Goal: Entertainment & Leisure: Browse casually

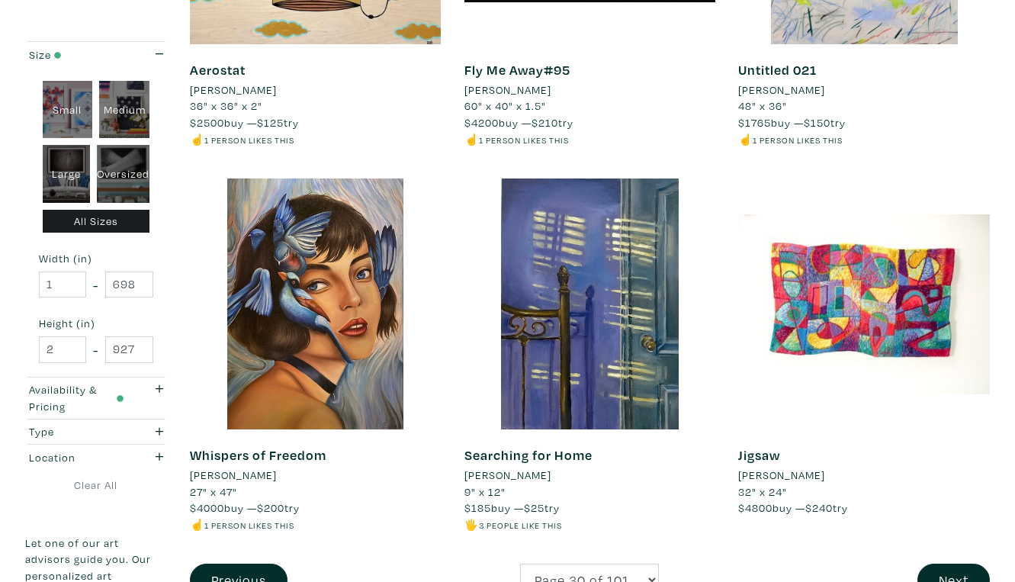
scroll to position [2793, 0]
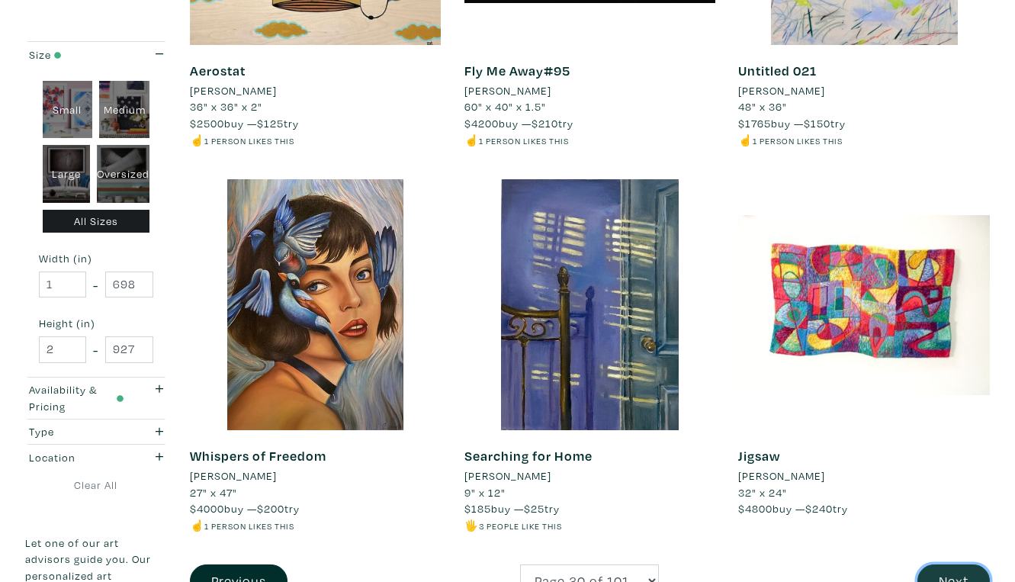
click at [964, 564] on button "Next" at bounding box center [954, 580] width 72 height 33
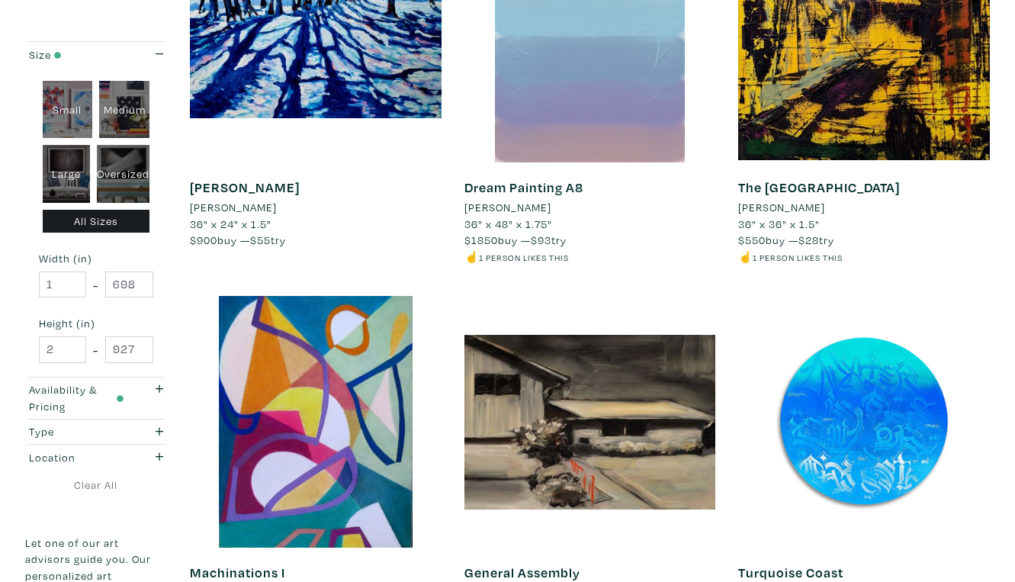
scroll to position [2671, 0]
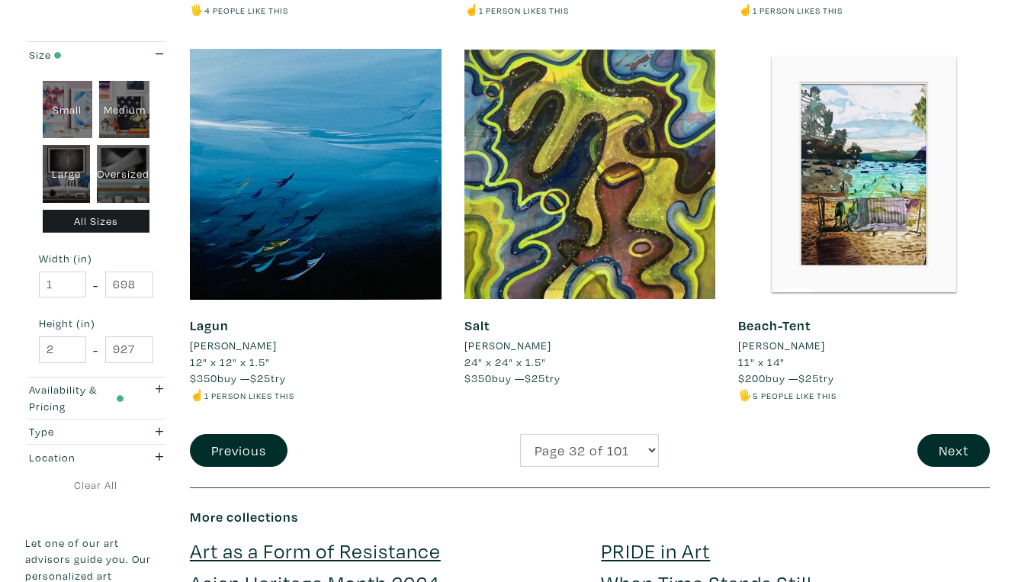
scroll to position [2957, 0]
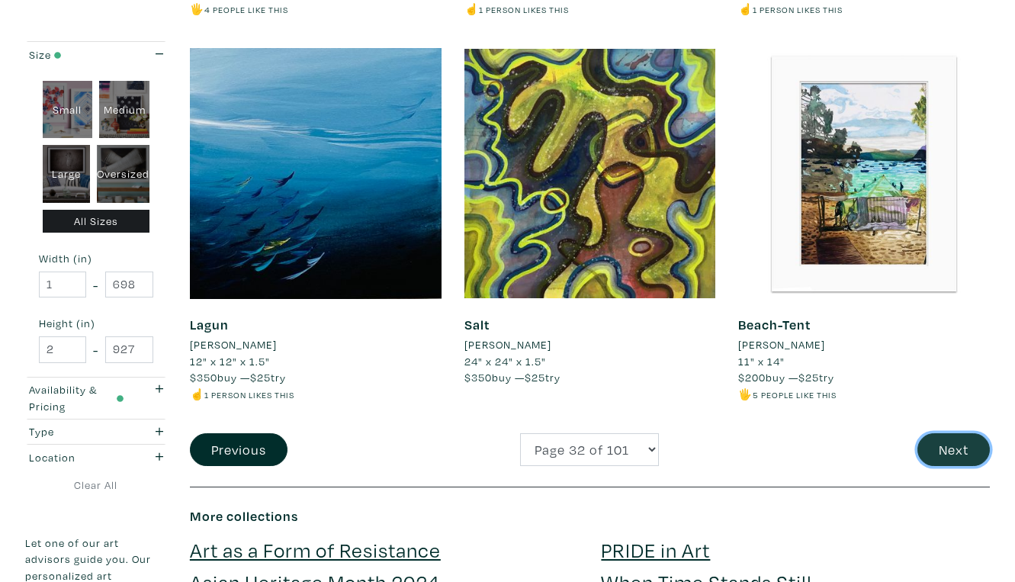
click at [960, 433] on button "Next" at bounding box center [954, 449] width 72 height 33
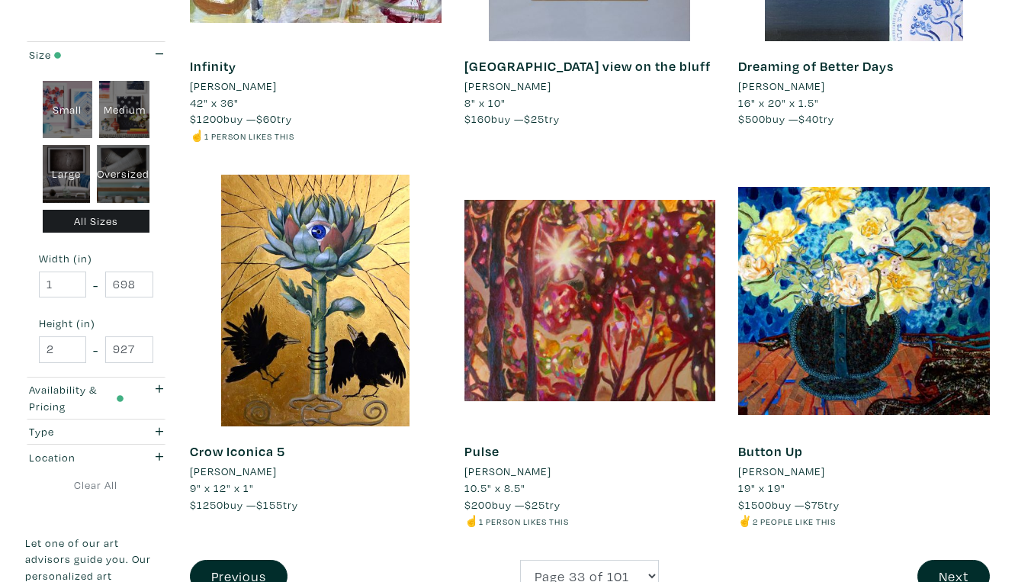
scroll to position [2797, 0]
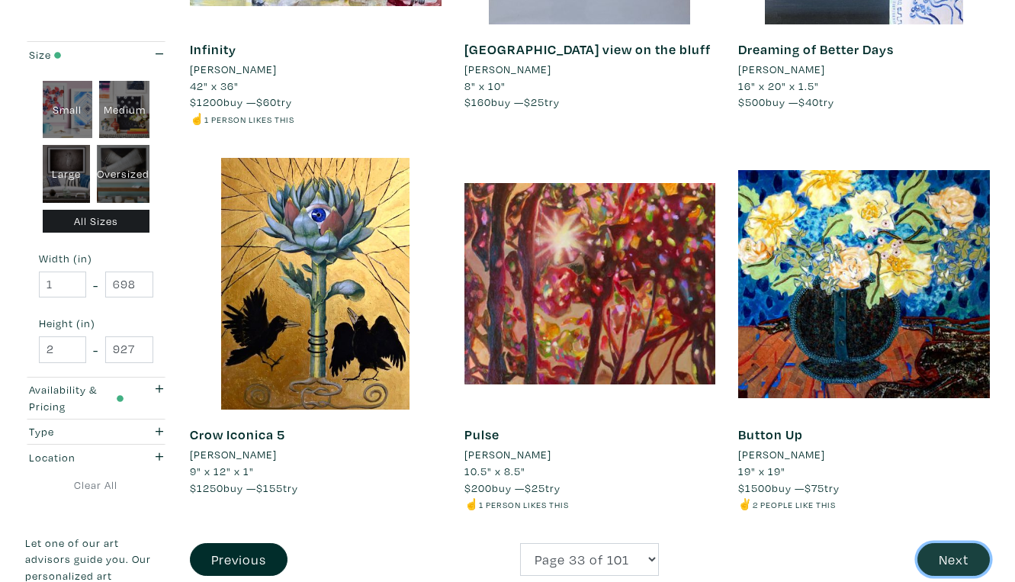
click at [951, 543] on button "Next" at bounding box center [954, 559] width 72 height 33
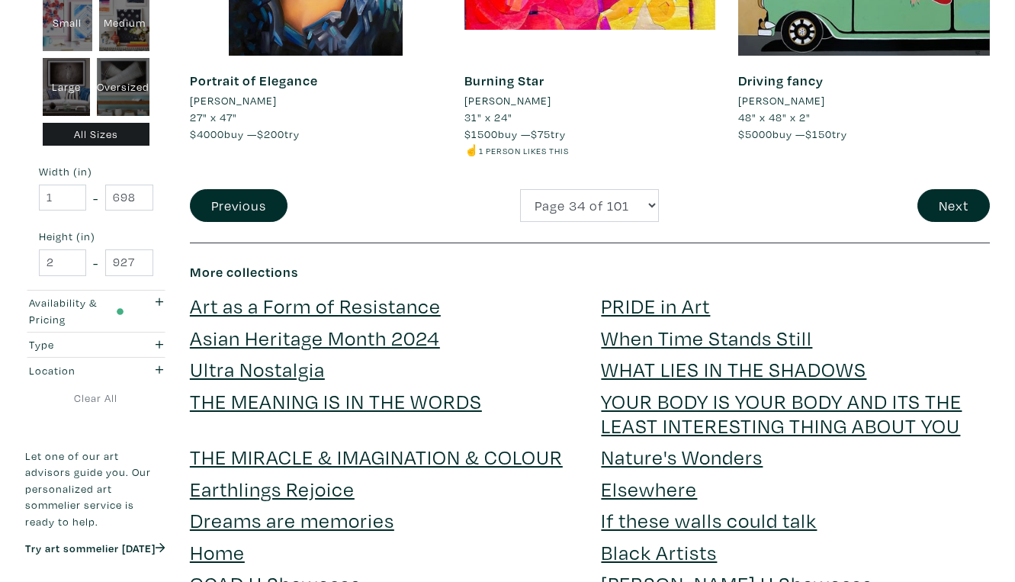
scroll to position [3153, 0]
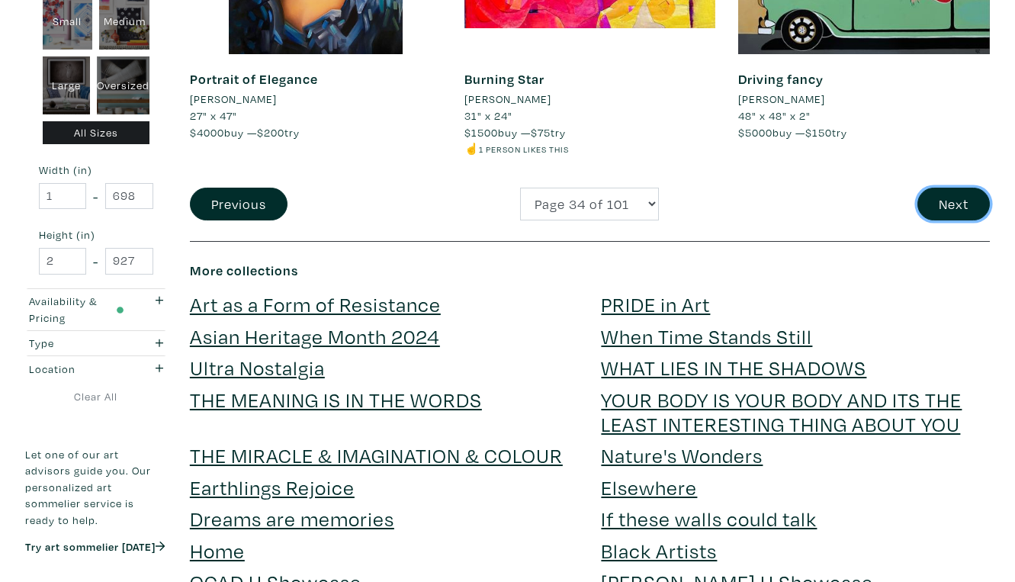
drag, startPoint x: 960, startPoint y: 63, endPoint x: 839, endPoint y: 98, distance: 126.3
click at [958, 188] on button "Next" at bounding box center [954, 204] width 72 height 33
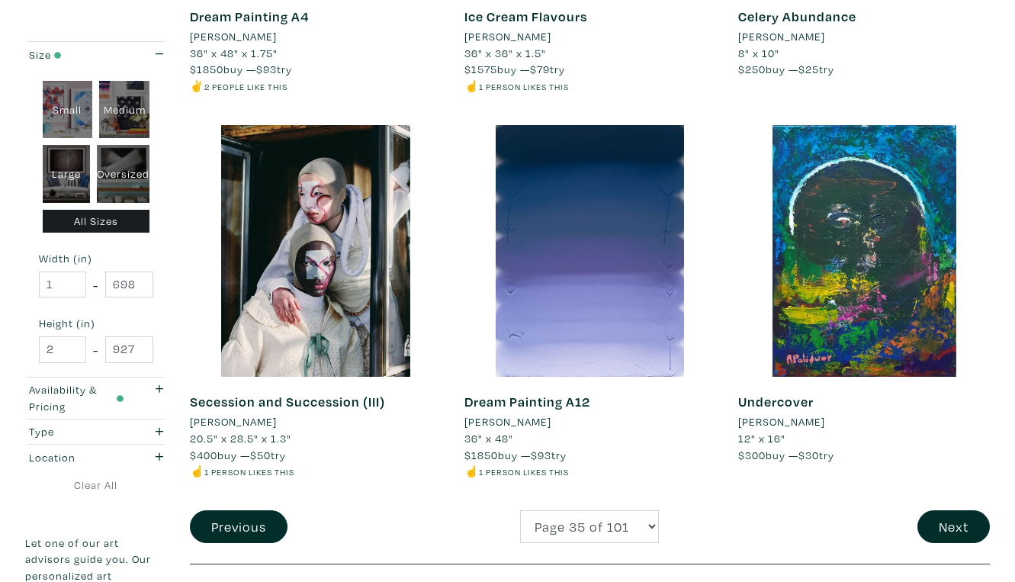
scroll to position [2838, 0]
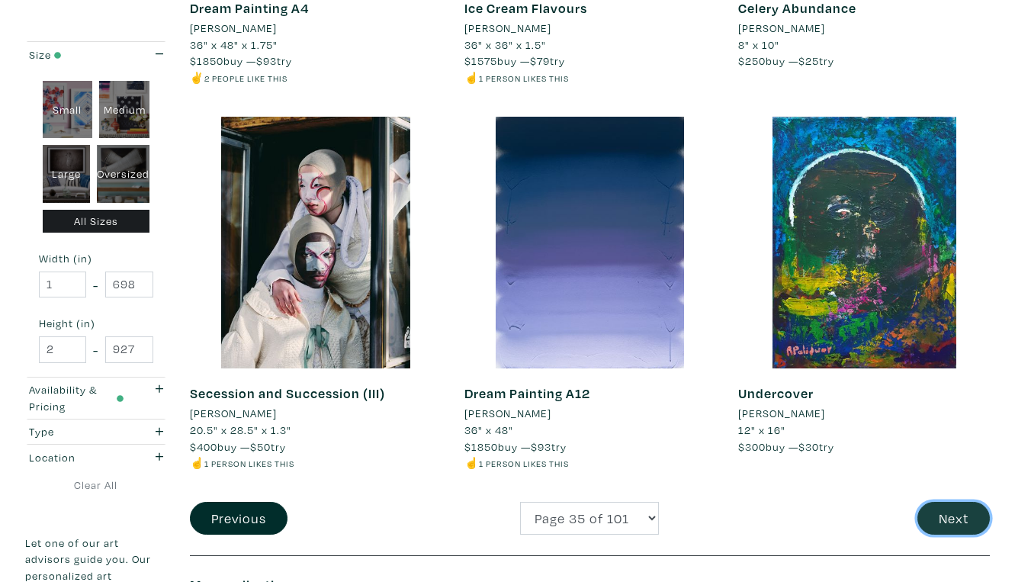
click at [963, 502] on button "Next" at bounding box center [954, 518] width 72 height 33
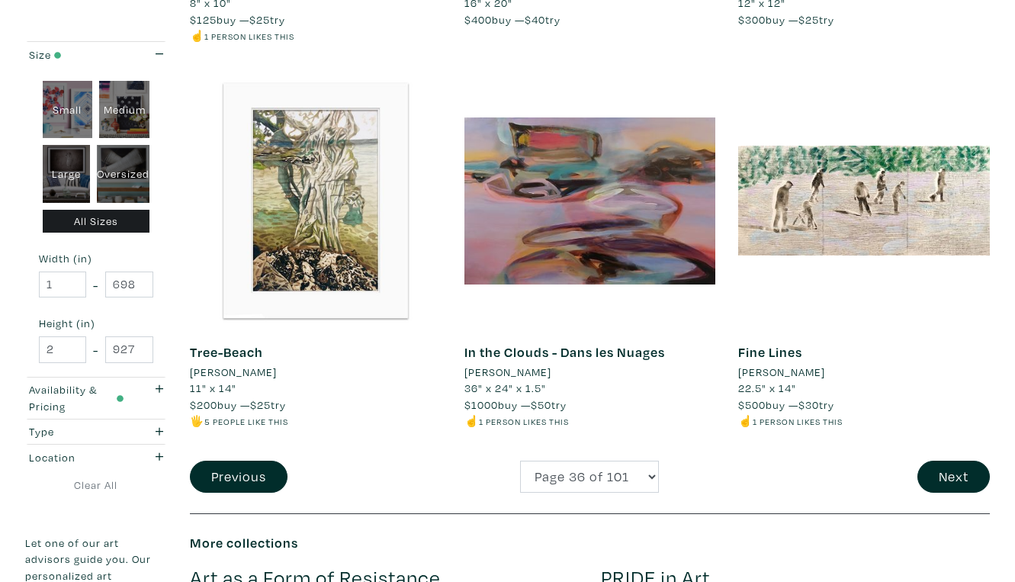
scroll to position [2915, 0]
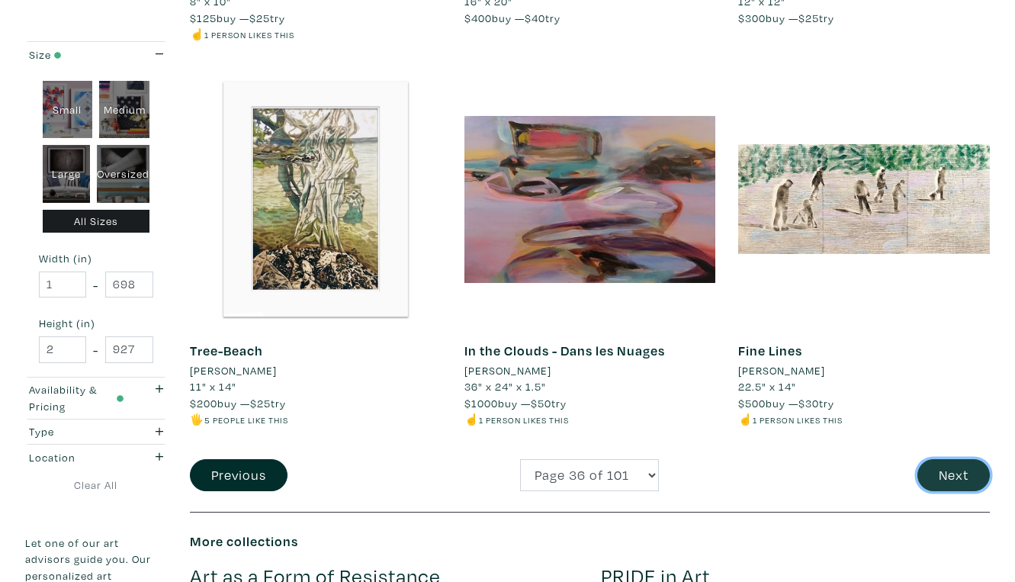
click at [957, 459] on button "Next" at bounding box center [954, 475] width 72 height 33
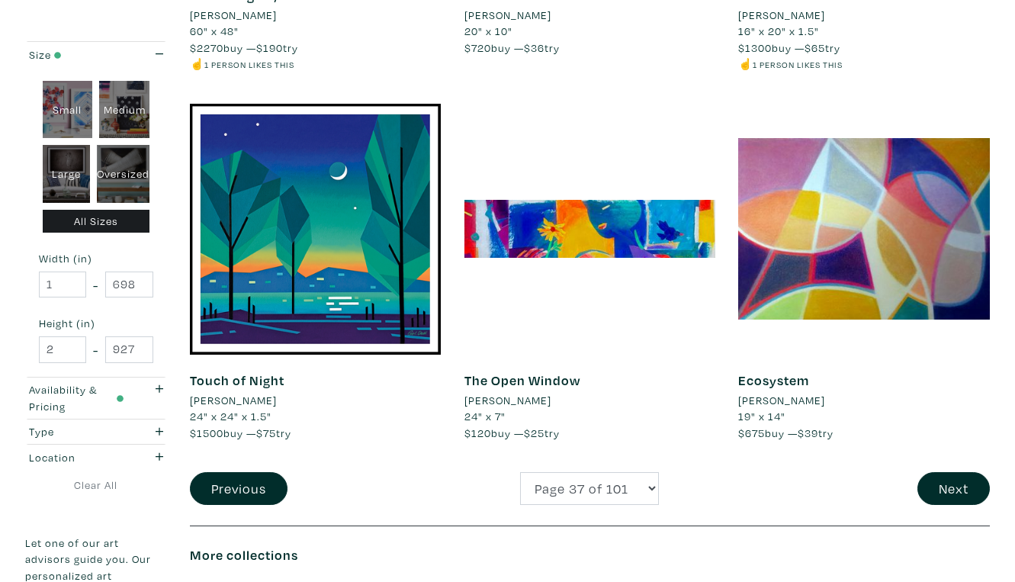
scroll to position [2845, 0]
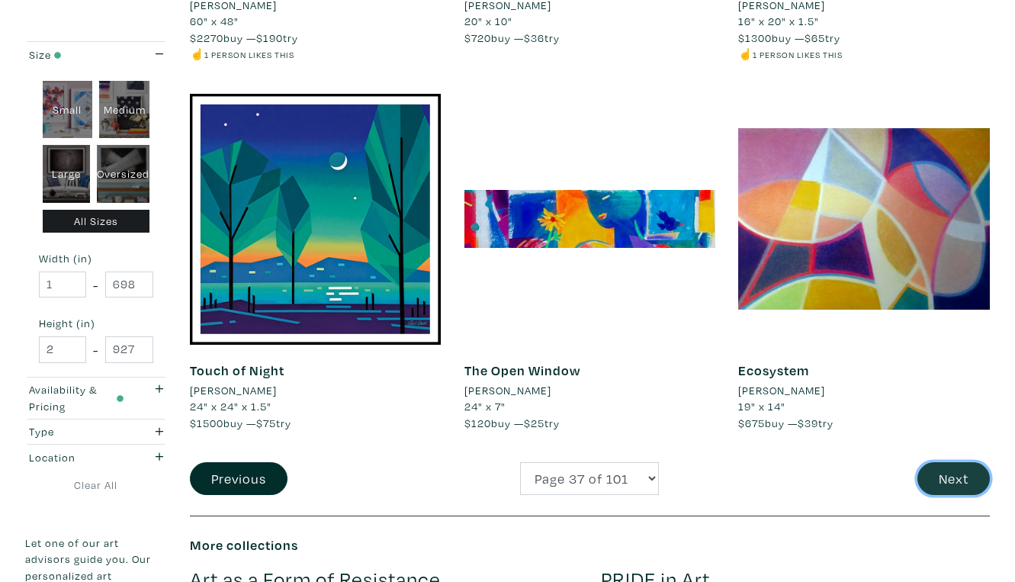
click at [963, 462] on button "Next" at bounding box center [954, 478] width 72 height 33
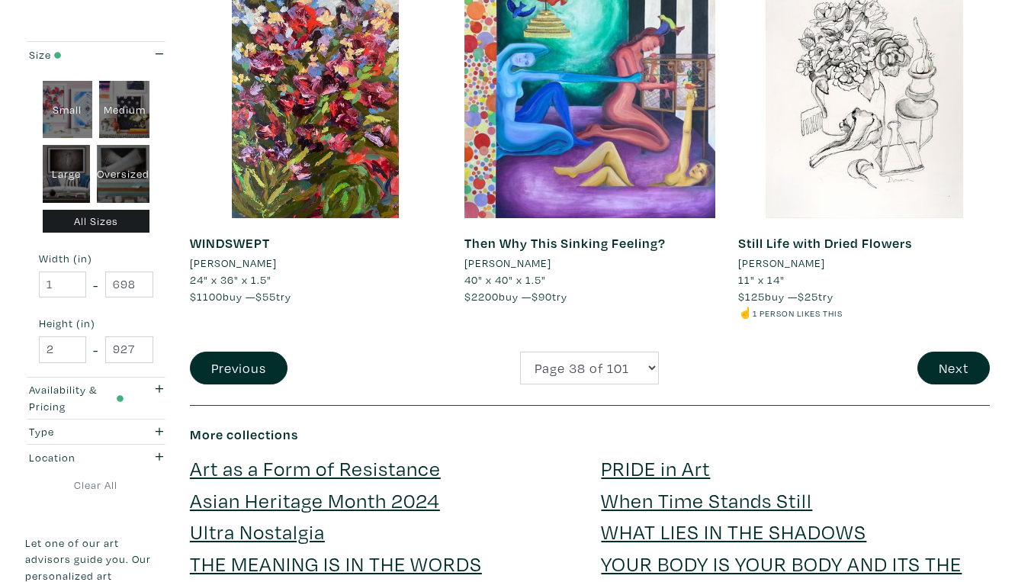
scroll to position [2991, 0]
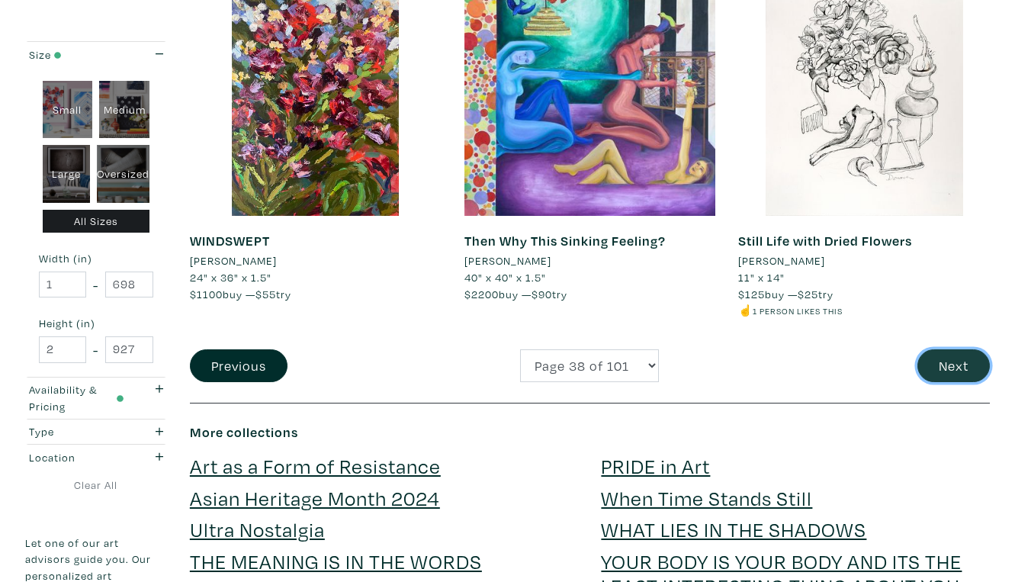
click at [955, 349] on button "Next" at bounding box center [954, 365] width 72 height 33
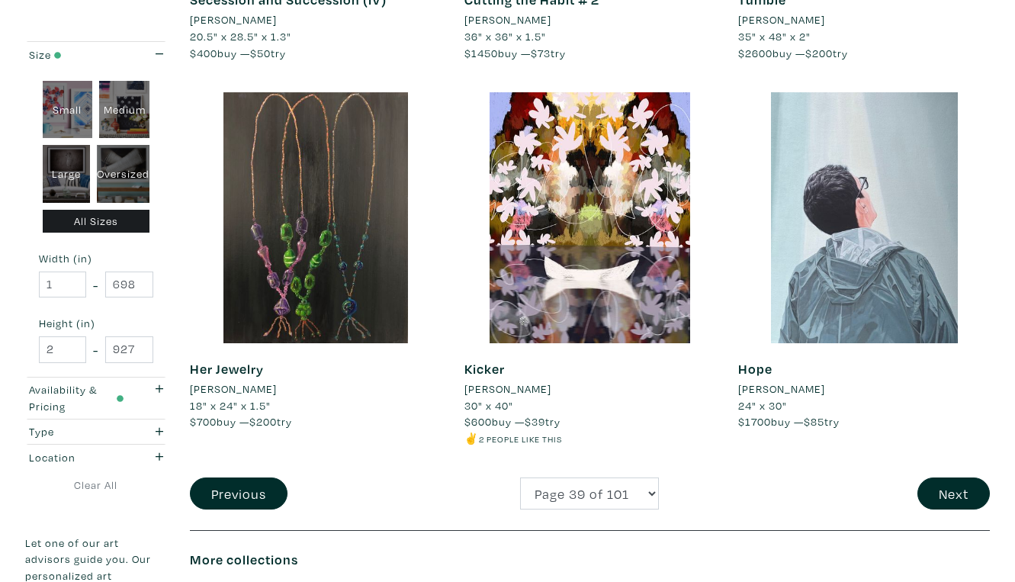
scroll to position [2897, 0]
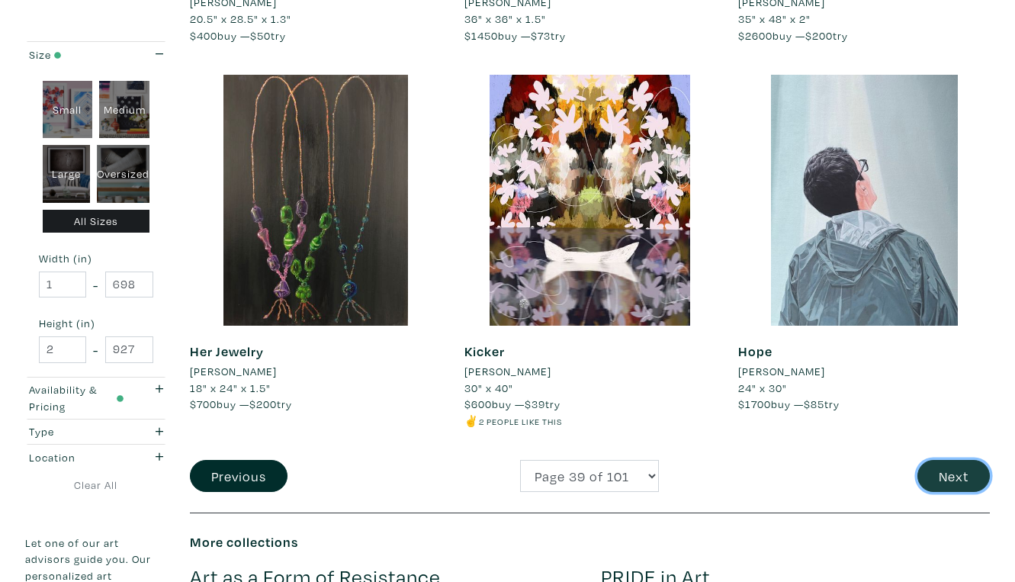
click at [957, 460] on button "Next" at bounding box center [954, 476] width 72 height 33
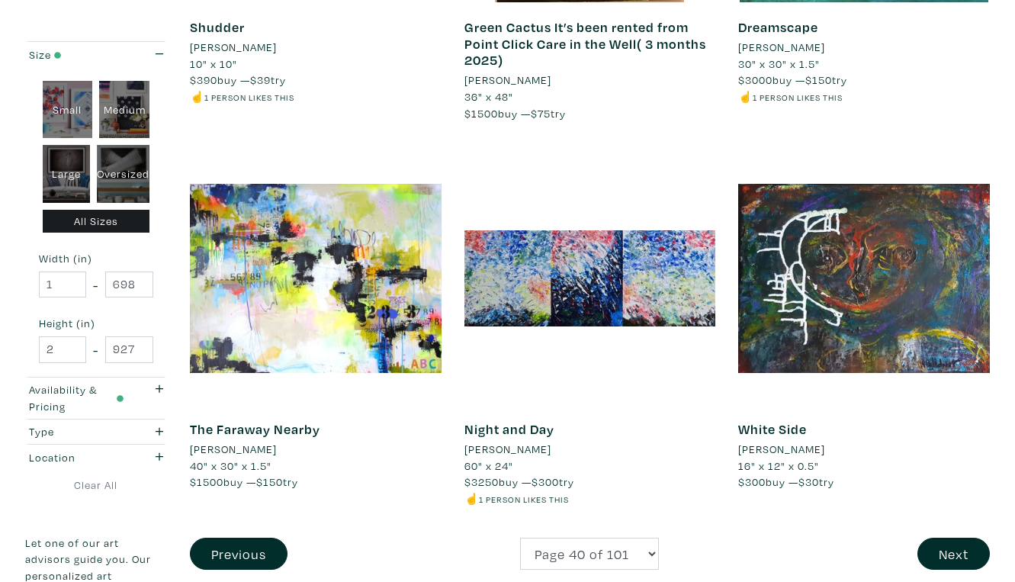
scroll to position [2822, 0]
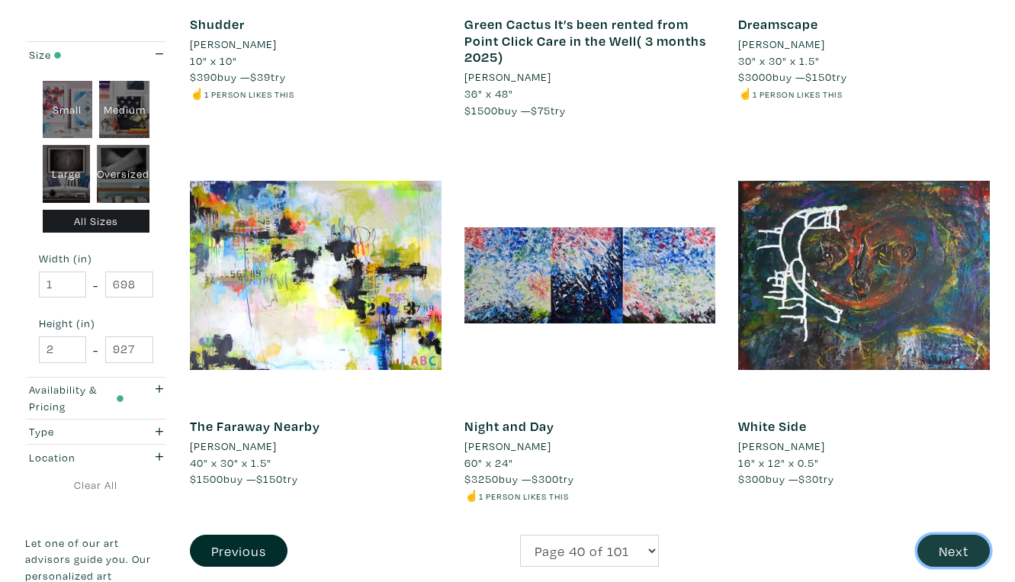
click at [954, 535] on button "Next" at bounding box center [954, 551] width 72 height 33
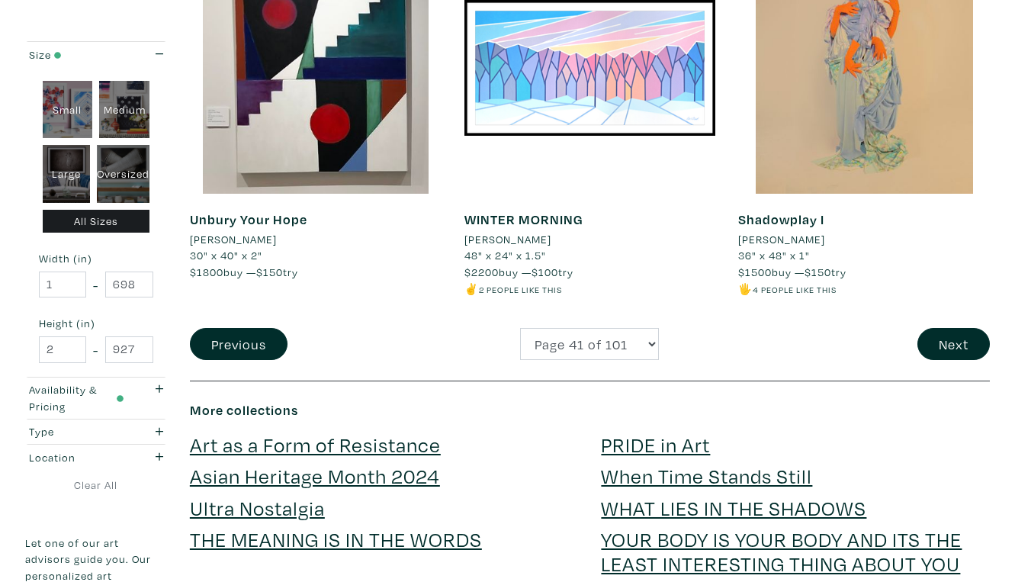
scroll to position [3001, 0]
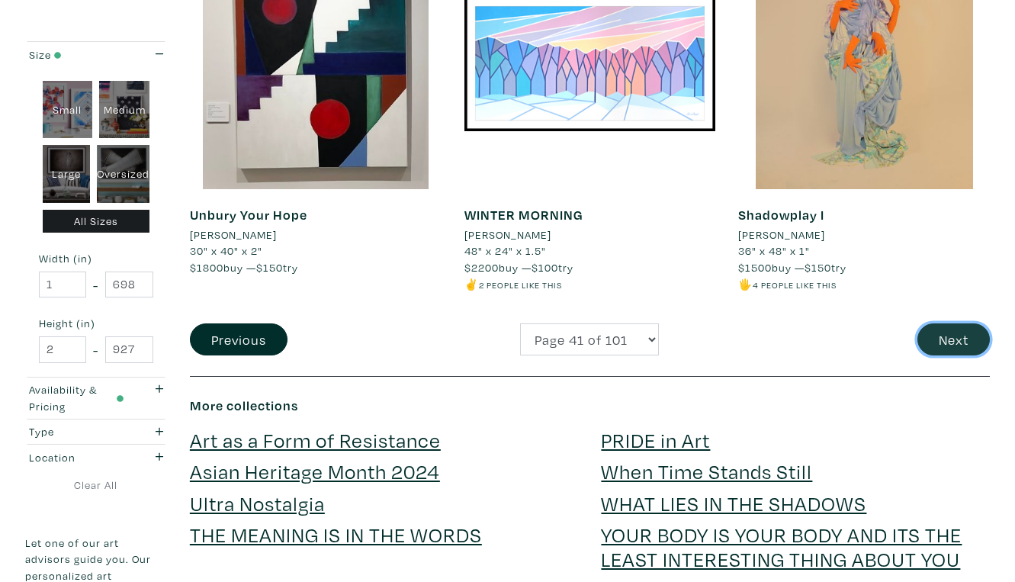
click at [955, 323] on button "Next" at bounding box center [954, 339] width 72 height 33
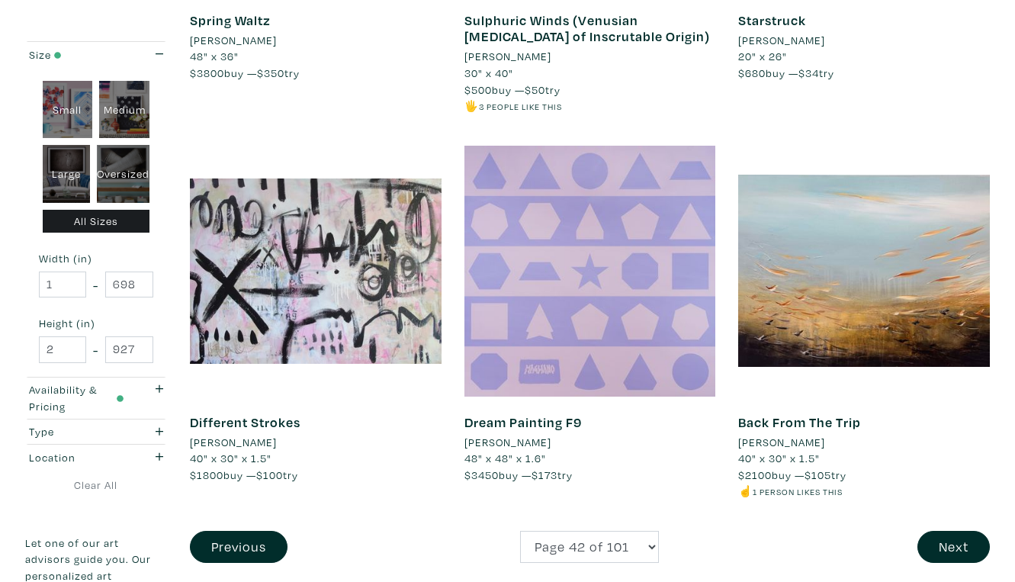
scroll to position [2845, 0]
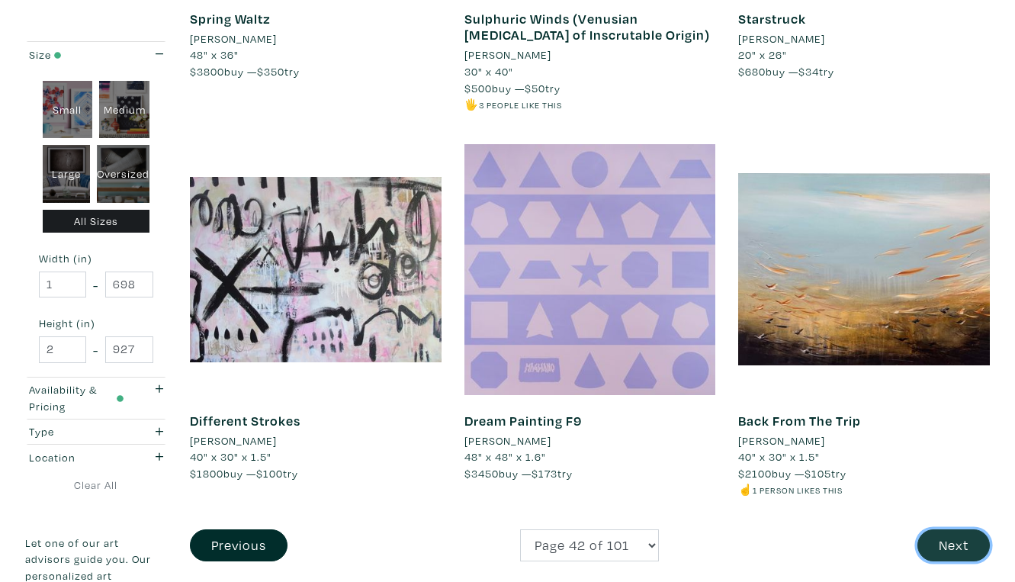
click at [958, 529] on button "Next" at bounding box center [954, 545] width 72 height 33
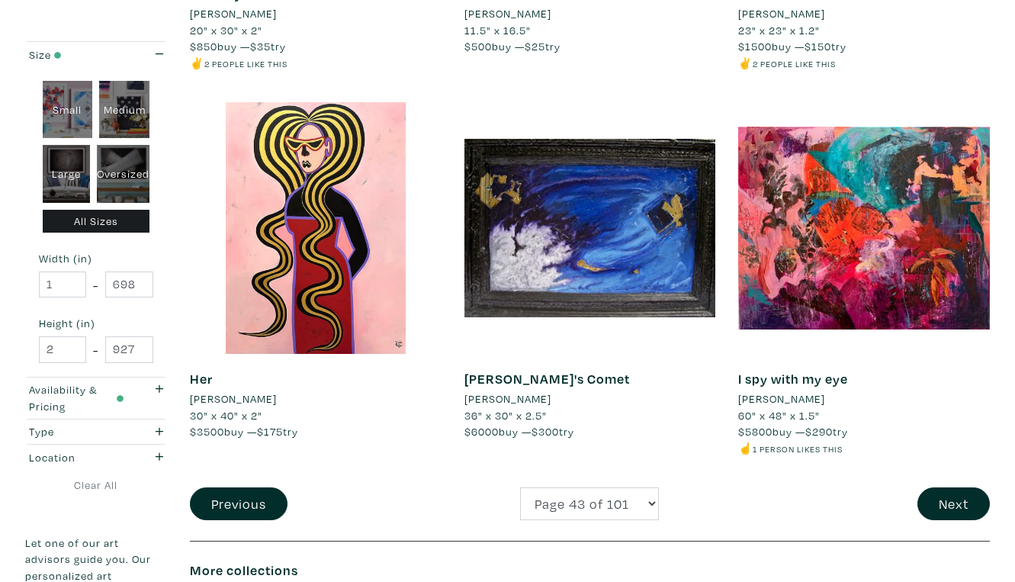
scroll to position [2822, 0]
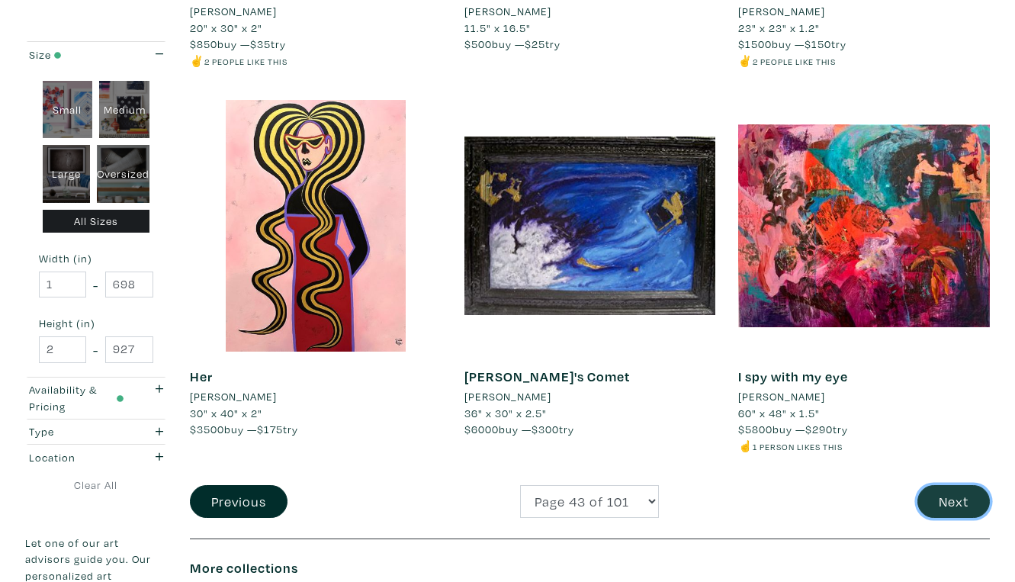
click at [962, 485] on button "Next" at bounding box center [954, 501] width 72 height 33
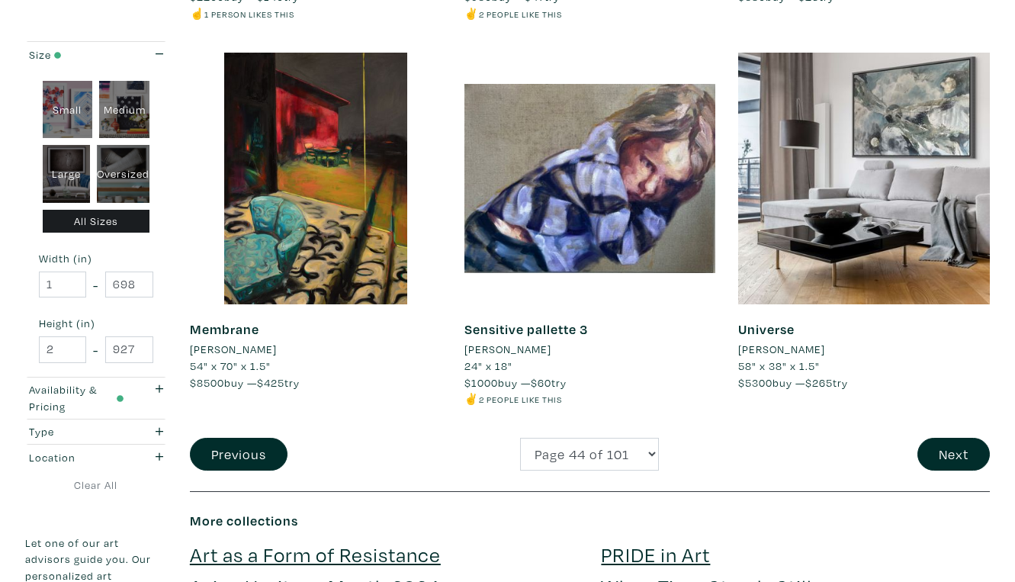
scroll to position [2920, 0]
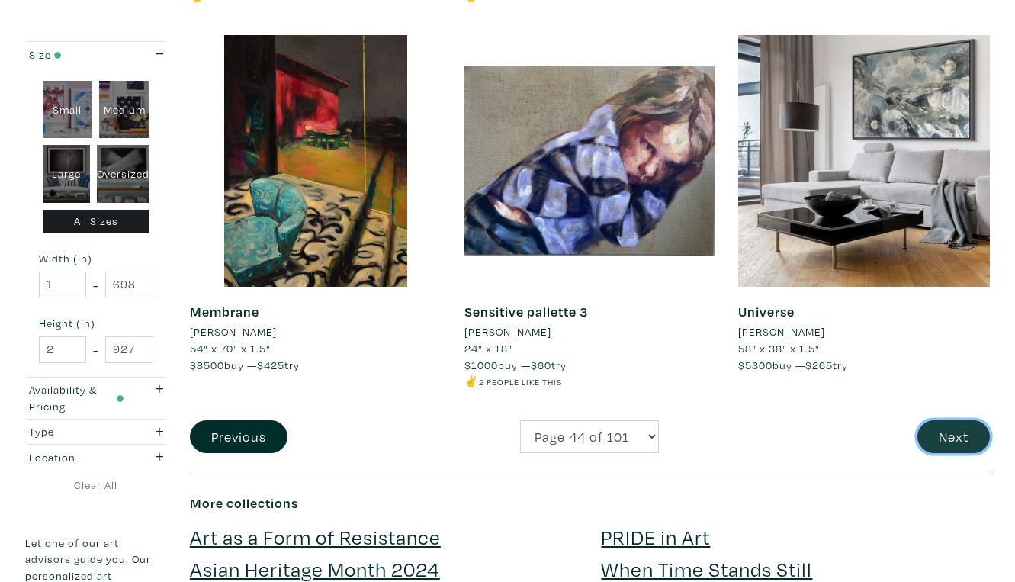
click at [964, 420] on button "Next" at bounding box center [954, 436] width 72 height 33
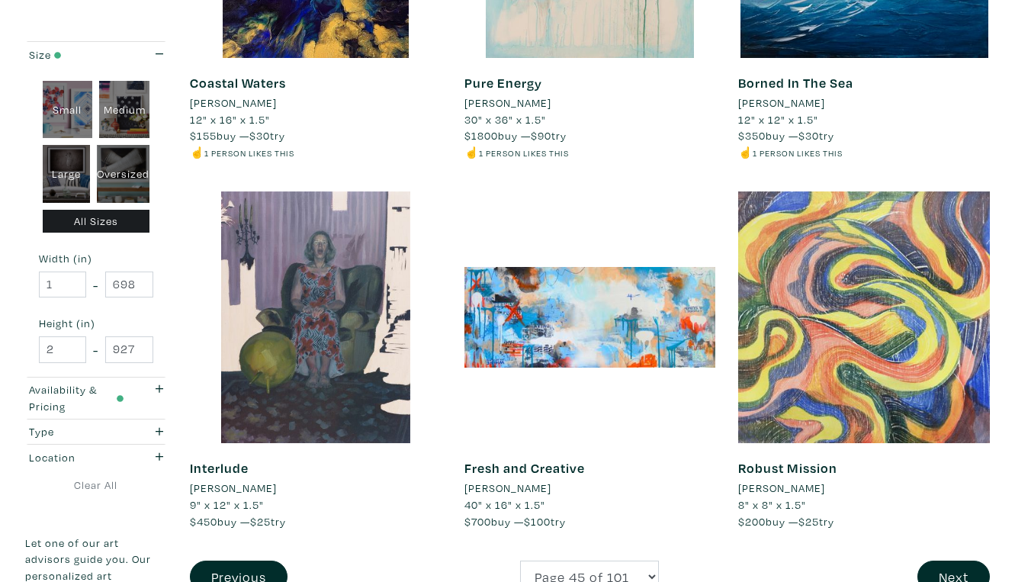
scroll to position [2812, 0]
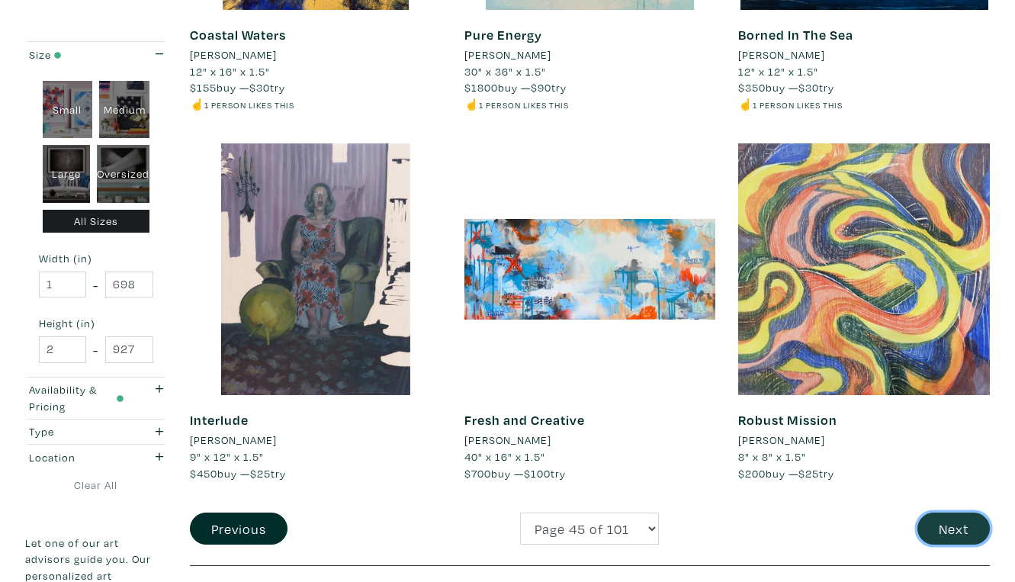
click at [958, 513] on button "Next" at bounding box center [954, 529] width 72 height 33
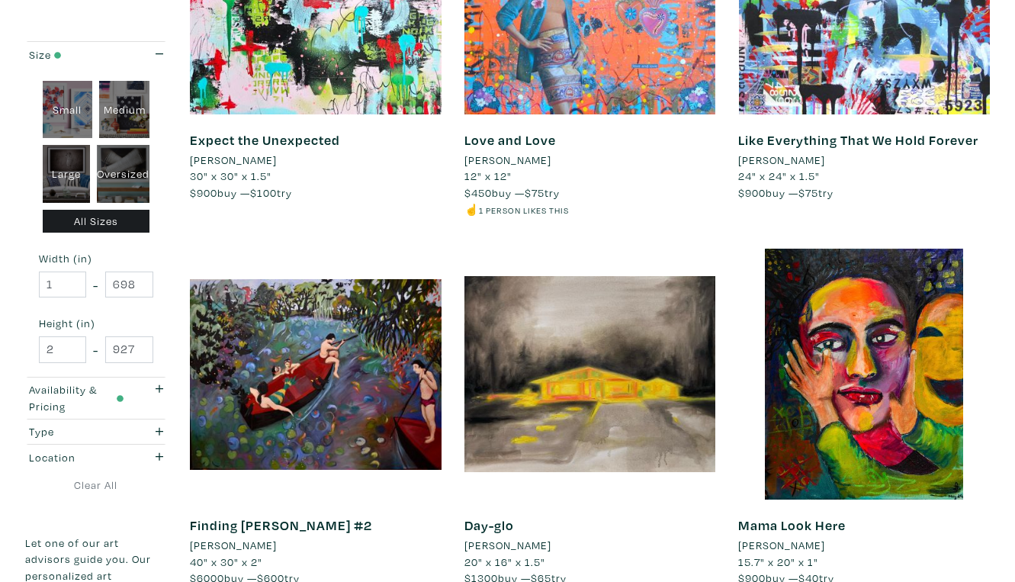
scroll to position [2735, 0]
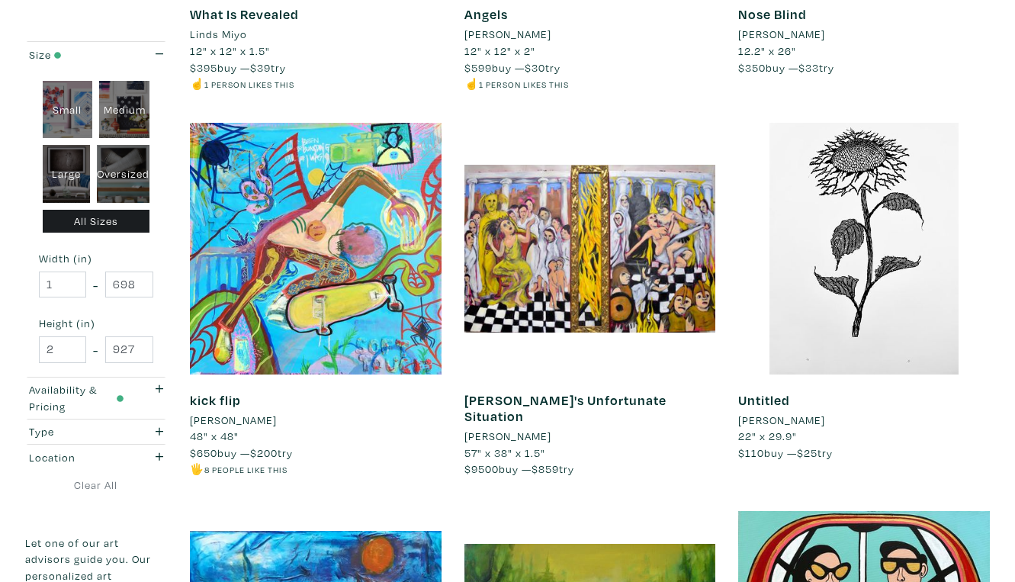
scroll to position [1325, 0]
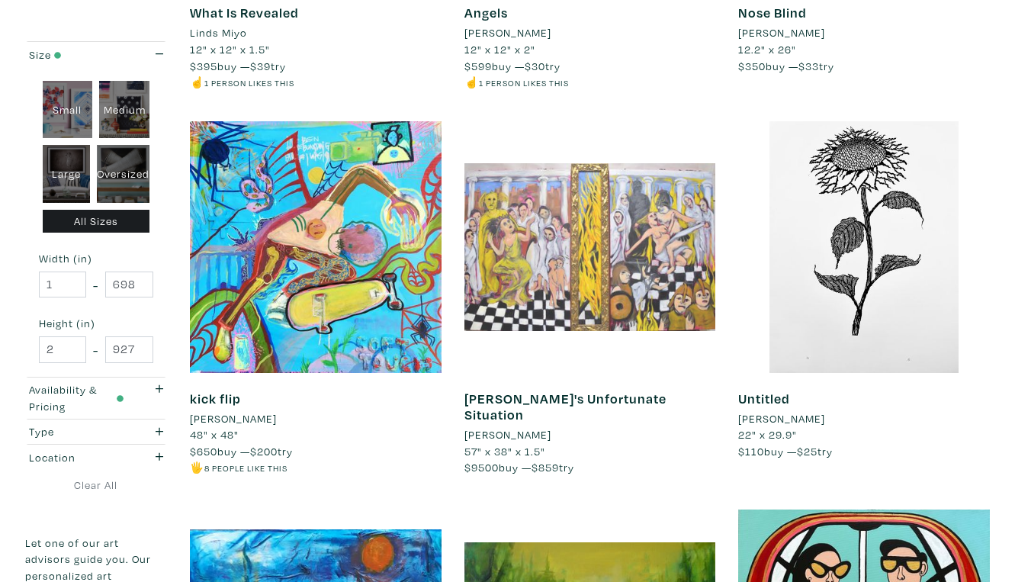
click at [655, 162] on div at bounding box center [591, 247] width 252 height 252
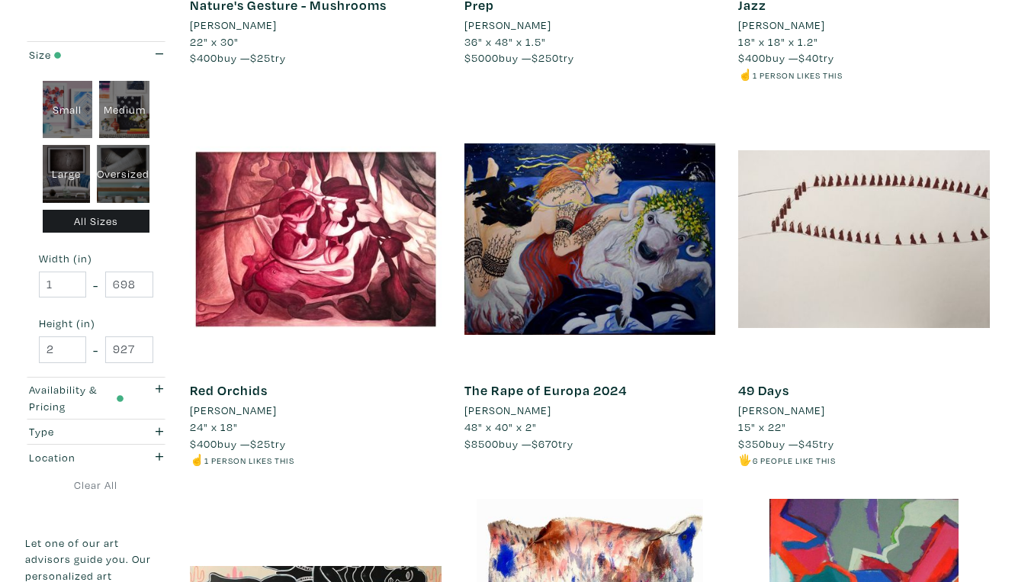
scroll to position [2487, 0]
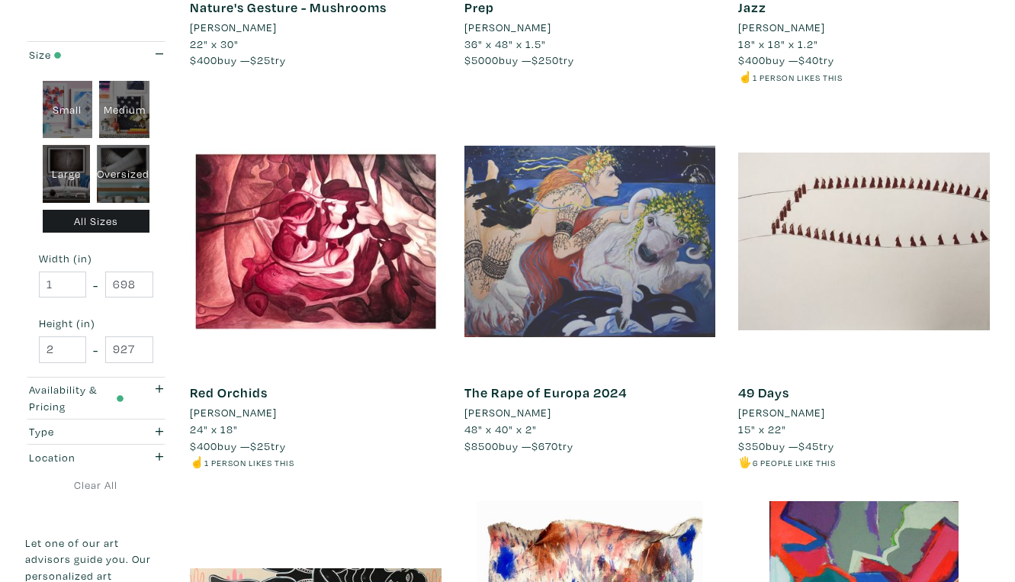
click at [627, 181] on div at bounding box center [591, 242] width 252 height 252
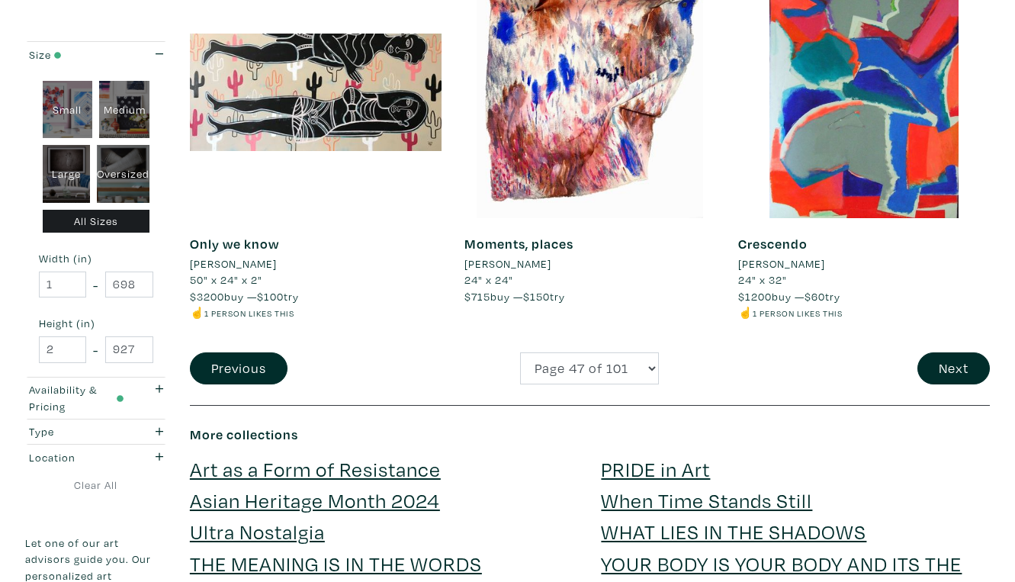
scroll to position [3035, 0]
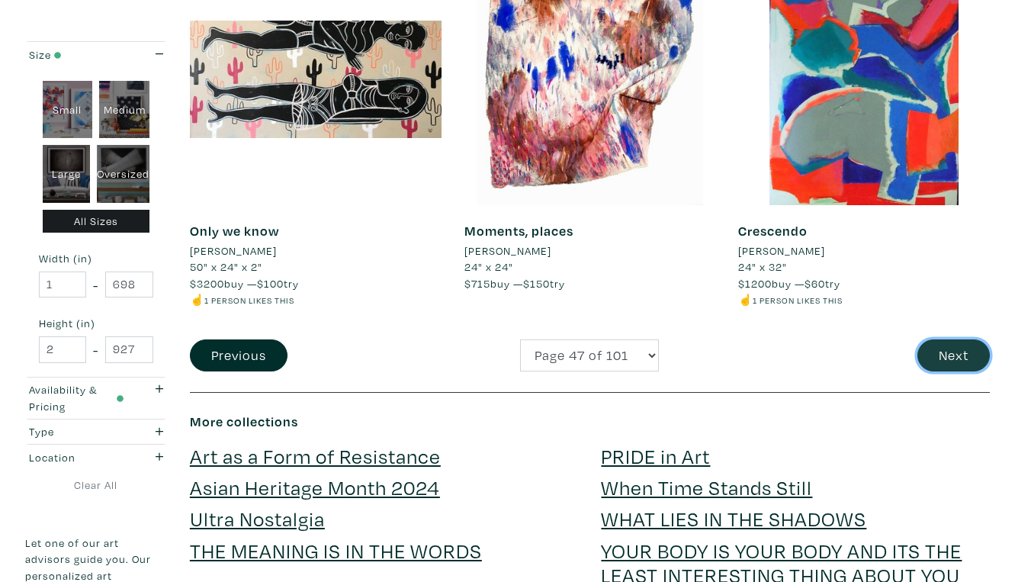
click at [959, 339] on button "Next" at bounding box center [954, 355] width 72 height 33
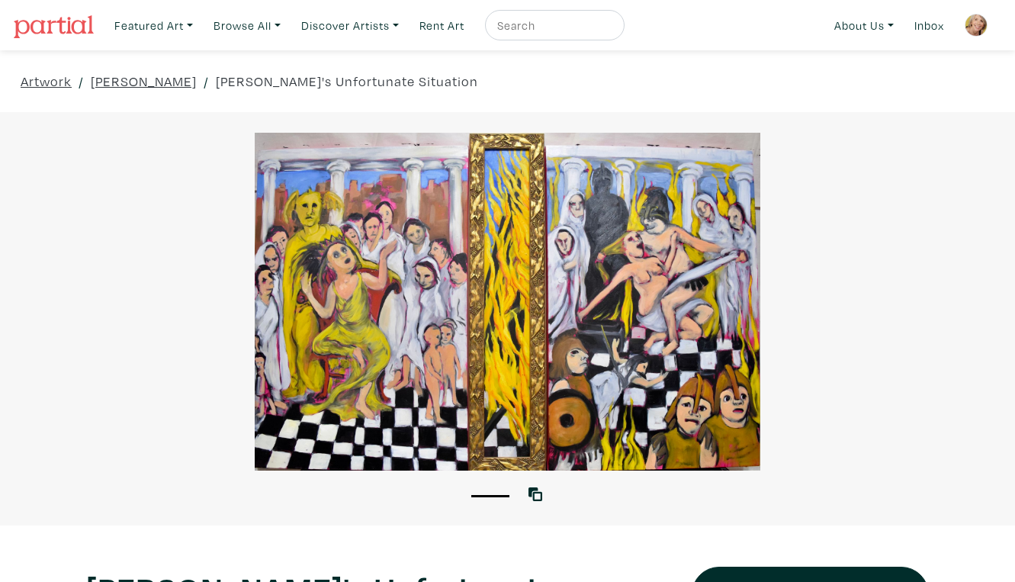
click at [674, 339] on div at bounding box center [507, 302] width 1015 height 338
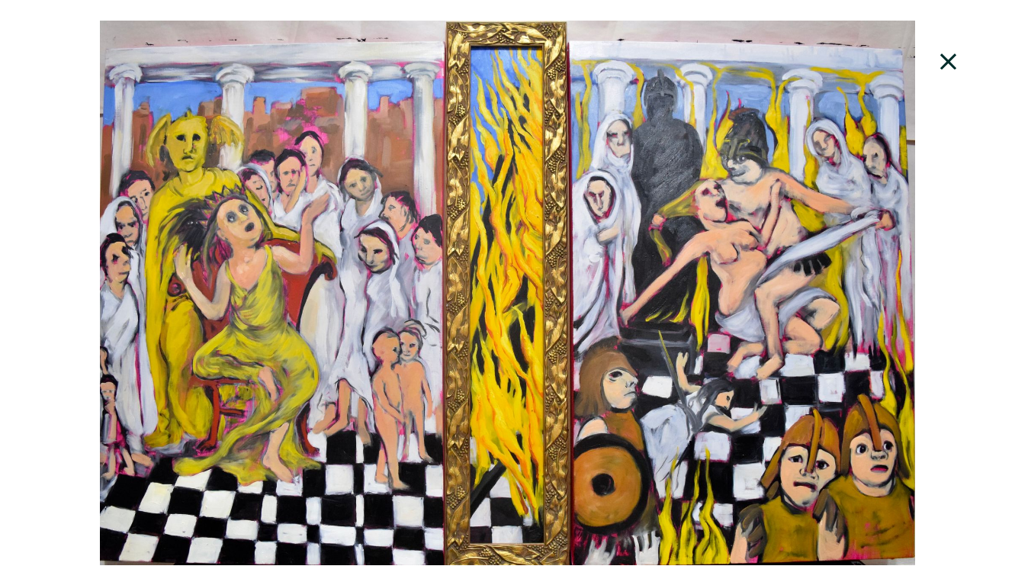
click at [686, 368] on div at bounding box center [507, 293] width 1015 height 545
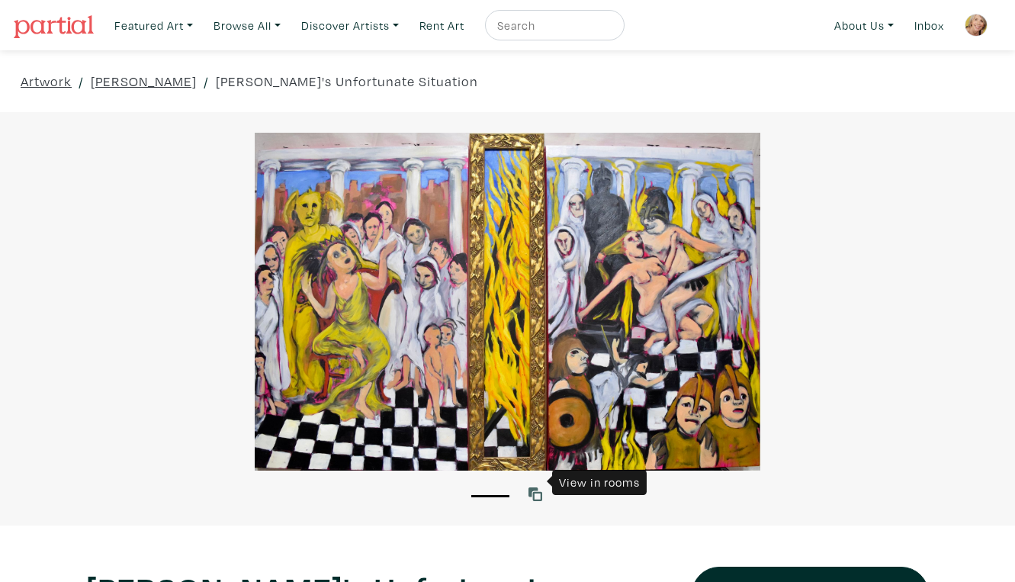
click at [537, 487] on icon at bounding box center [536, 494] width 14 height 14
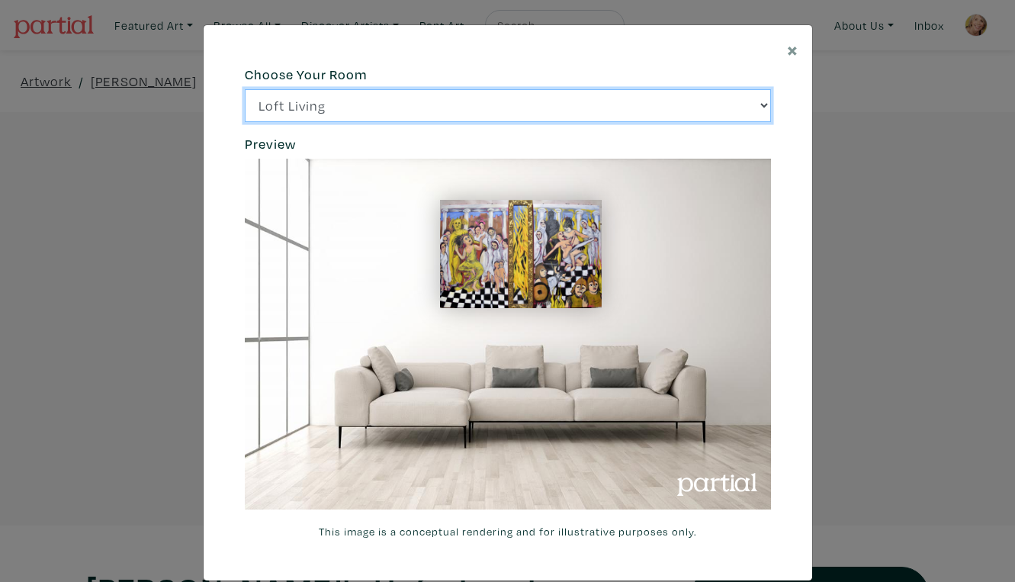
click option "Bright Bedroom" at bounding box center [0, 0] width 0 height 0
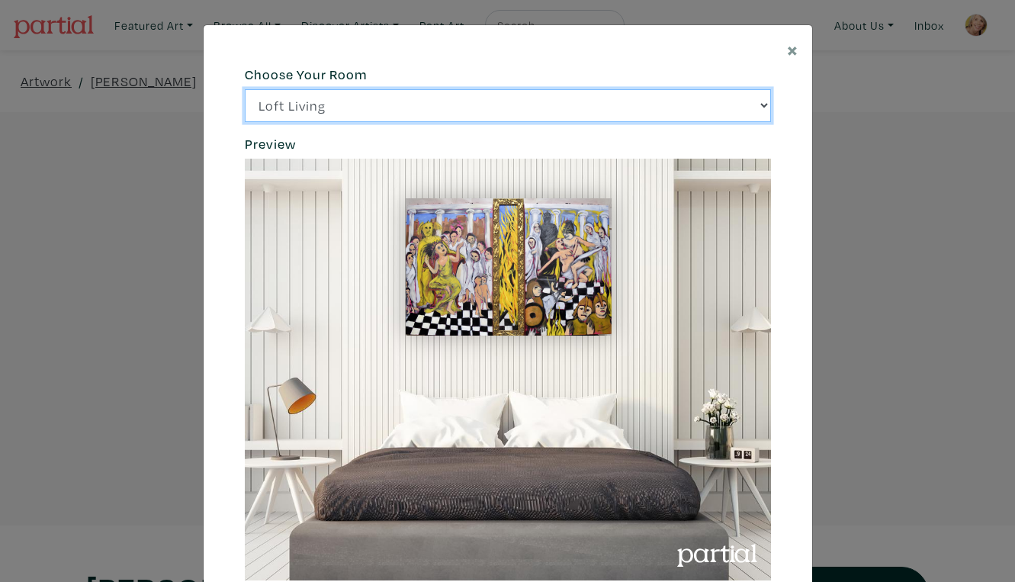
click option "City Office" at bounding box center [0, 0] width 0 height 0
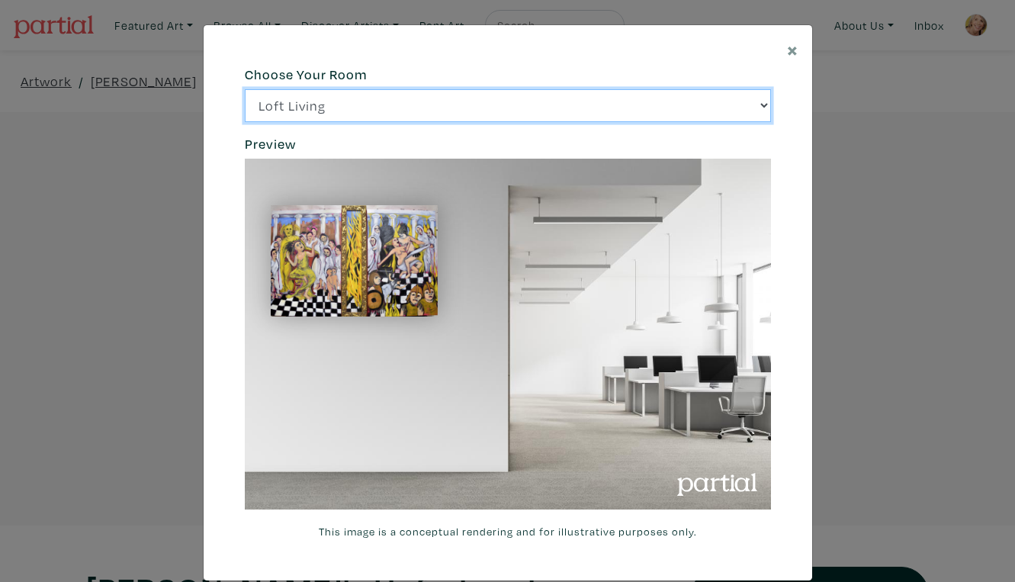
select select "/thumb/phpThumb.php?src=https%3A%2F%2Flabs.partial.gallery%2Fprojects%2Frenderi…"
click option "Gallery Space" at bounding box center [0, 0] width 0 height 0
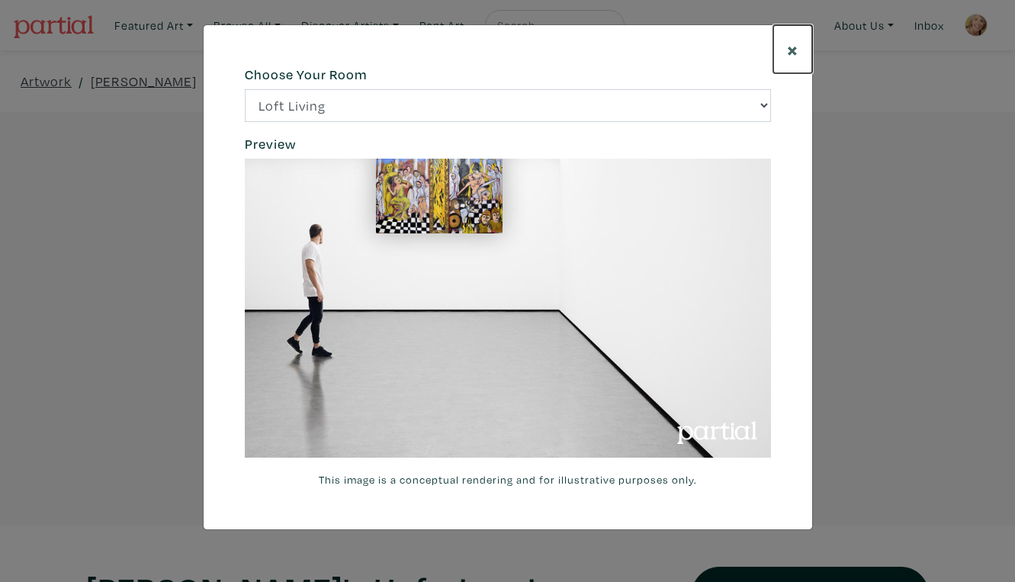
click at [795, 44] on span "×" at bounding box center [792, 49] width 11 height 27
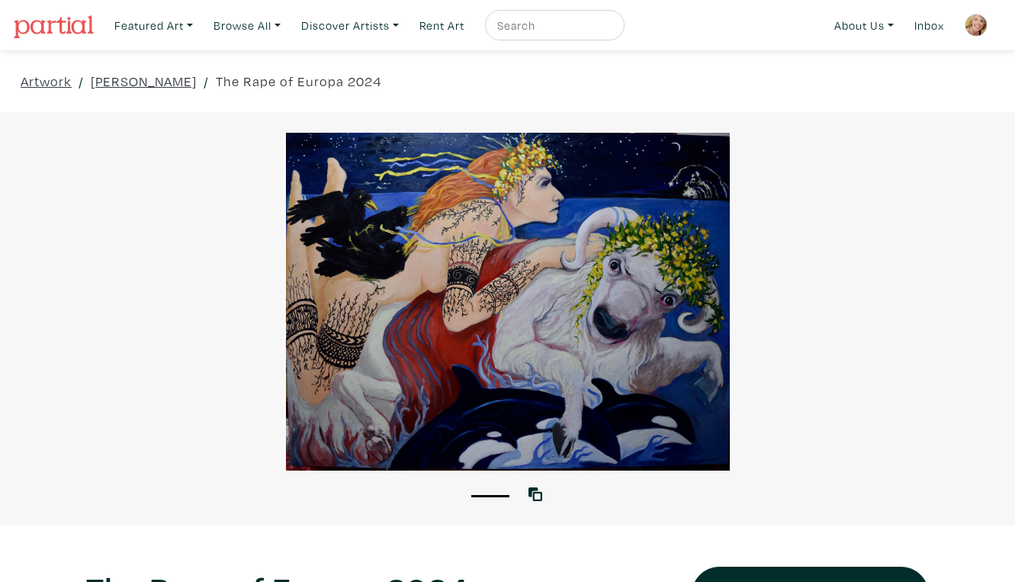
click at [654, 307] on div at bounding box center [507, 302] width 1015 height 338
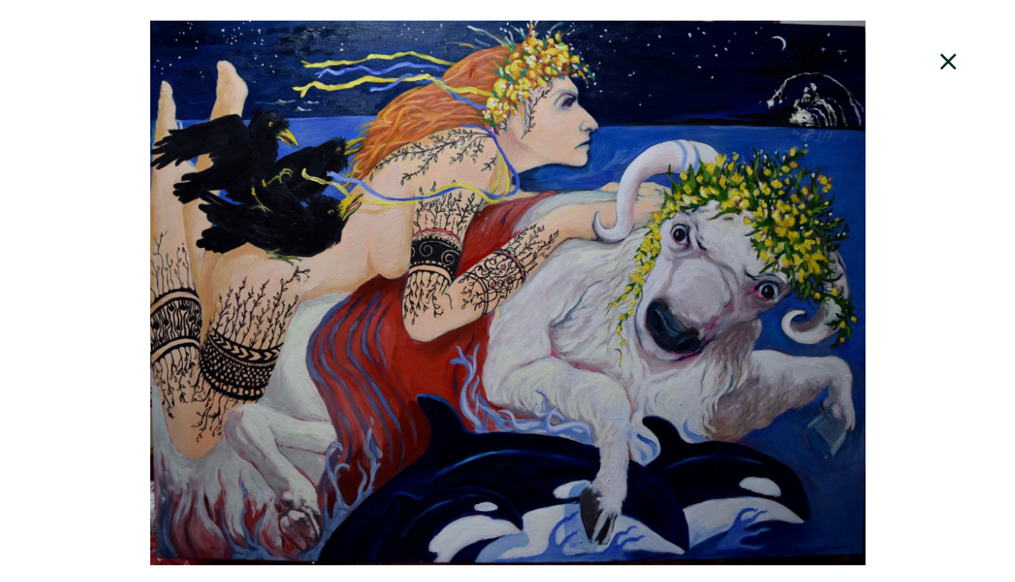
click at [716, 206] on div at bounding box center [507, 293] width 1015 height 545
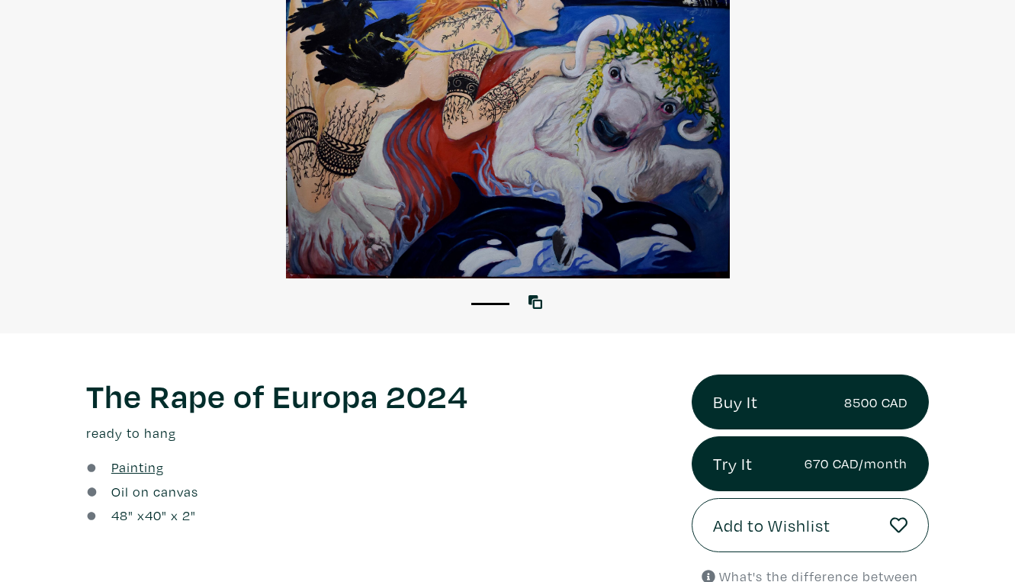
scroll to position [204, 0]
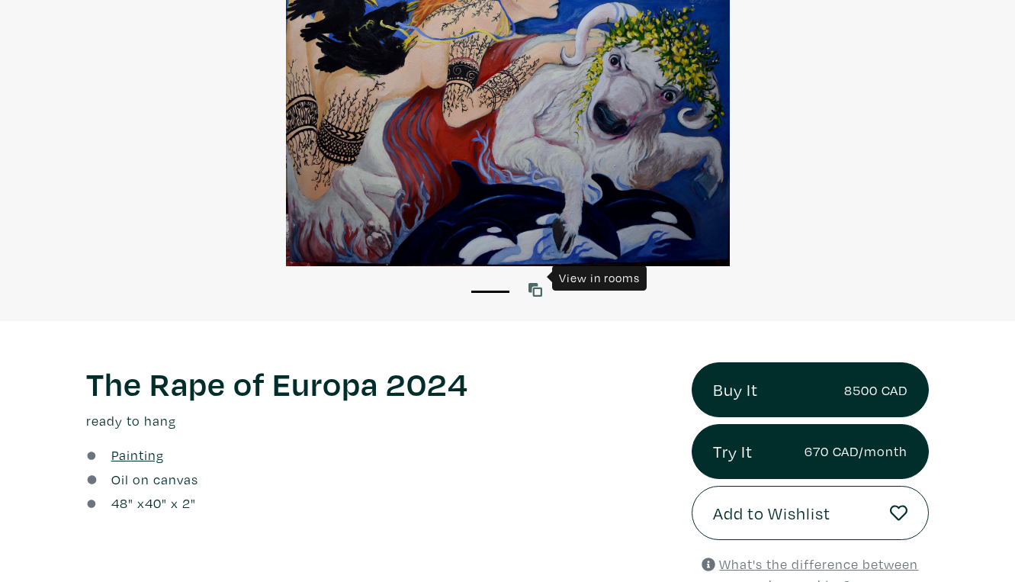
click at [538, 283] on icon at bounding box center [536, 290] width 14 height 14
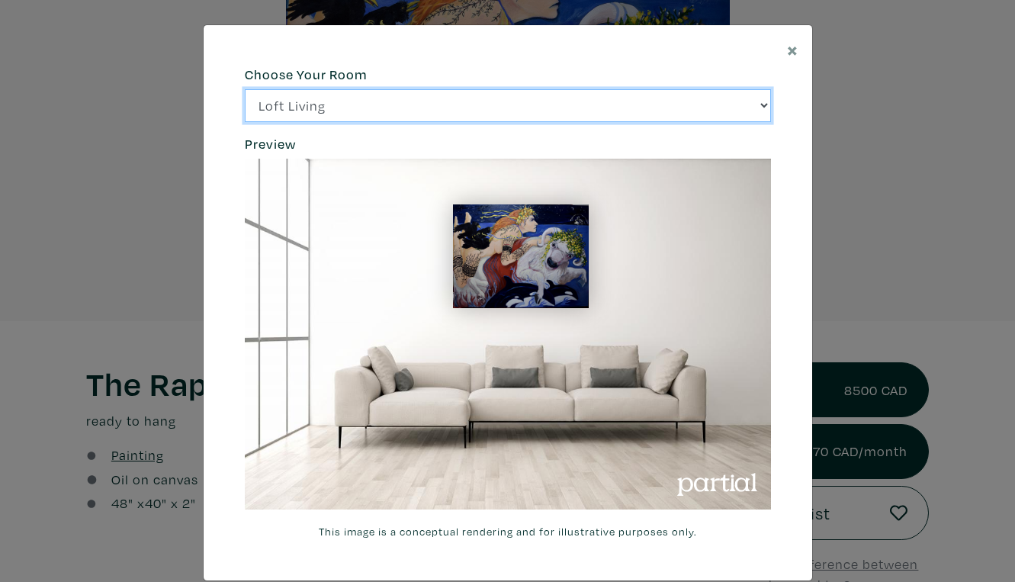
click option "Bright Bedroom" at bounding box center [0, 0] width 0 height 0
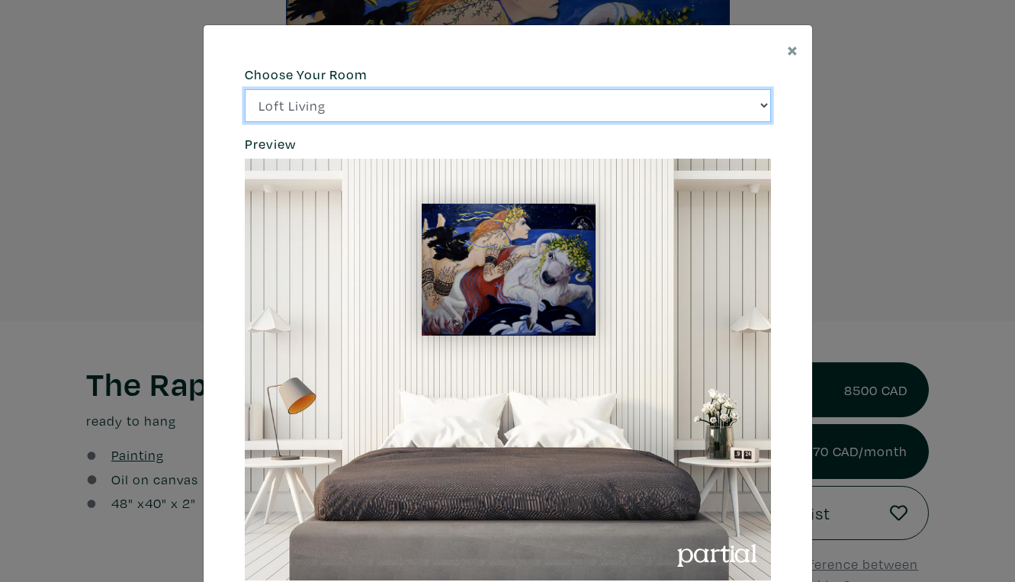
click option "City Office" at bounding box center [0, 0] width 0 height 0
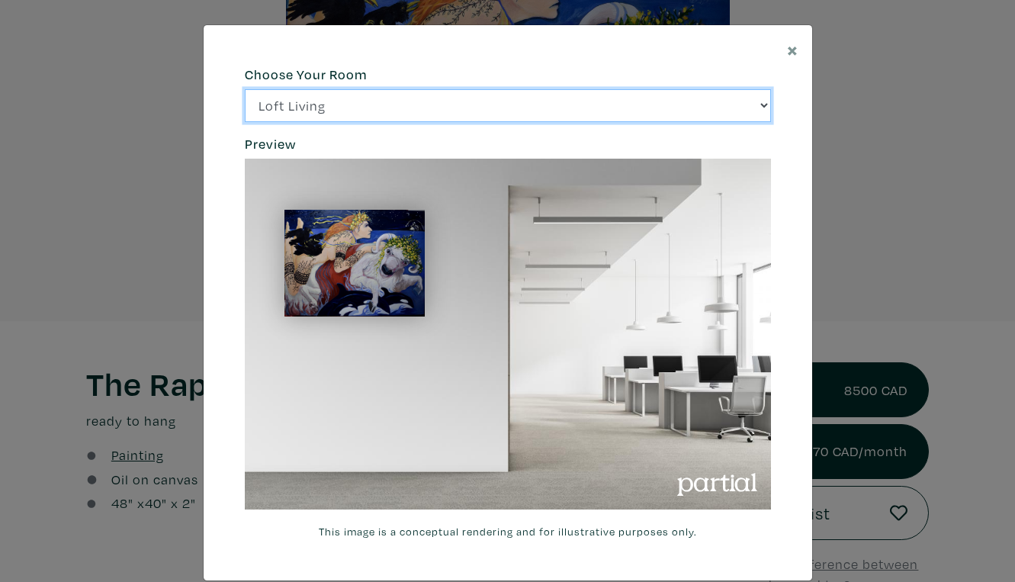
select select "/thumb/phpThumb.php?src=https%3A%2F%2Flabs.partial.gallery%2Fprojects%2Frenderi…"
click option "Gallery Space" at bounding box center [0, 0] width 0 height 0
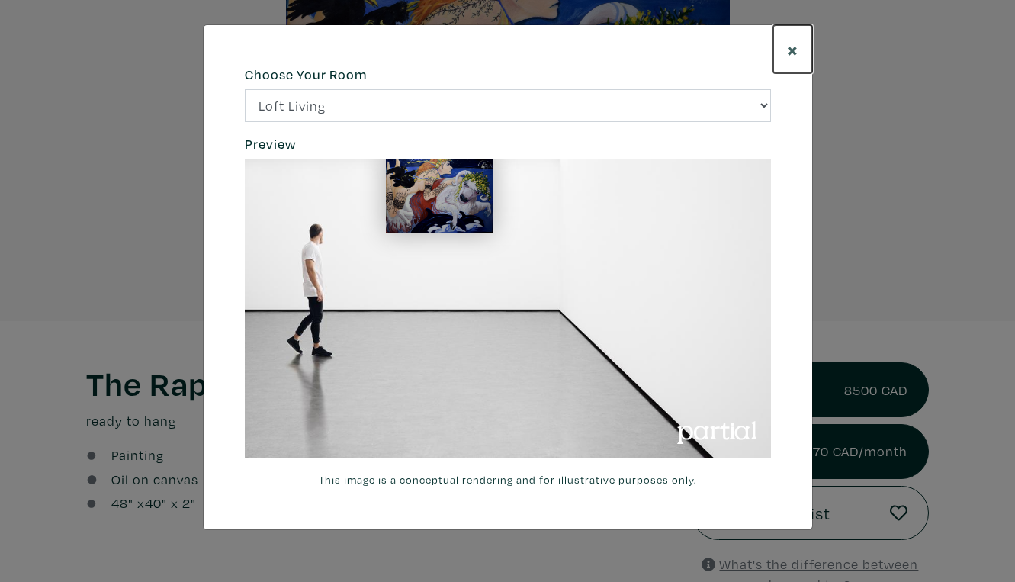
click at [796, 43] on span "×" at bounding box center [792, 49] width 11 height 27
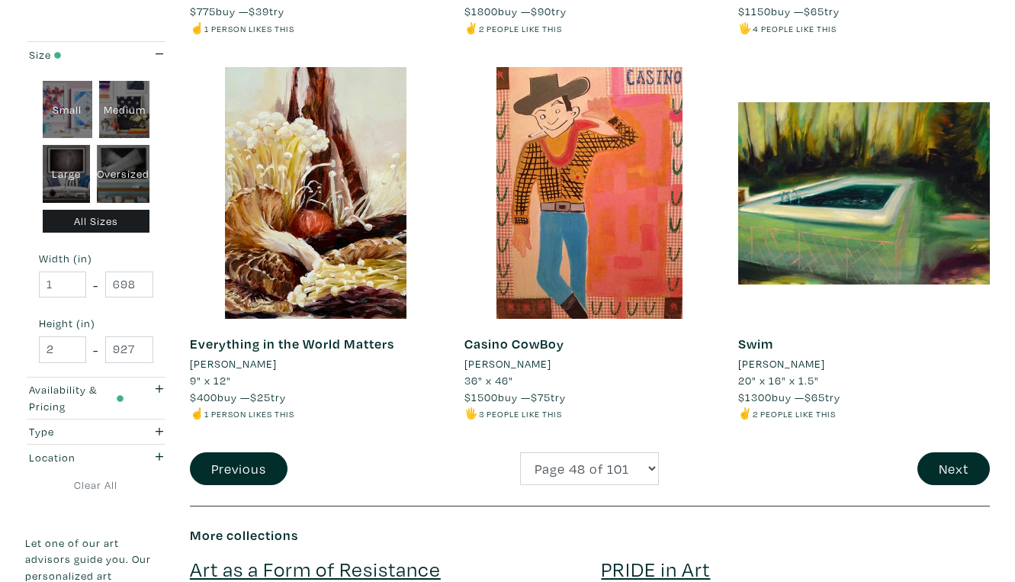
scroll to position [2925, 0]
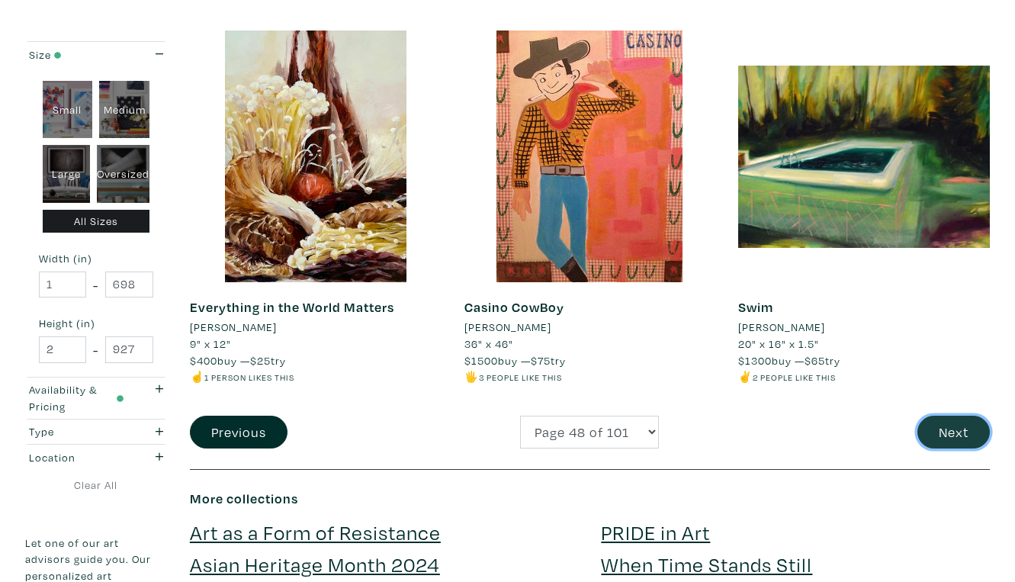
click at [958, 416] on button "Next" at bounding box center [954, 432] width 72 height 33
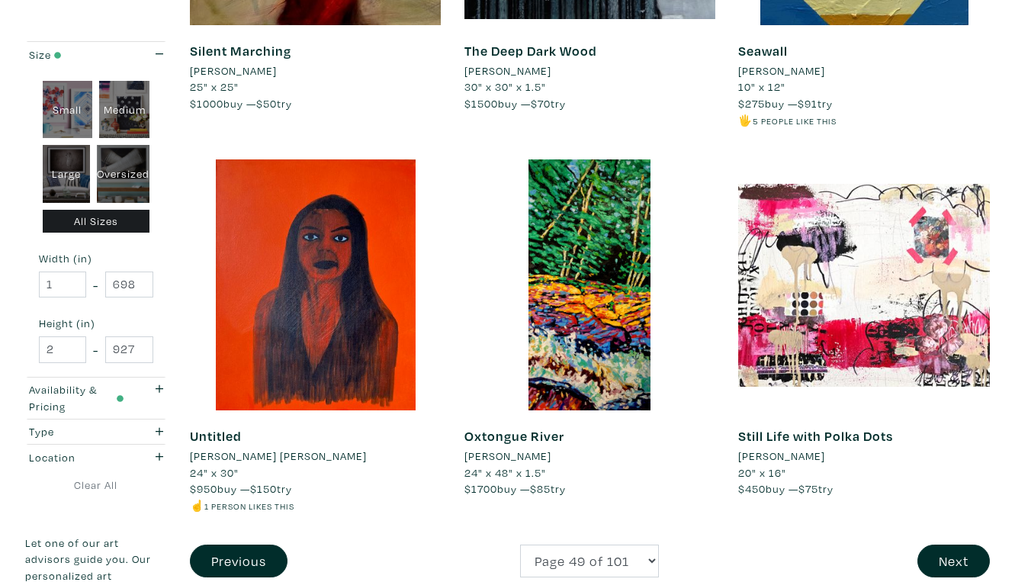
scroll to position [2821, 0]
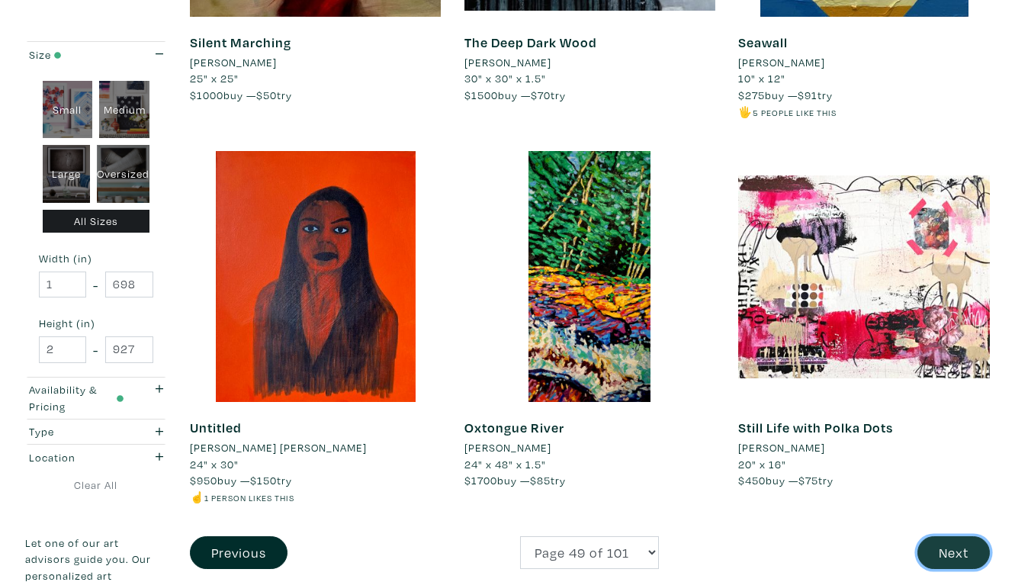
click at [953, 536] on button "Next" at bounding box center [954, 552] width 72 height 33
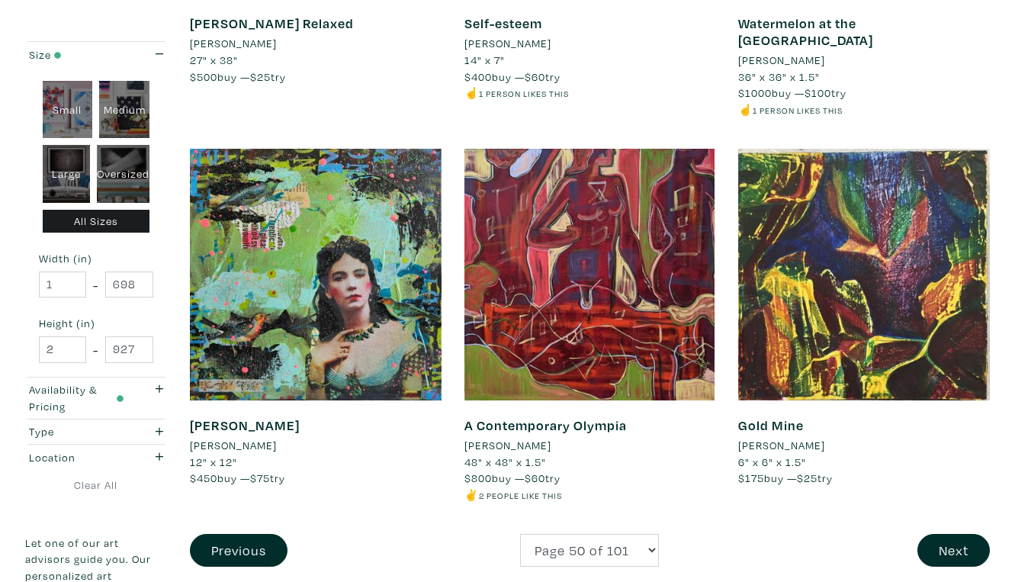
scroll to position [2858, 0]
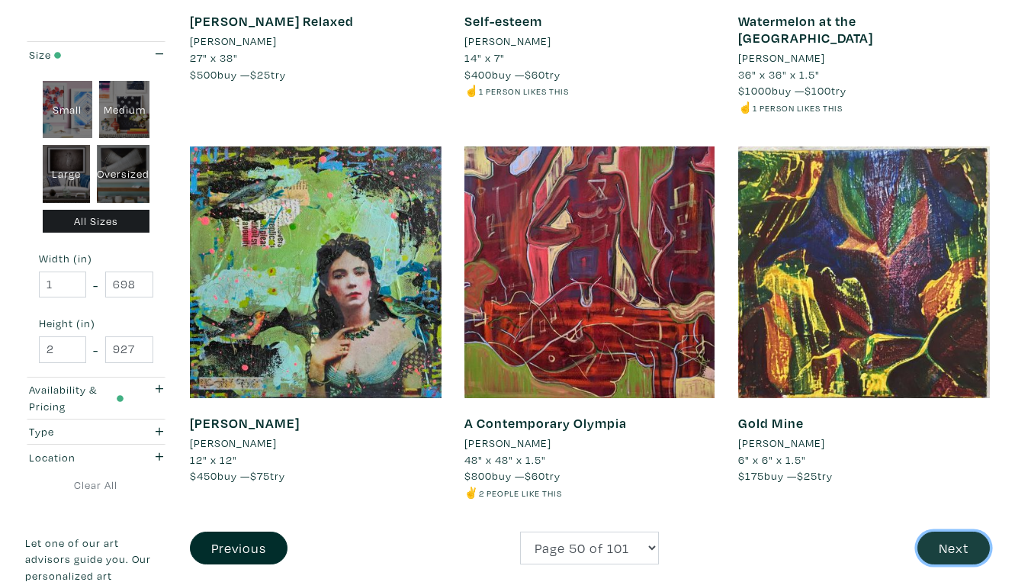
click at [963, 532] on button "Next" at bounding box center [954, 548] width 72 height 33
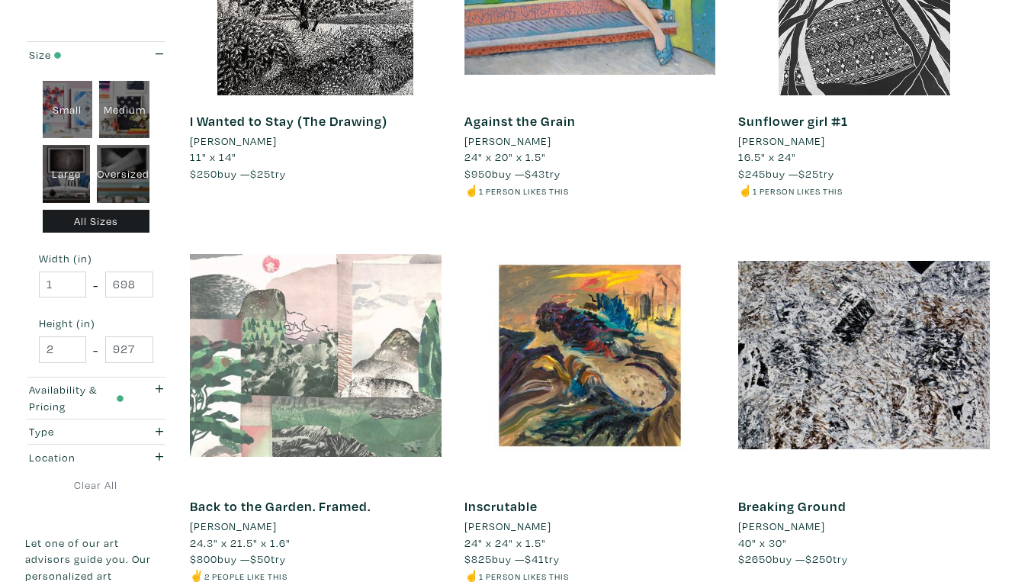
scroll to position [2745, 0]
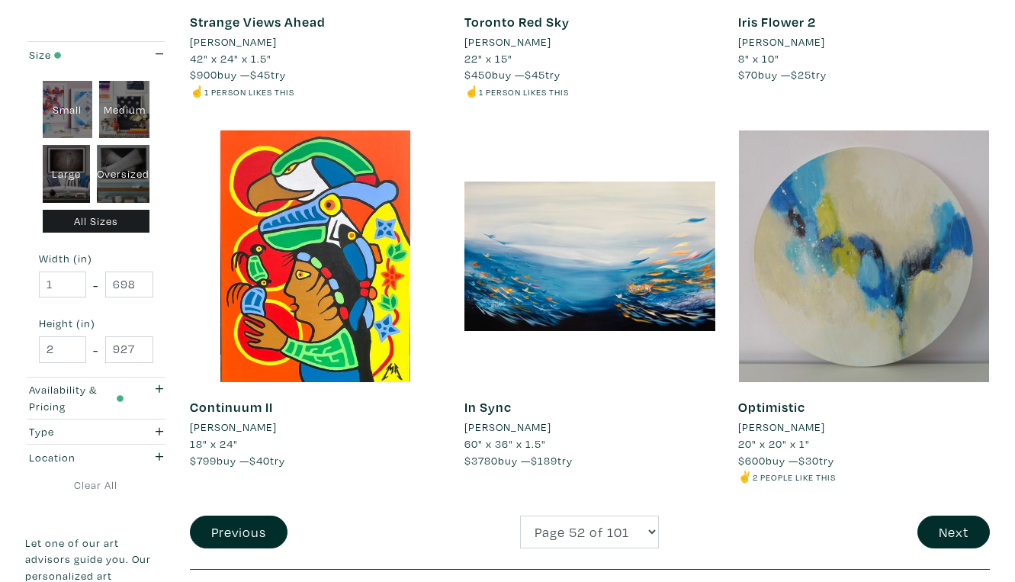
scroll to position [2827, 0]
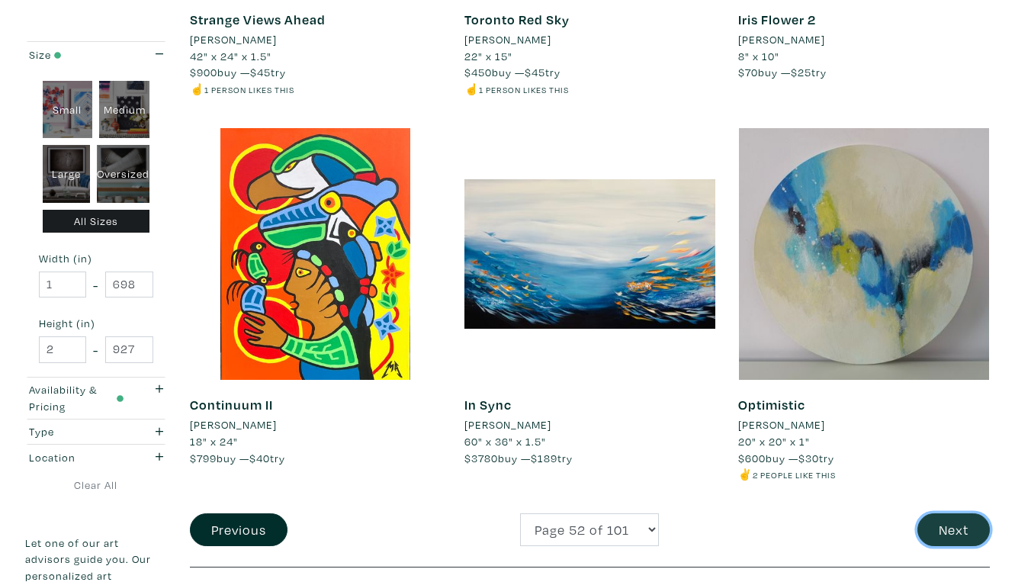
click at [948, 513] on button "Next" at bounding box center [954, 529] width 72 height 33
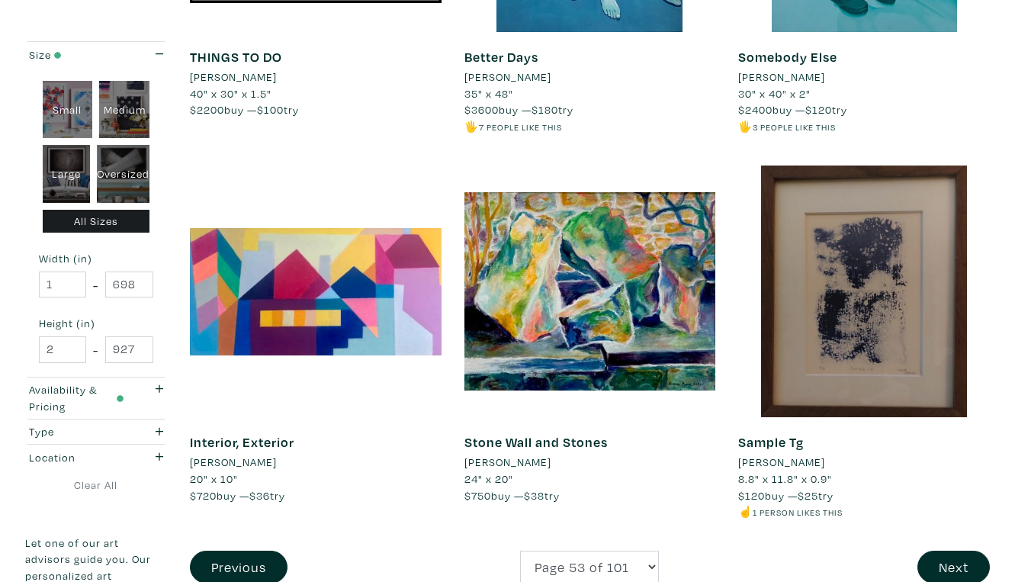
scroll to position [2792, 0]
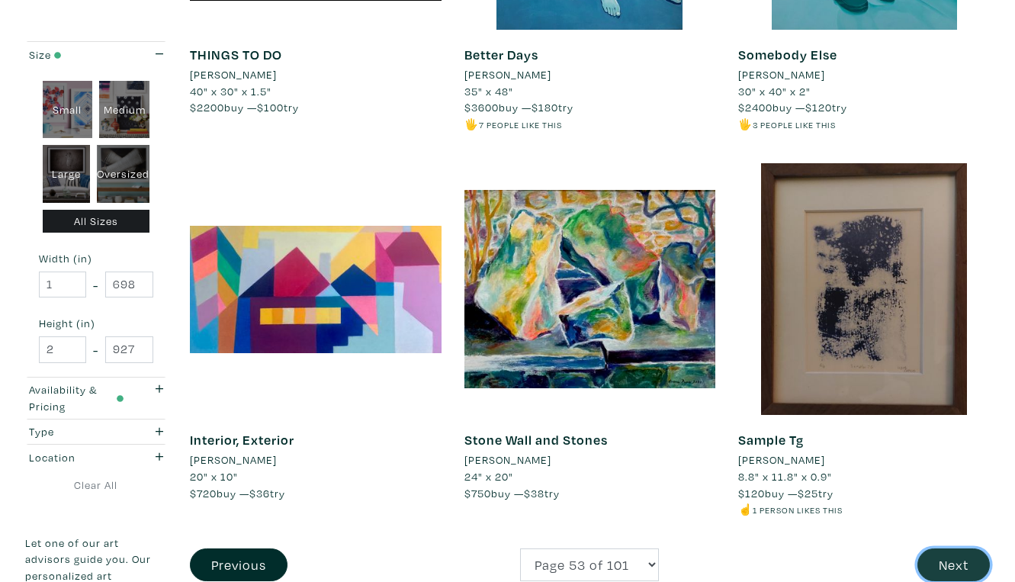
click at [951, 548] on button "Next" at bounding box center [954, 564] width 72 height 33
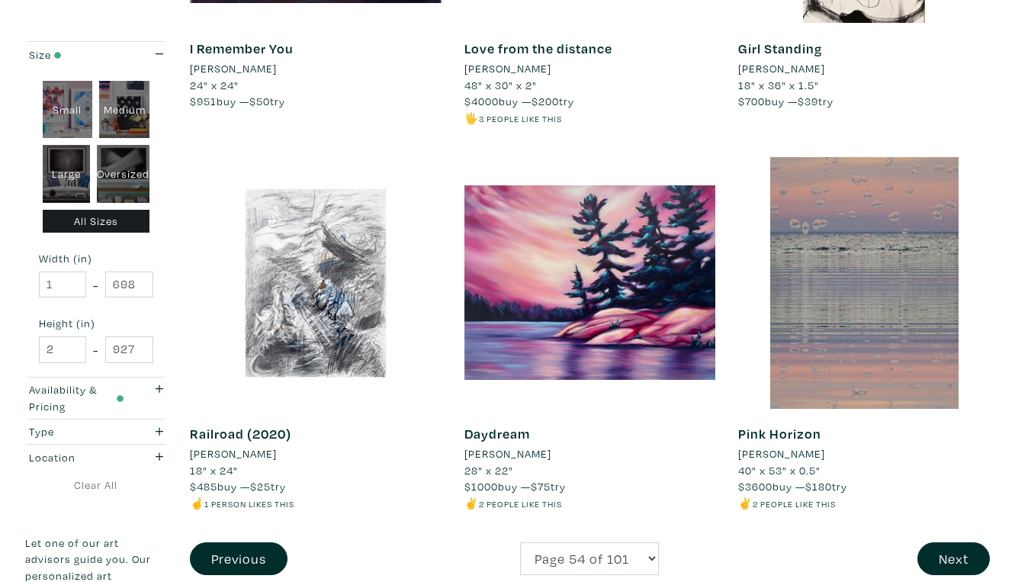
scroll to position [2853, 0]
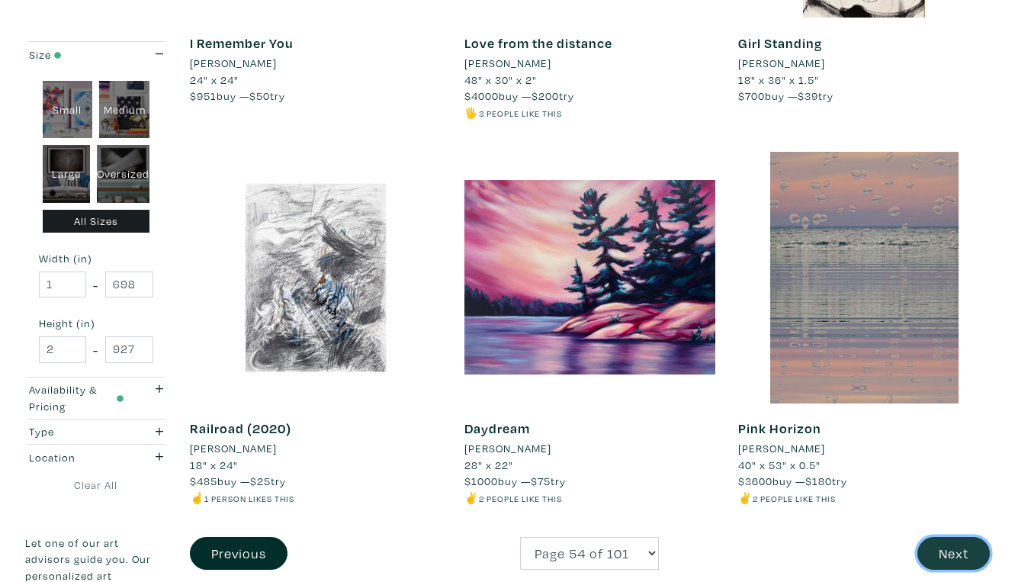
click at [966, 537] on button "Next" at bounding box center [954, 553] width 72 height 33
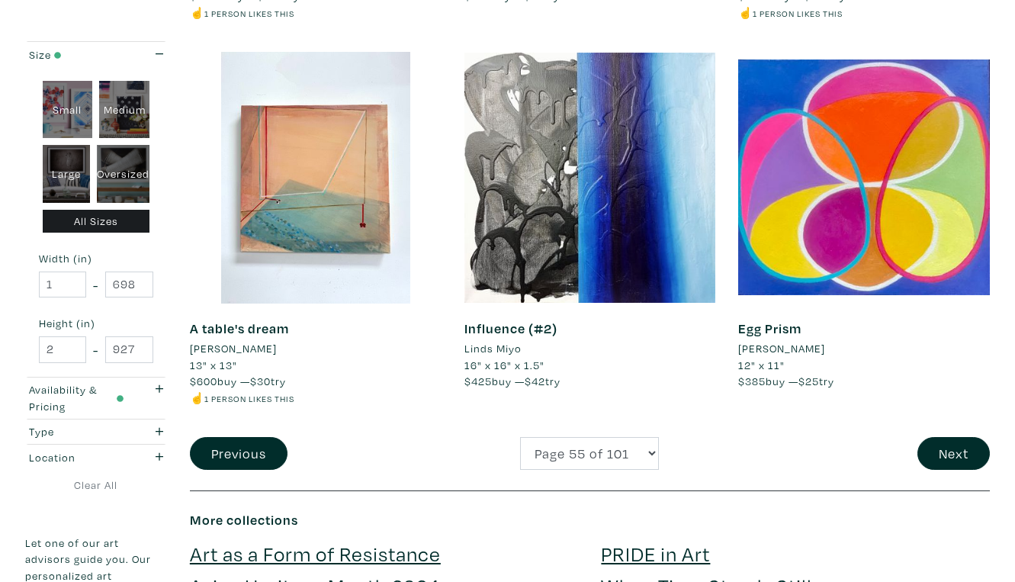
scroll to position [2873, 0]
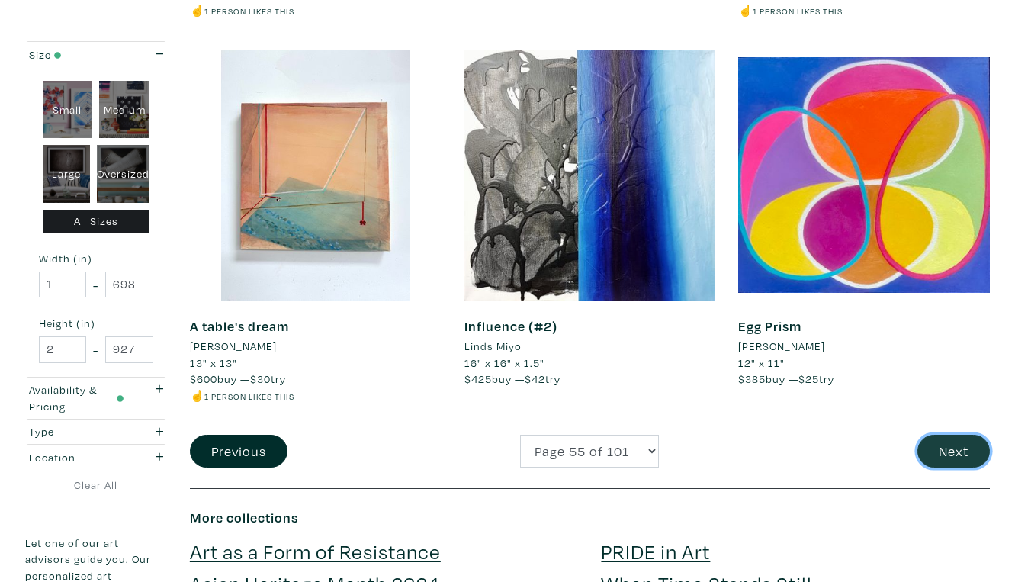
click at [948, 435] on button "Next" at bounding box center [954, 451] width 72 height 33
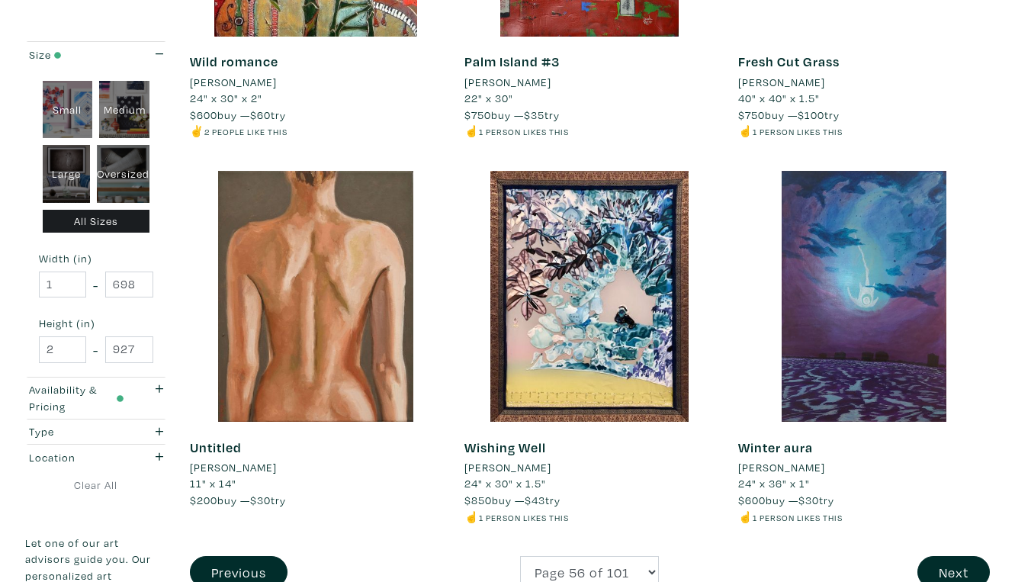
scroll to position [2772, 0]
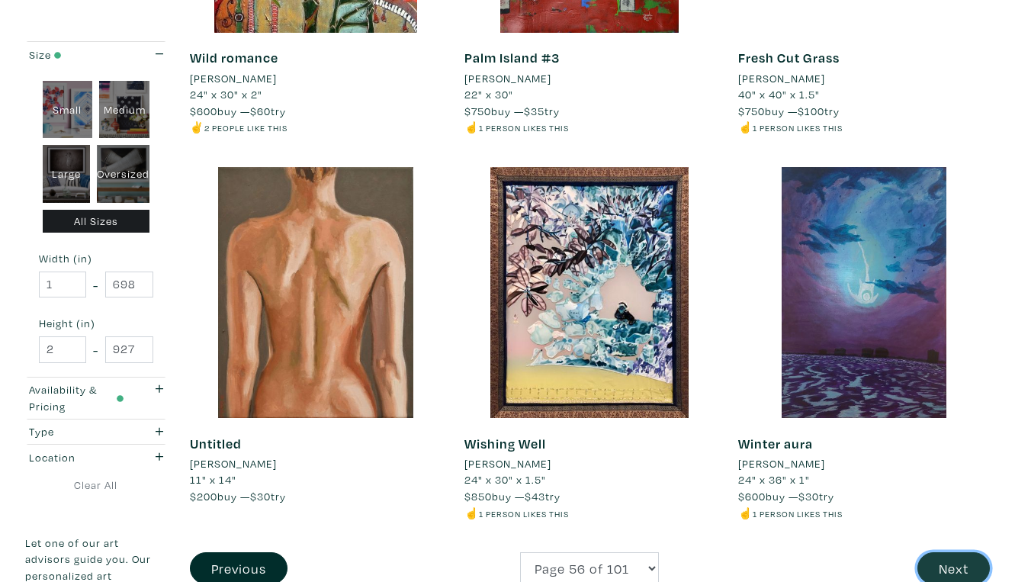
click at [955, 552] on button "Next" at bounding box center [954, 568] width 72 height 33
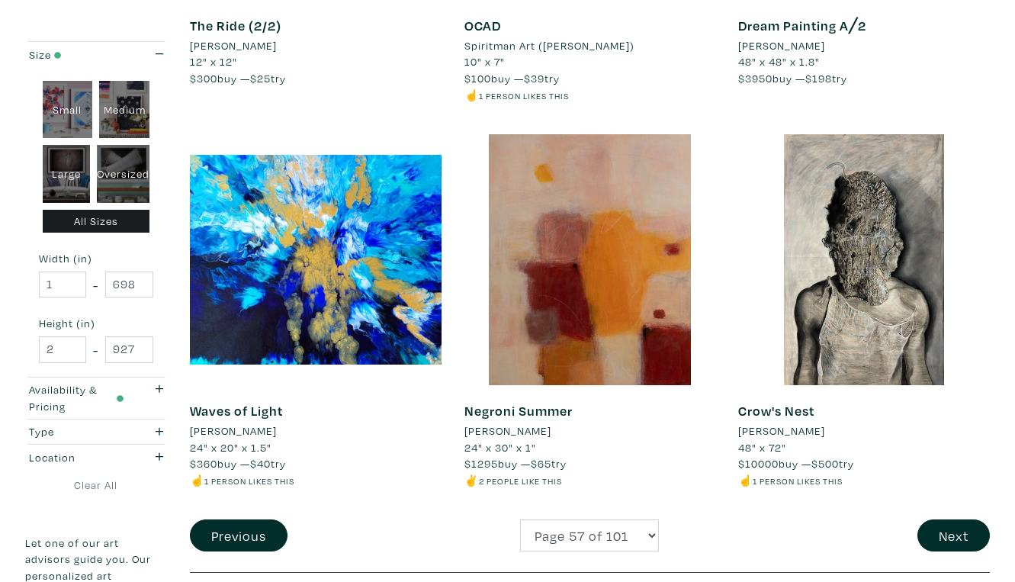
scroll to position [2841, 0]
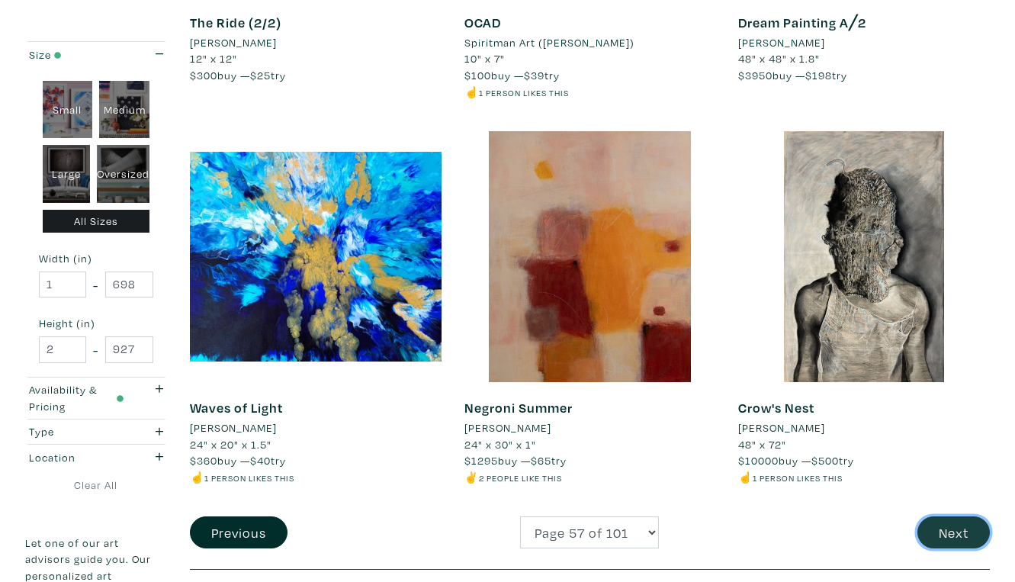
click at [961, 516] on button "Next" at bounding box center [954, 532] width 72 height 33
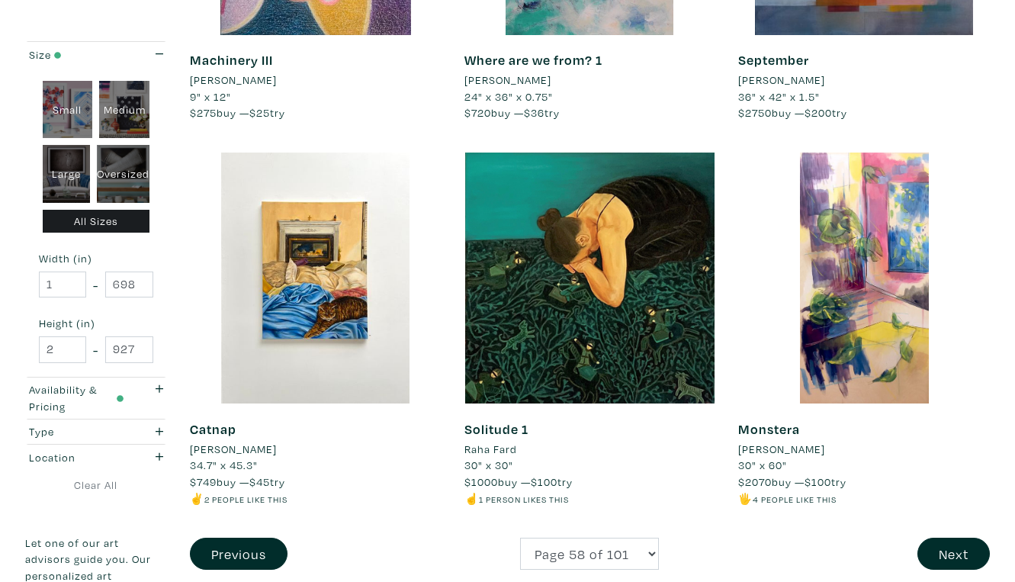
scroll to position [2787, 0]
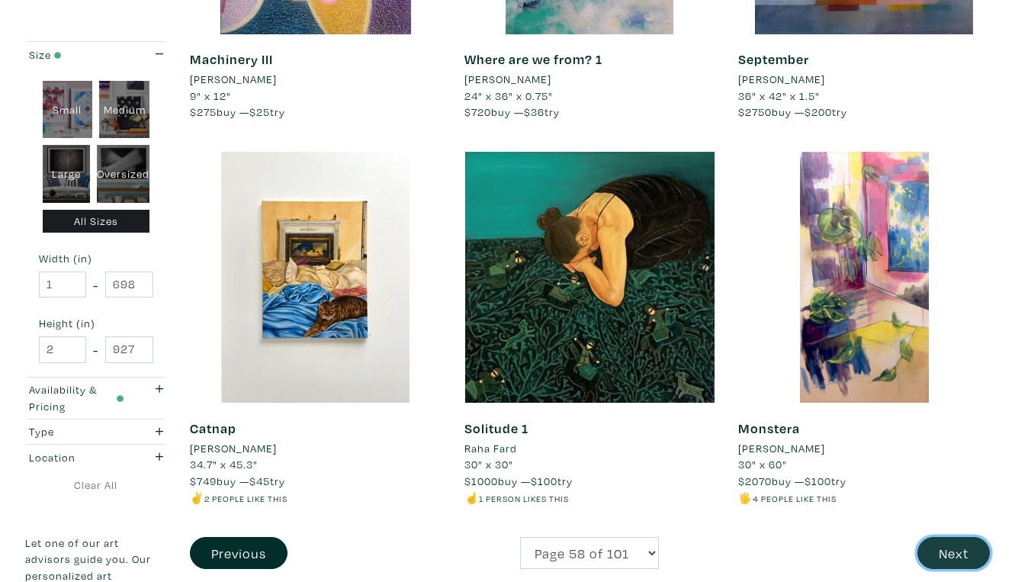
click at [961, 537] on button "Next" at bounding box center [954, 553] width 72 height 33
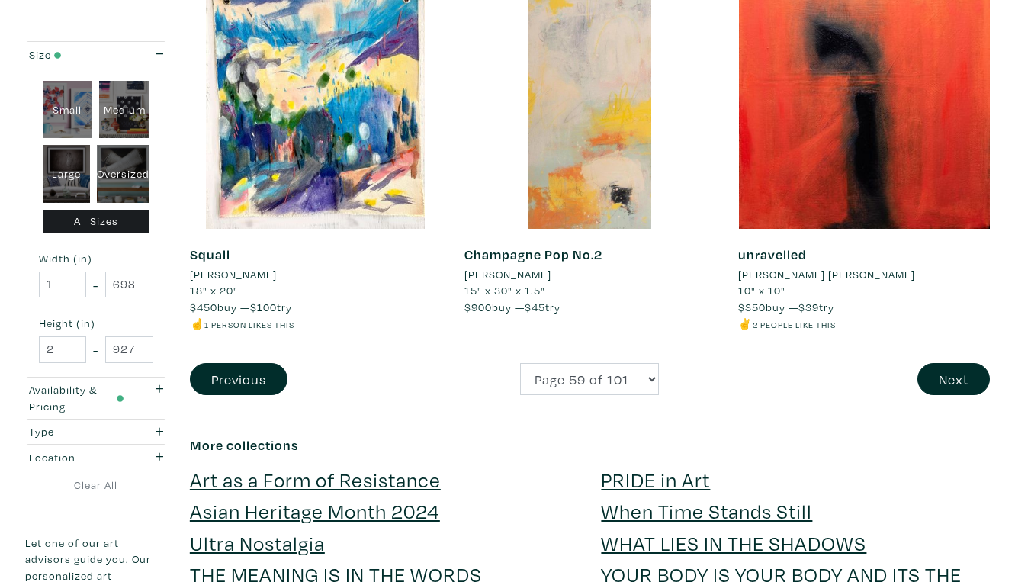
scroll to position [2971, 0]
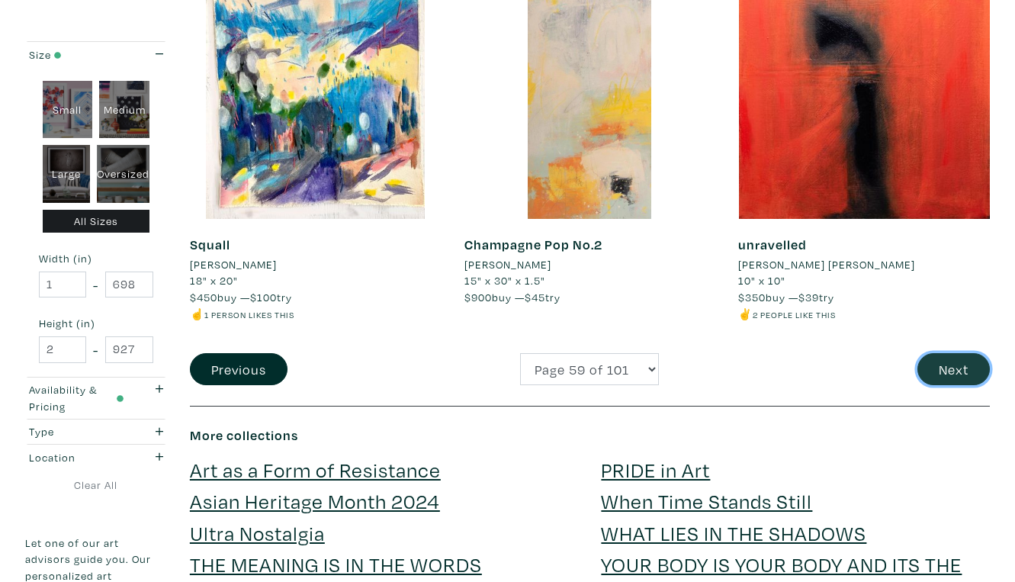
click at [957, 353] on button "Next" at bounding box center [954, 369] width 72 height 33
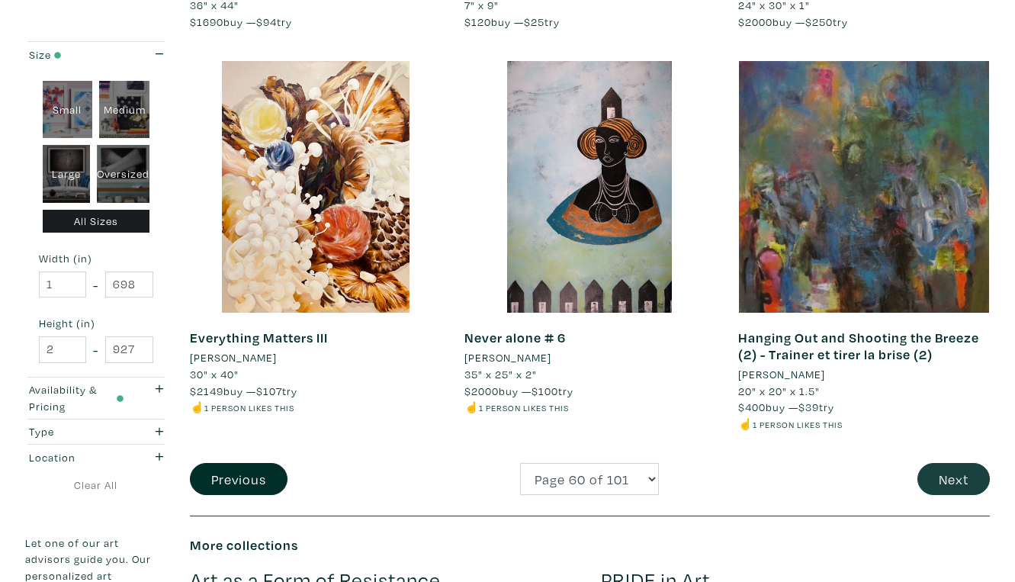
scroll to position [2896, 0]
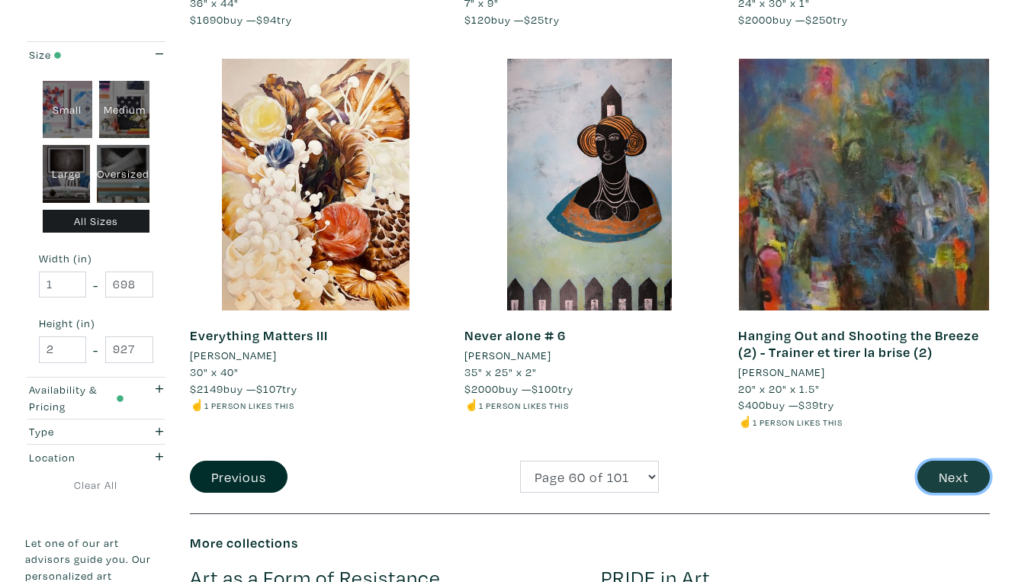
click at [960, 461] on button "Next" at bounding box center [954, 477] width 72 height 33
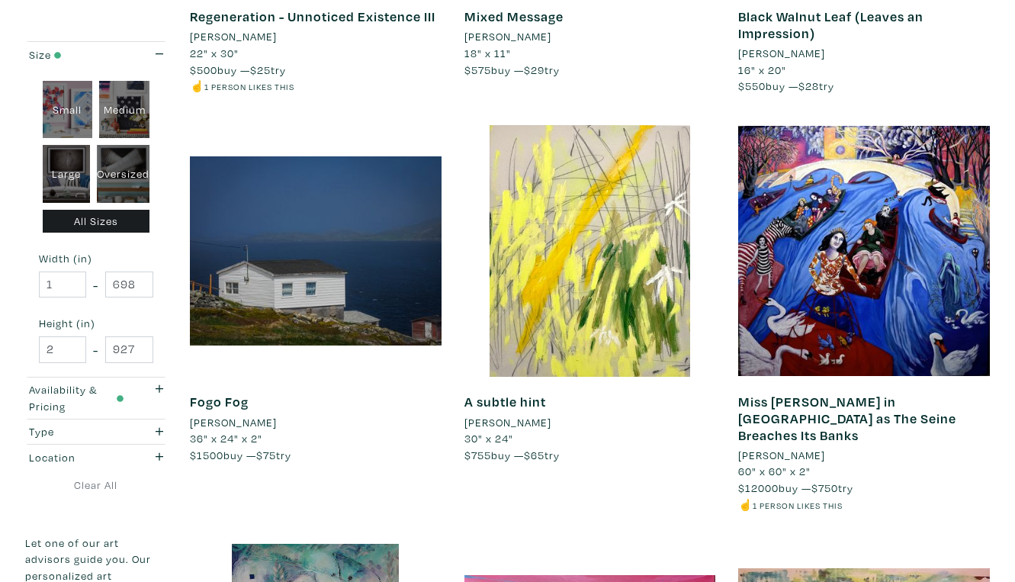
scroll to position [2076, 0]
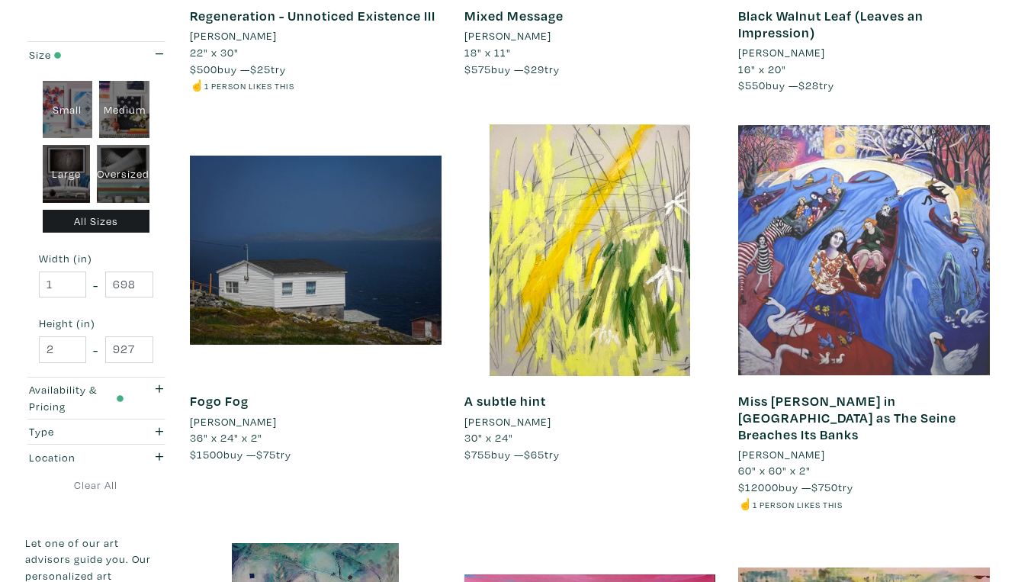
click at [845, 213] on div at bounding box center [864, 250] width 252 height 252
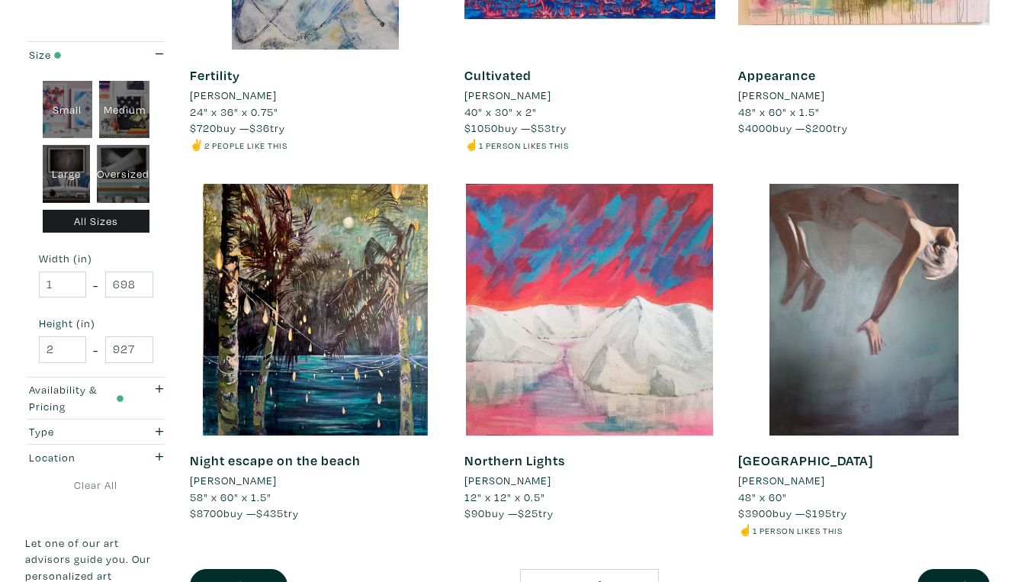
scroll to position [2842, 0]
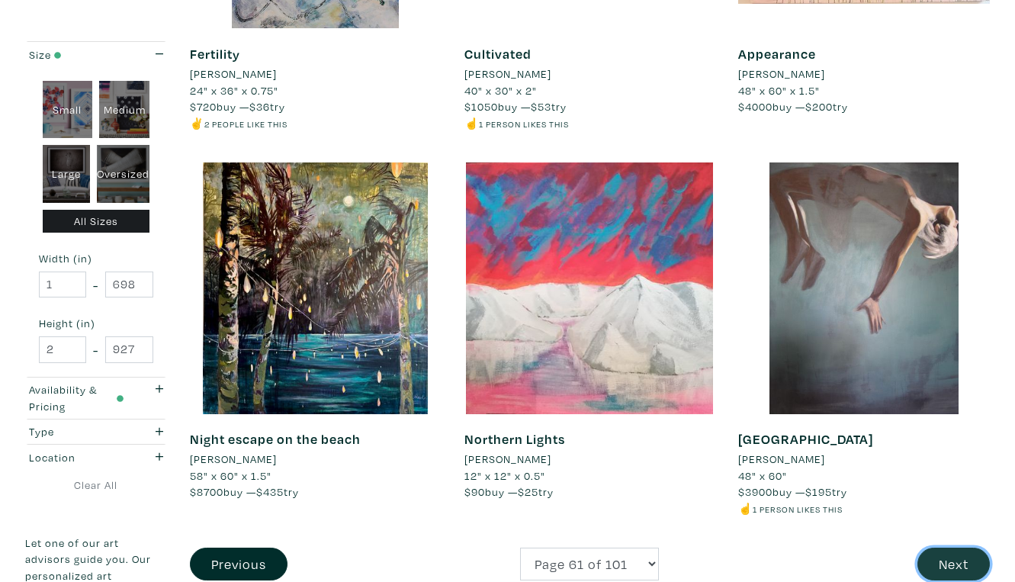
click at [955, 548] on button "Next" at bounding box center [954, 564] width 72 height 33
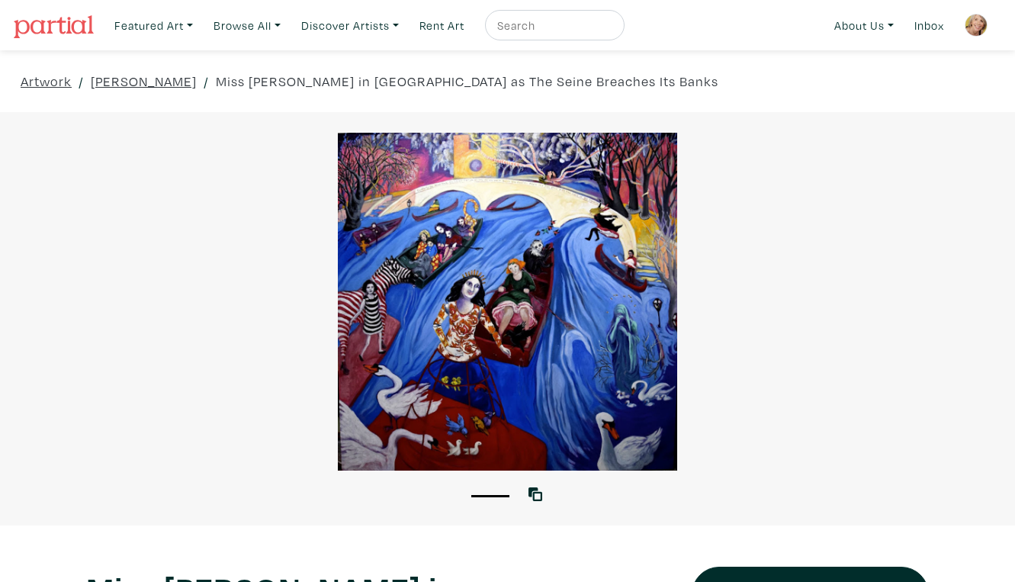
click at [635, 387] on div at bounding box center [507, 302] width 1015 height 338
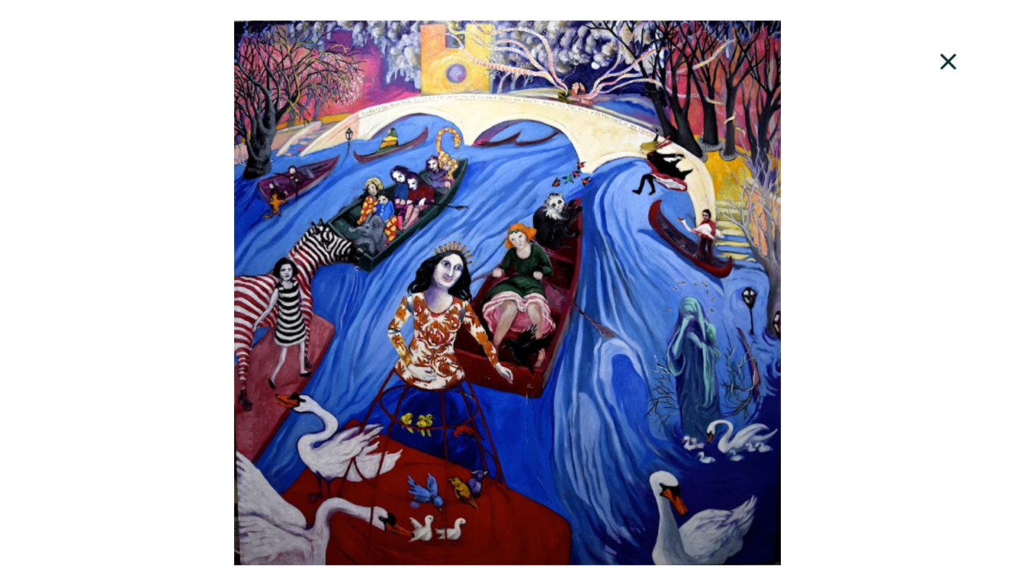
click at [955, 53] on icon at bounding box center [949, 61] width 52 height 41
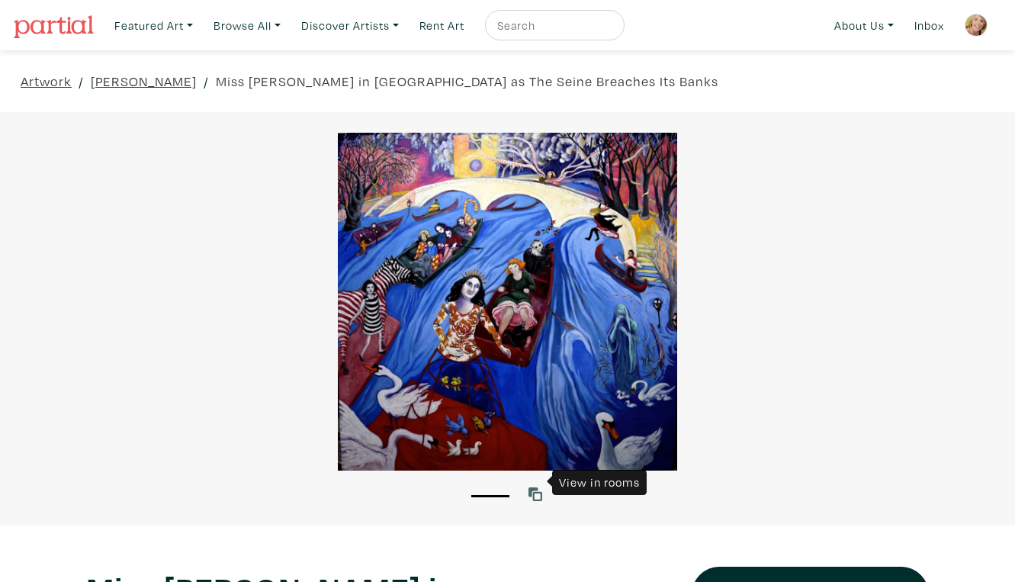
click at [539, 487] on icon at bounding box center [536, 494] width 14 height 14
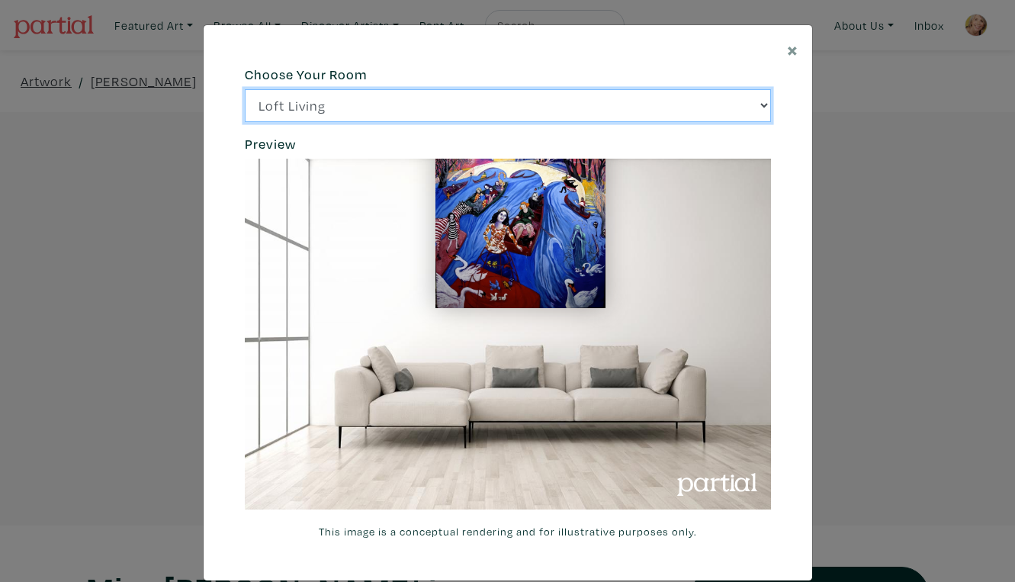
click option "Bright Bedroom" at bounding box center [0, 0] width 0 height 0
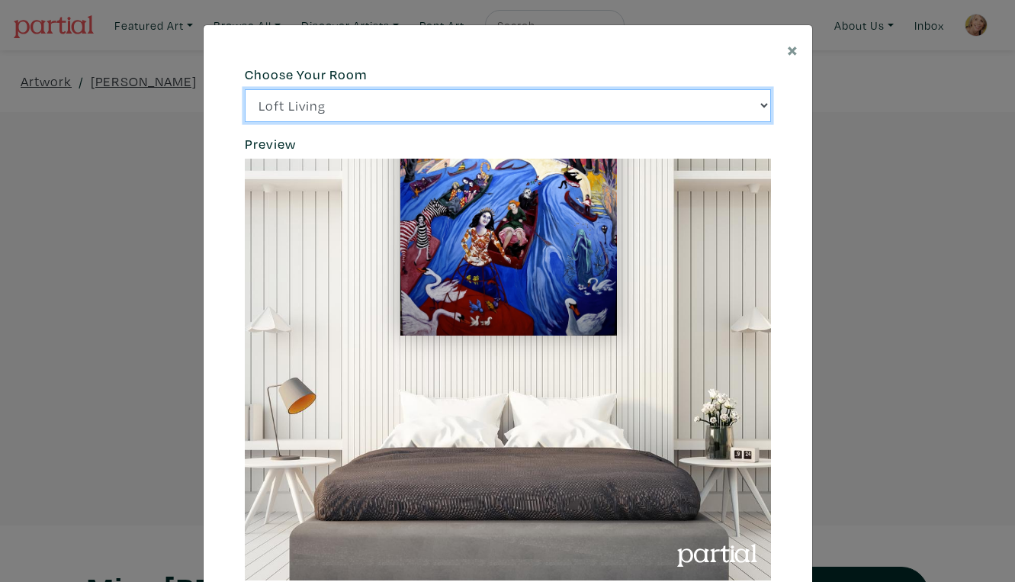
click option "City Office" at bounding box center [0, 0] width 0 height 0
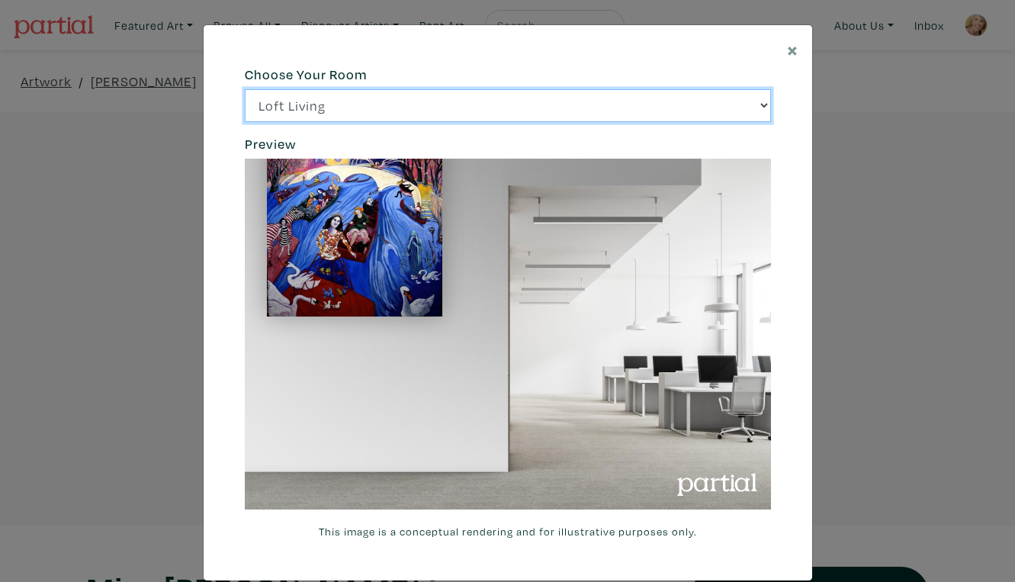
select select "/thumb/phpThumb.php?src=https%3A%2F%2Flabs.partial.gallery%2Fprojects%2Frenderi…"
click option "Gallery Space" at bounding box center [0, 0] width 0 height 0
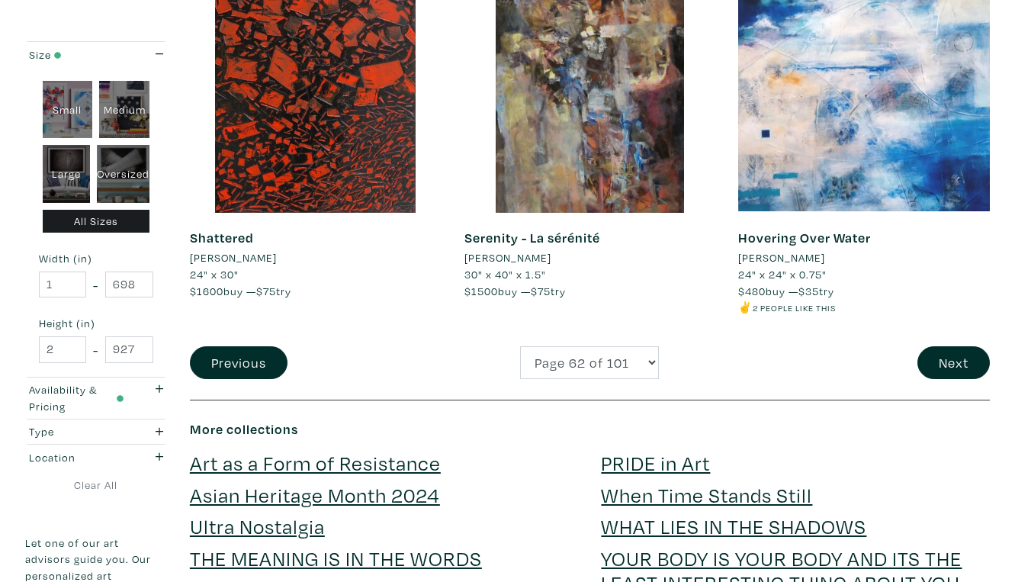
scroll to position [3001, 0]
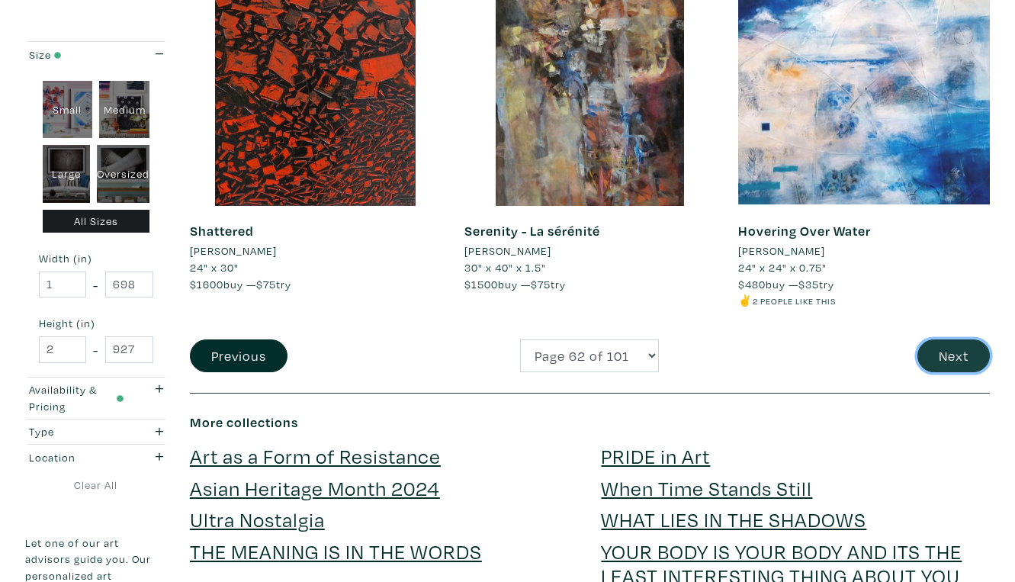
click at [963, 339] on button "Next" at bounding box center [954, 355] width 72 height 33
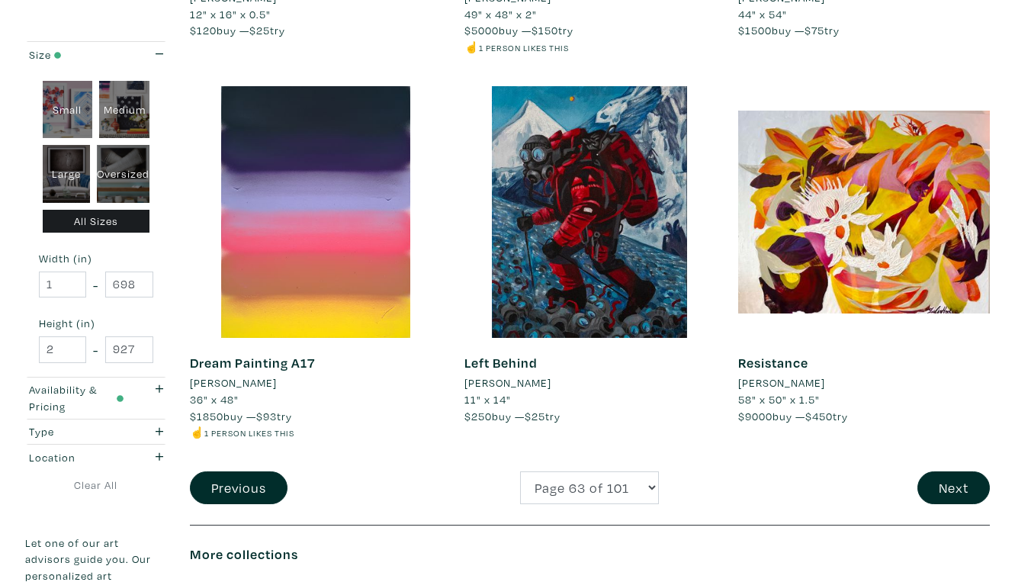
scroll to position [2871, 0]
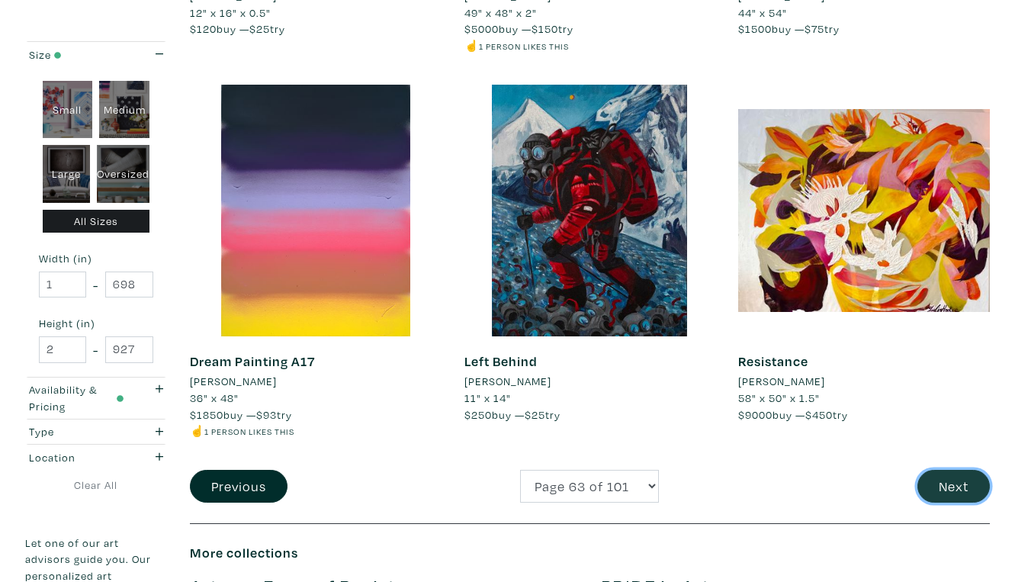
click at [950, 470] on button "Next" at bounding box center [954, 486] width 72 height 33
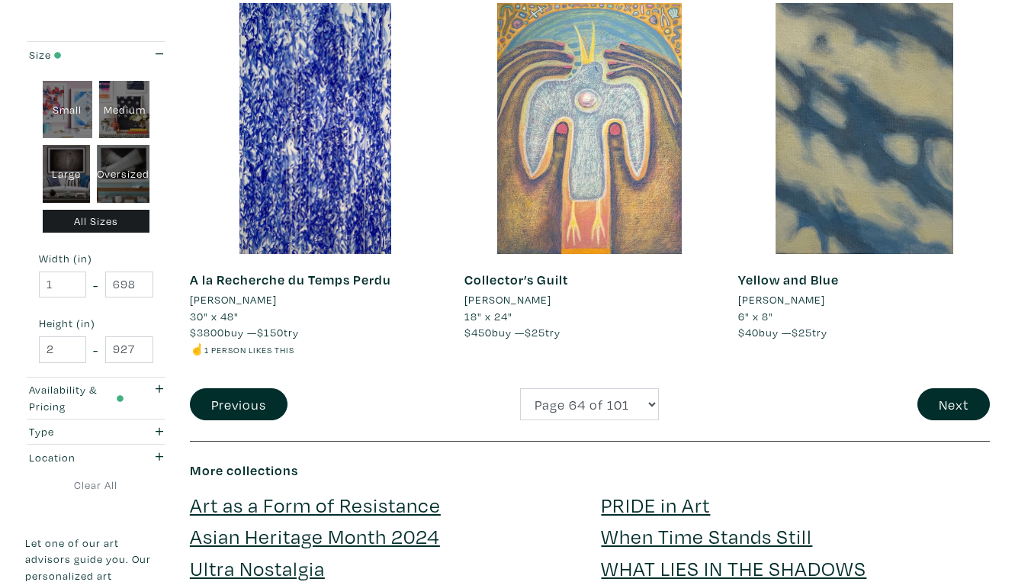
scroll to position [3004, 0]
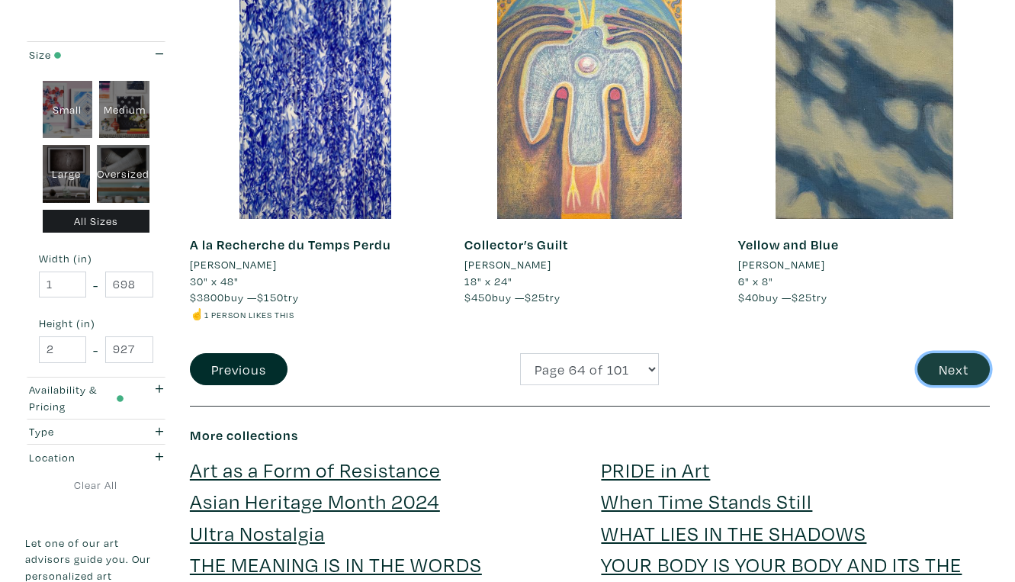
click at [957, 353] on button "Next" at bounding box center [954, 369] width 72 height 33
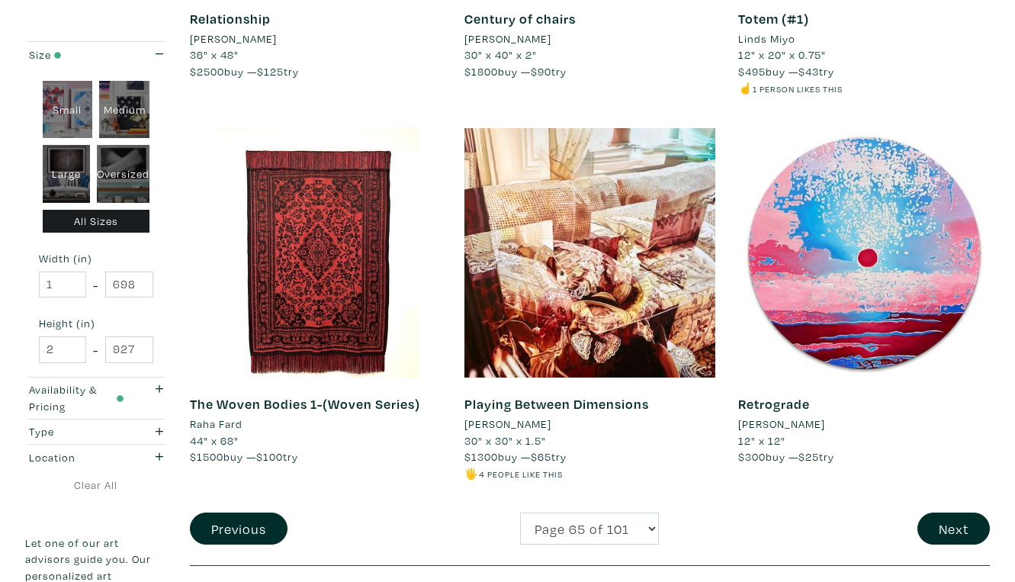
scroll to position [2848, 0]
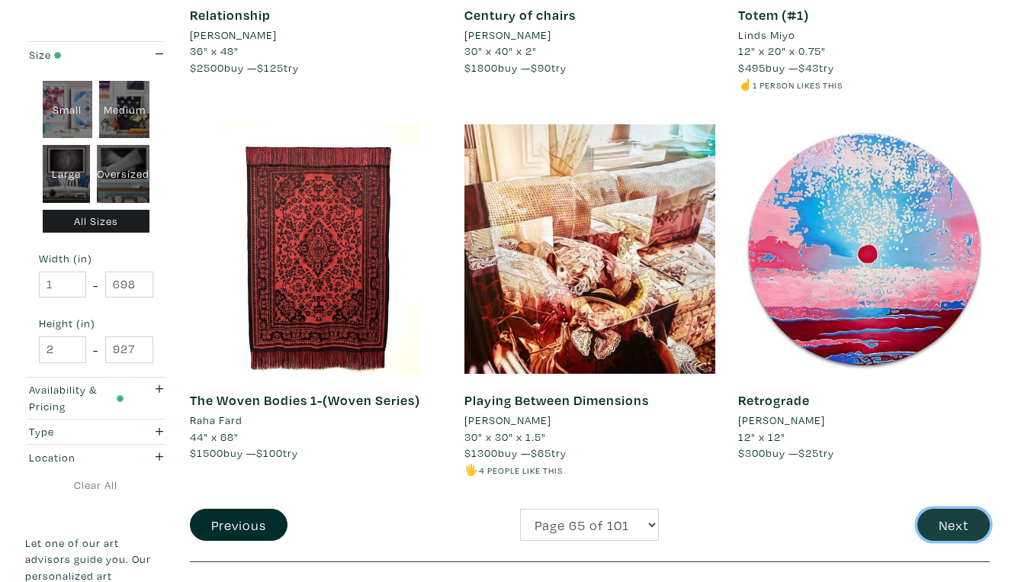
click at [948, 509] on button "Next" at bounding box center [954, 525] width 72 height 33
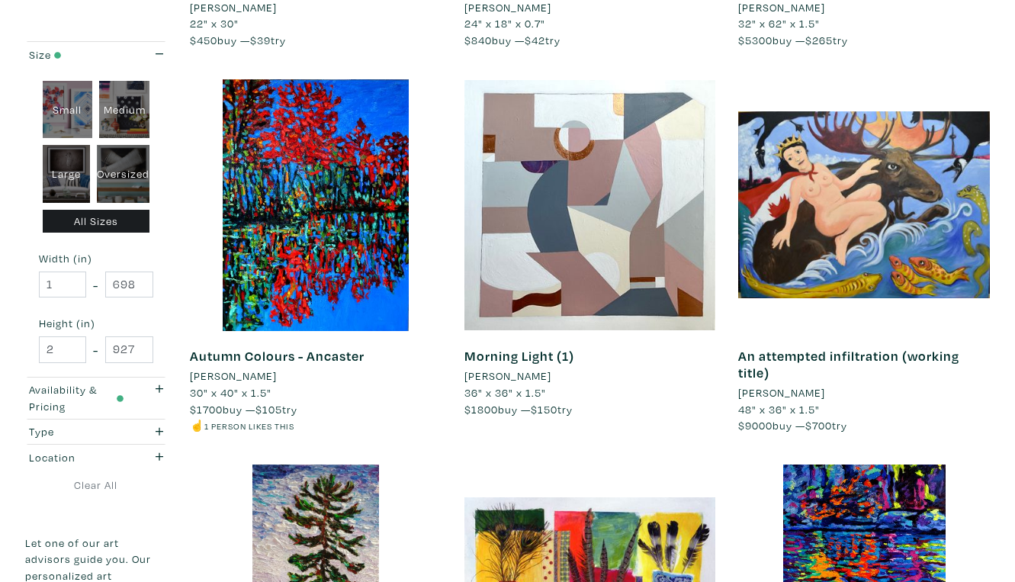
scroll to position [1732, 0]
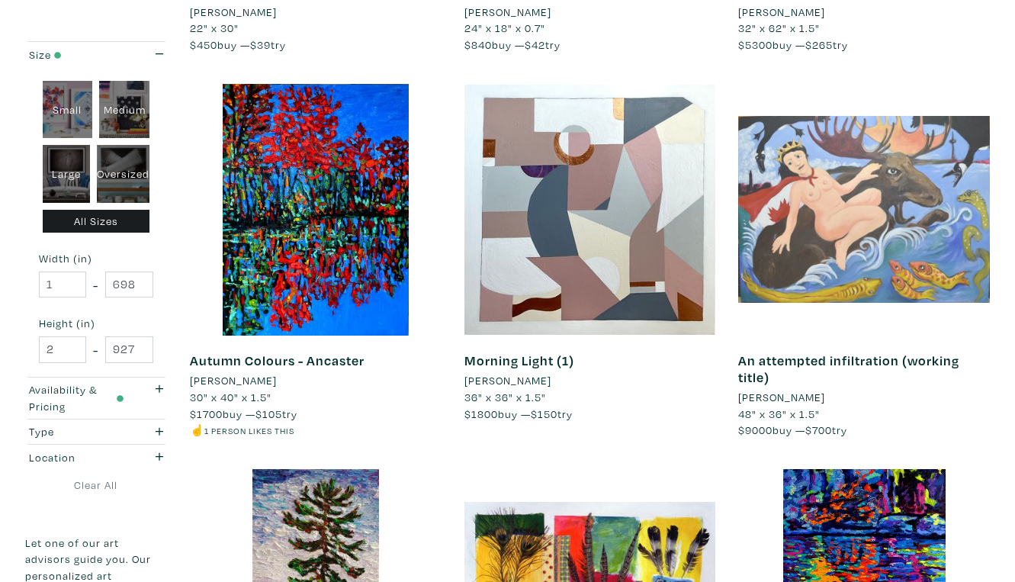
click at [869, 128] on div at bounding box center [864, 210] width 252 height 252
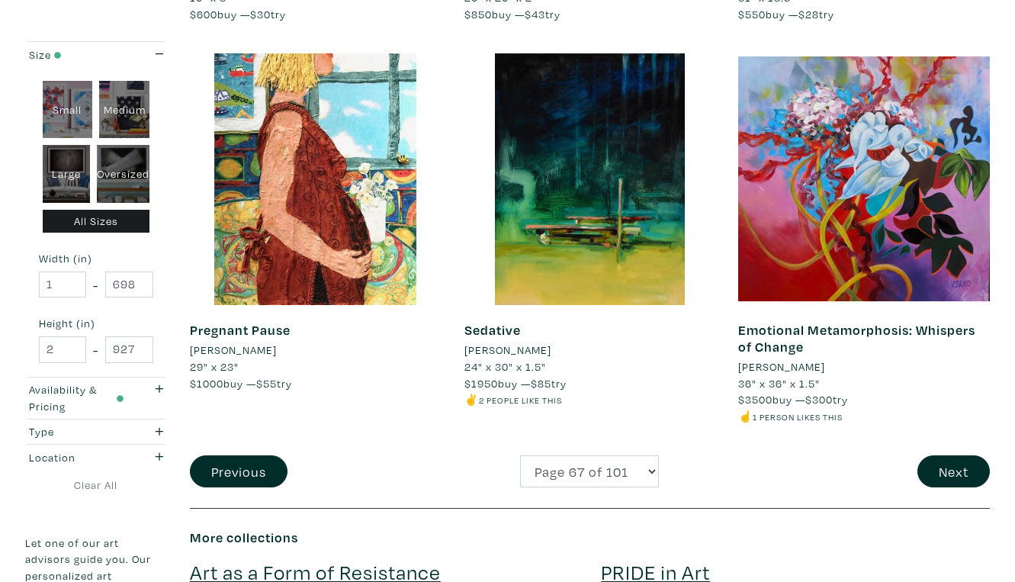
scroll to position [2905, 0]
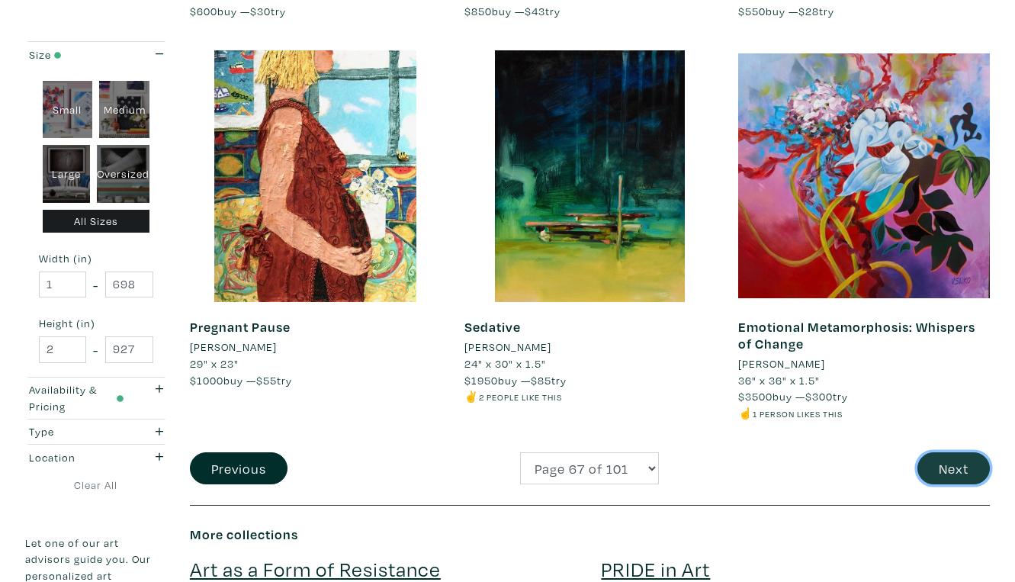
click at [960, 452] on button "Next" at bounding box center [954, 468] width 72 height 33
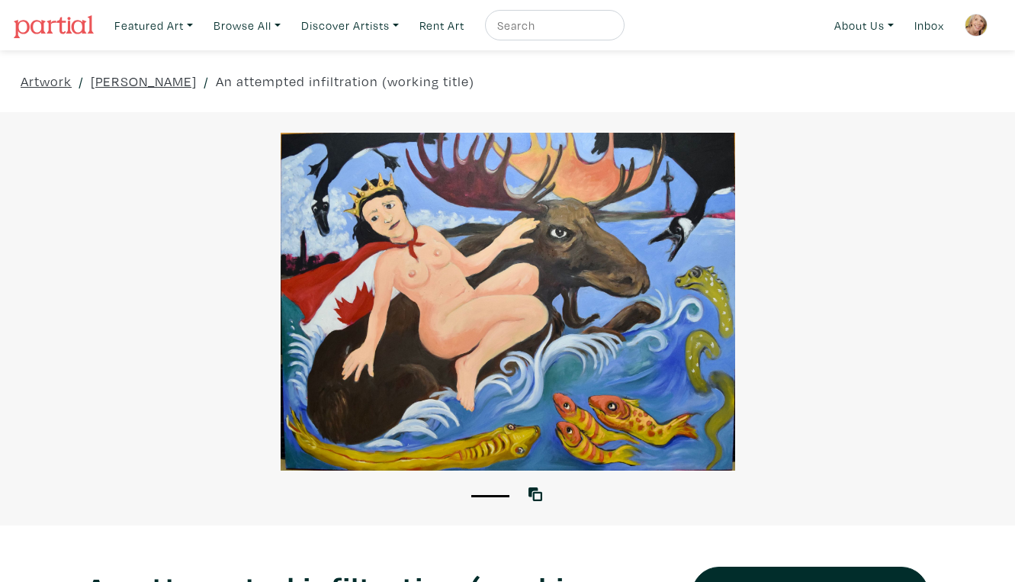
click at [705, 388] on div at bounding box center [507, 302] width 1015 height 338
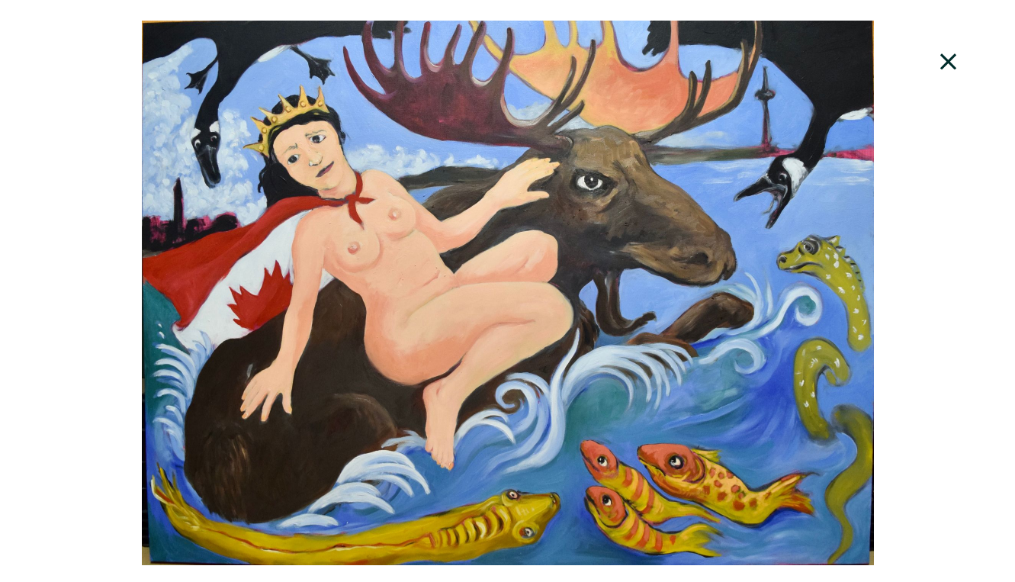
click at [957, 51] on icon at bounding box center [949, 61] width 52 height 41
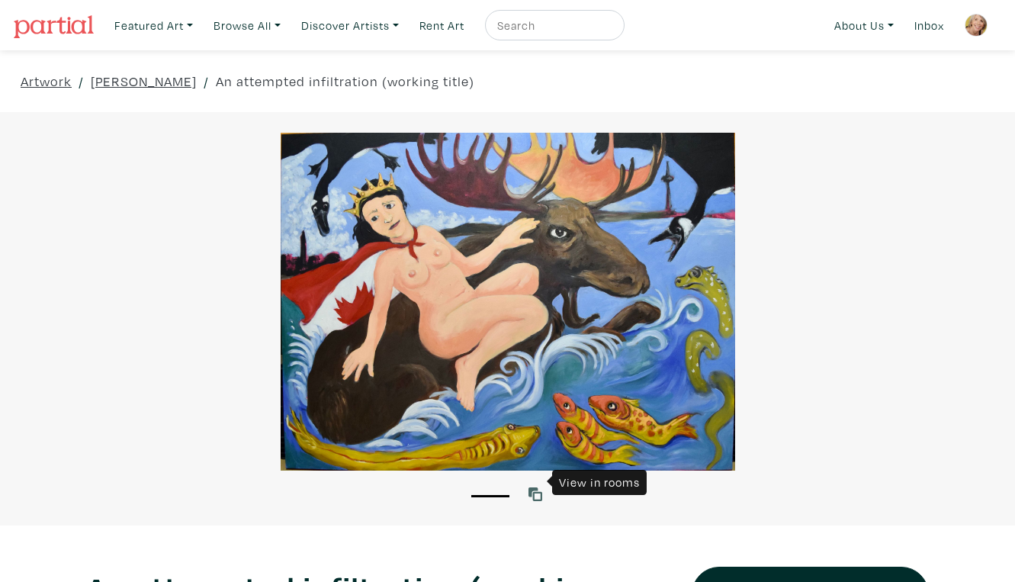
click at [537, 487] on icon at bounding box center [536, 494] width 14 height 14
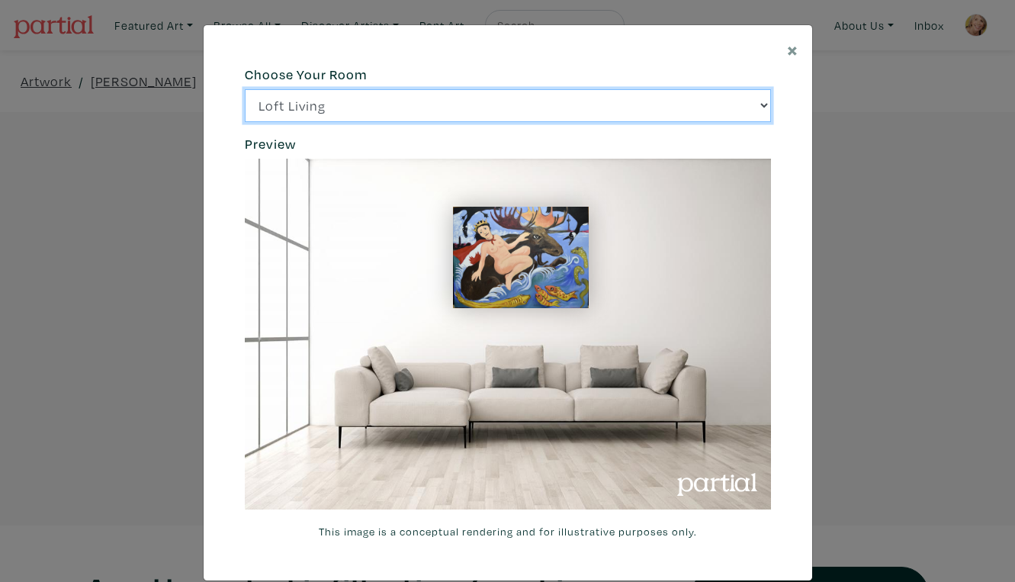
click option "Bright Bedroom" at bounding box center [0, 0] width 0 height 0
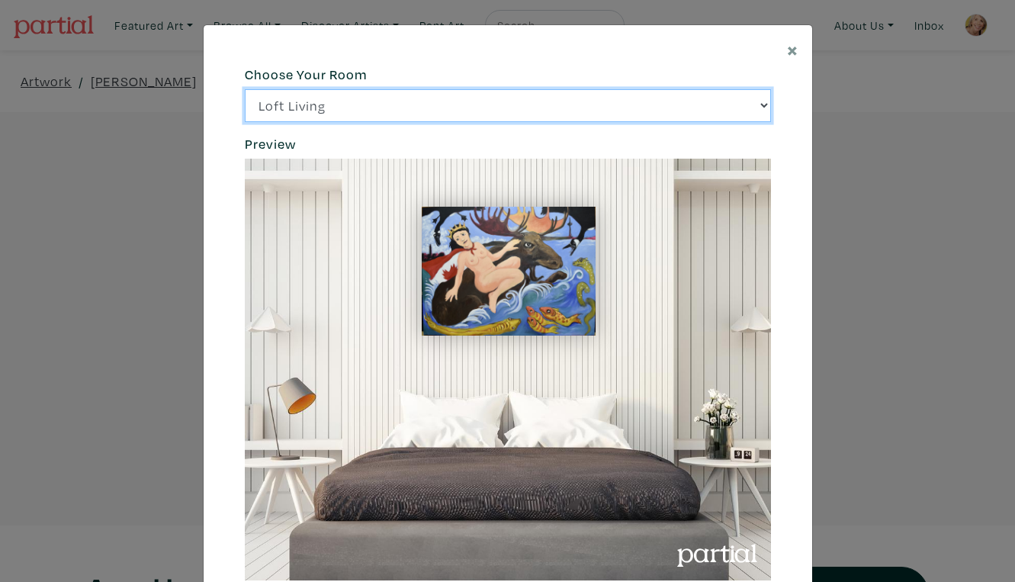
click option "City Office" at bounding box center [0, 0] width 0 height 0
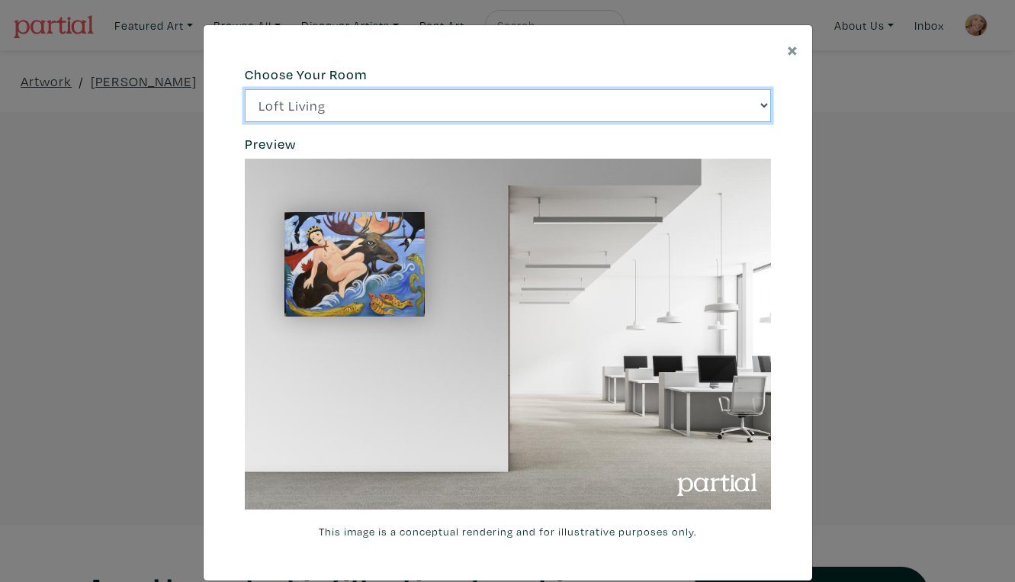
select select "/thumb/phpThumb.php?src=https%3A%2F%2Flabs.partial.gallery%2Fprojects%2Frenderi…"
click option "Gallery Space" at bounding box center [0, 0] width 0 height 0
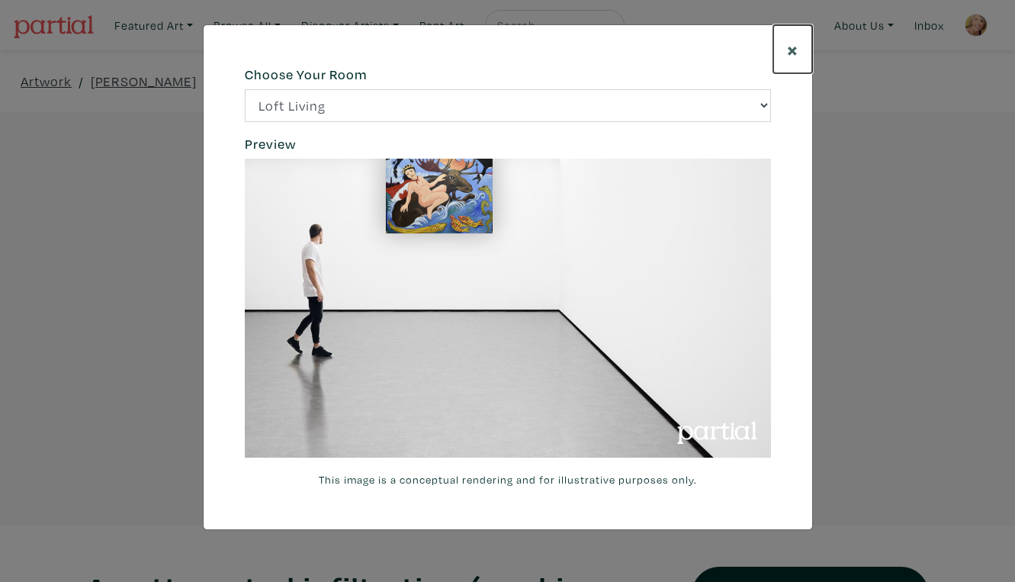
click at [793, 44] on span "×" at bounding box center [792, 49] width 11 height 27
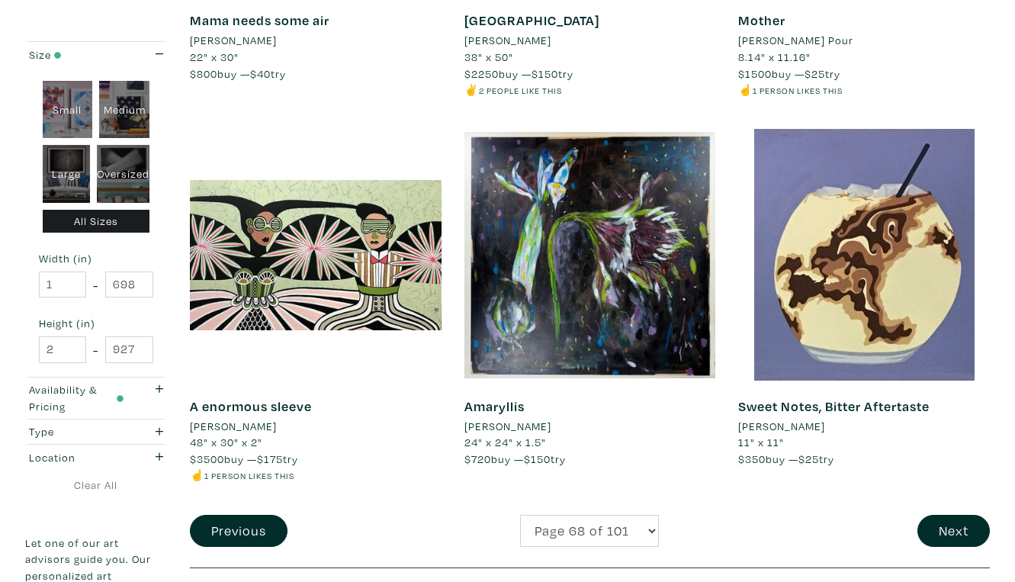
scroll to position [2778, 0]
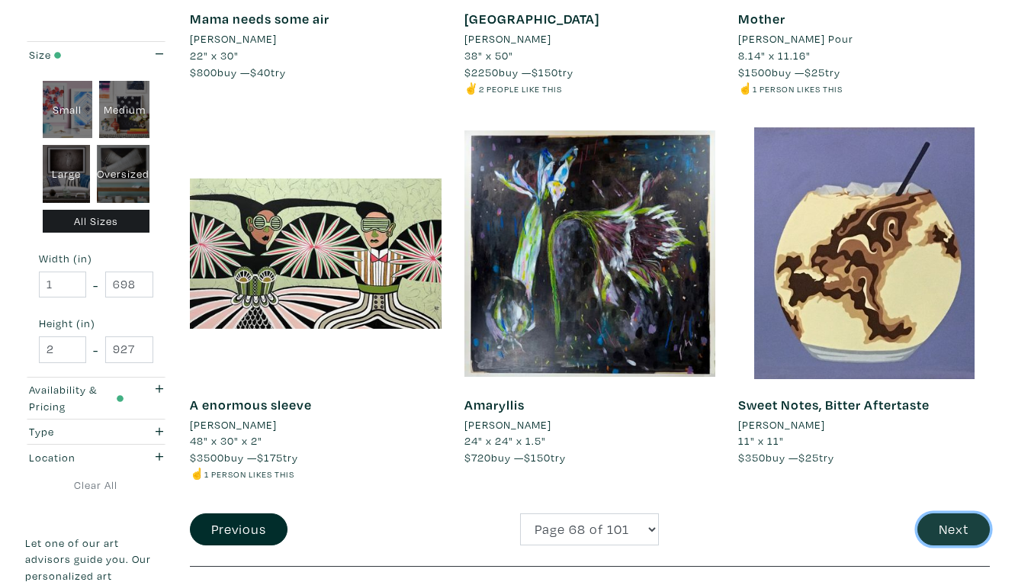
click at [959, 513] on button "Next" at bounding box center [954, 529] width 72 height 33
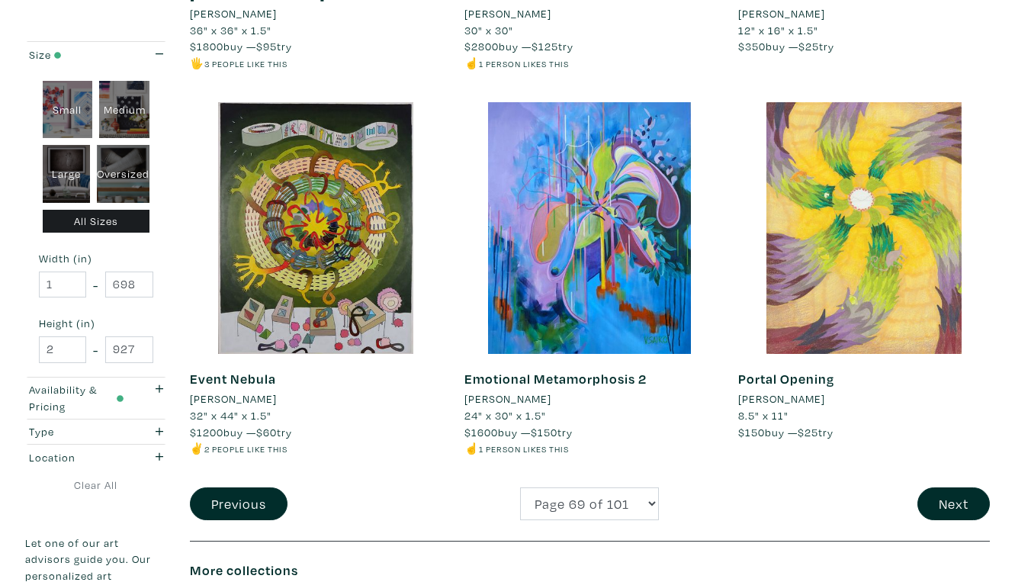
scroll to position [2854, 0]
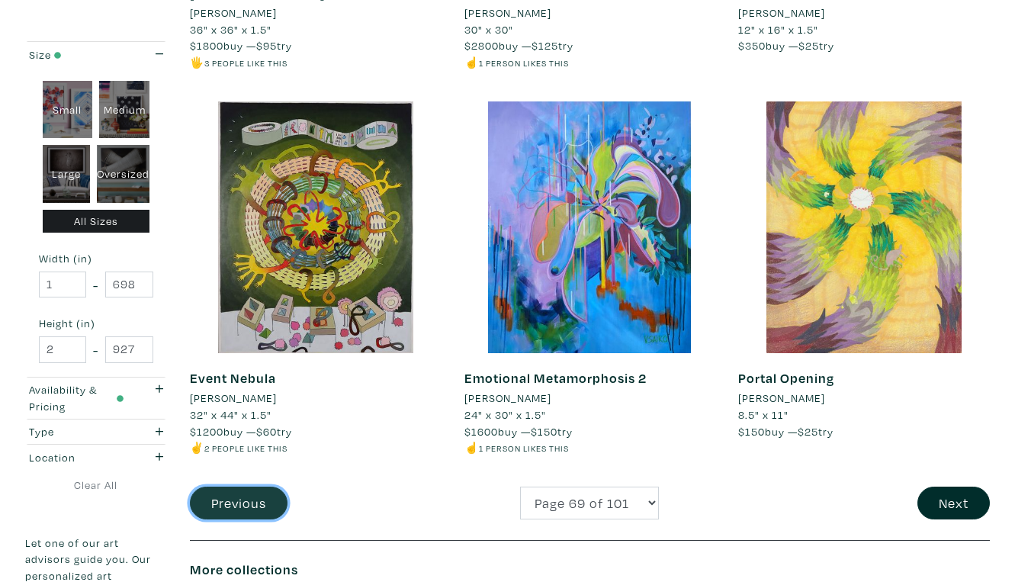
click at [247, 487] on button "Previous" at bounding box center [239, 503] width 98 height 33
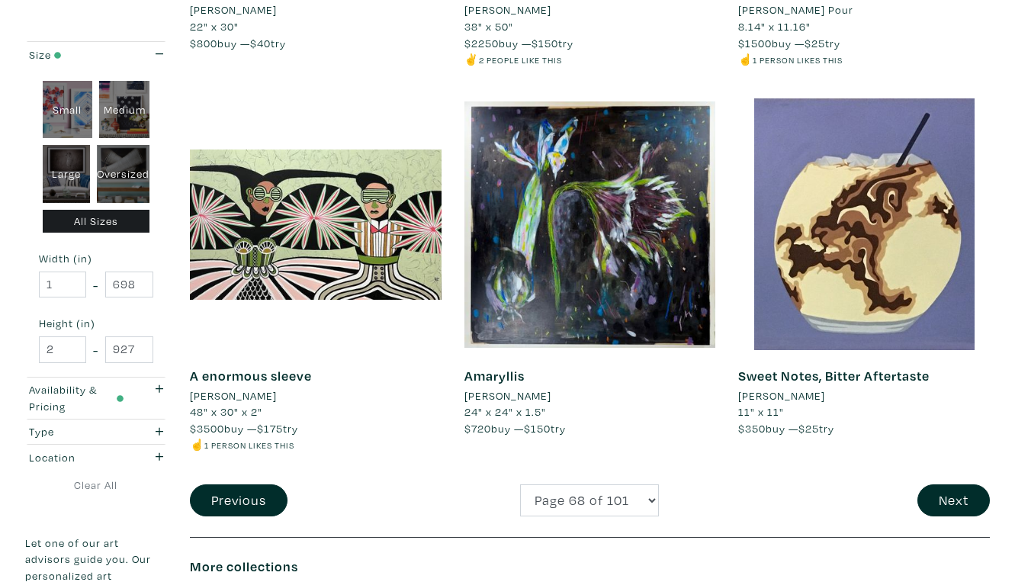
scroll to position [2815, 0]
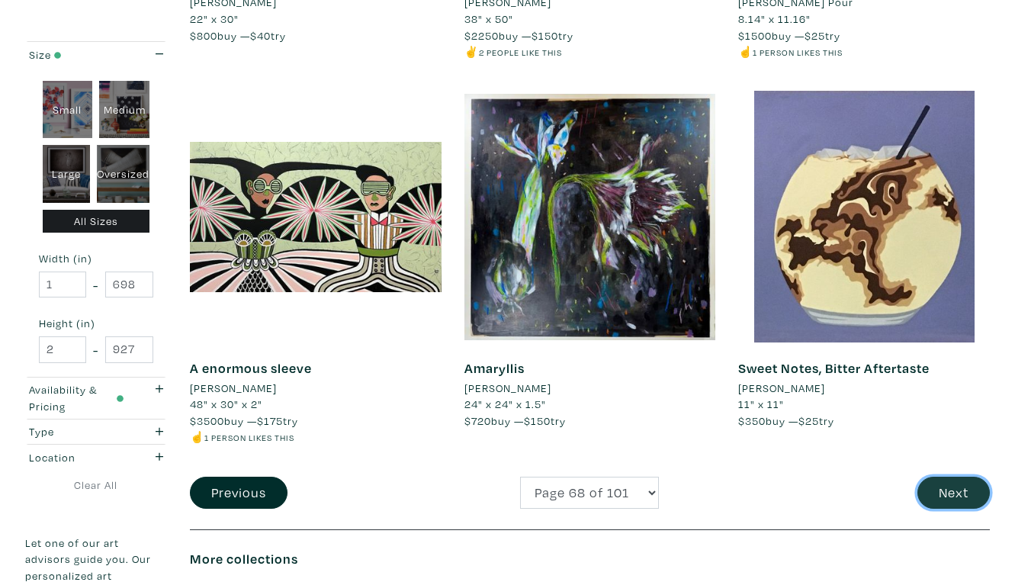
click at [953, 477] on button "Next" at bounding box center [954, 493] width 72 height 33
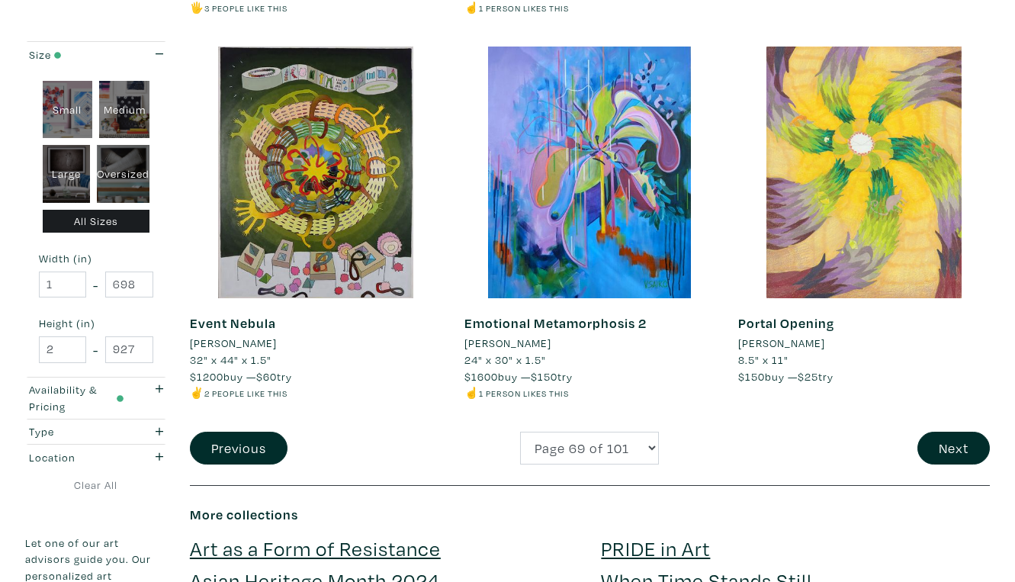
scroll to position [2911, 0]
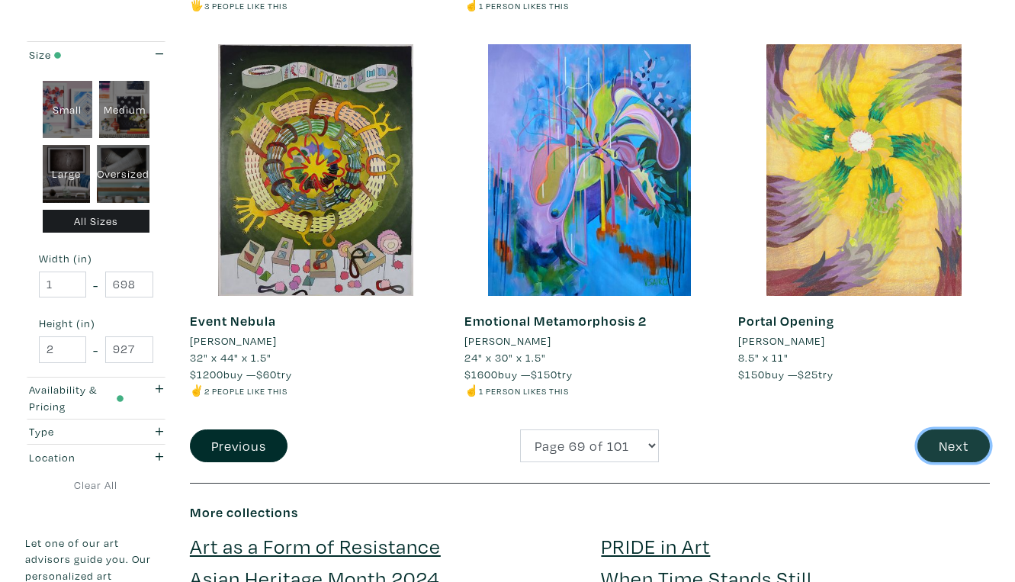
click at [959, 429] on button "Next" at bounding box center [954, 445] width 72 height 33
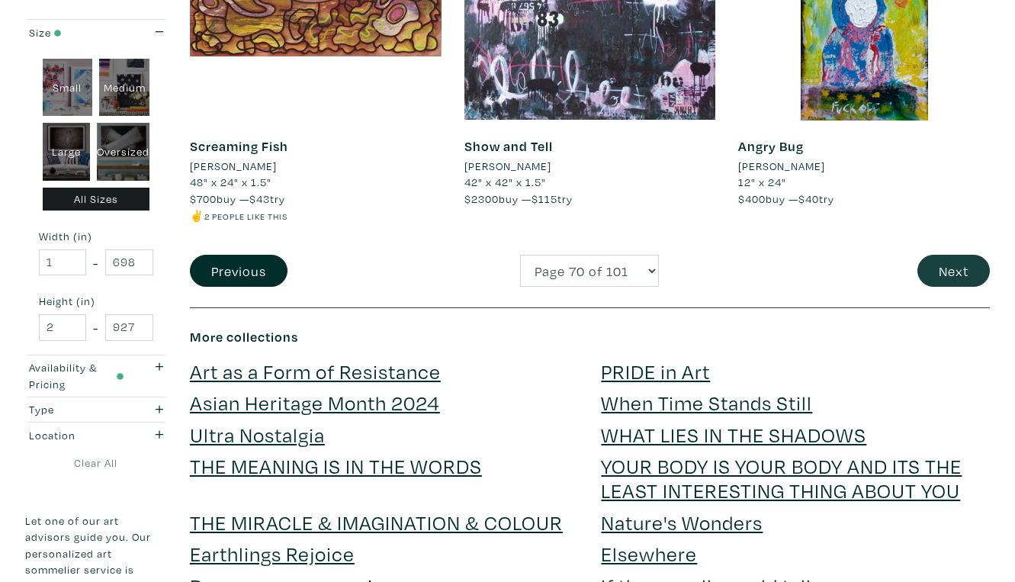
scroll to position [3067, 0]
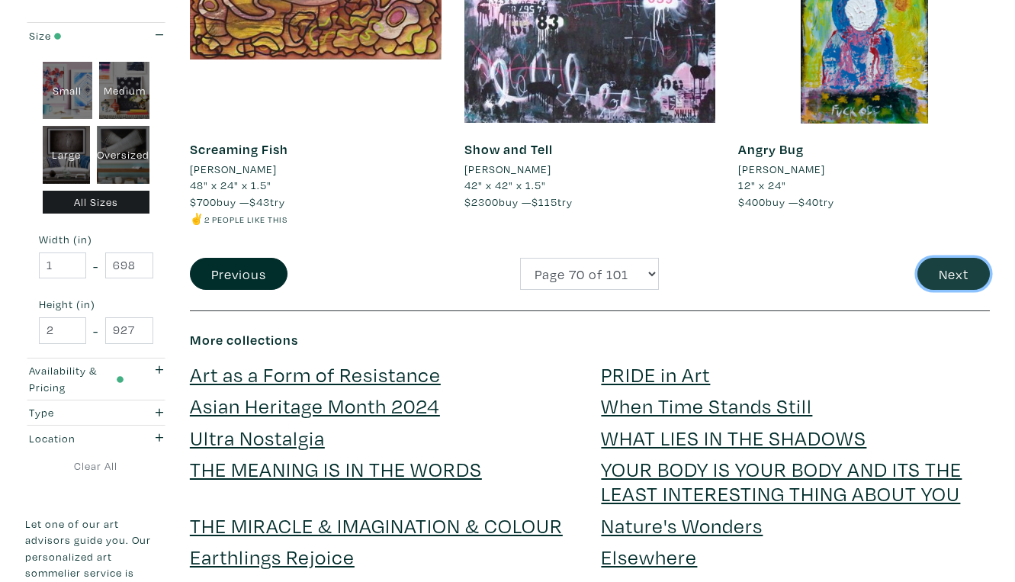
click at [959, 258] on button "Next" at bounding box center [954, 274] width 72 height 33
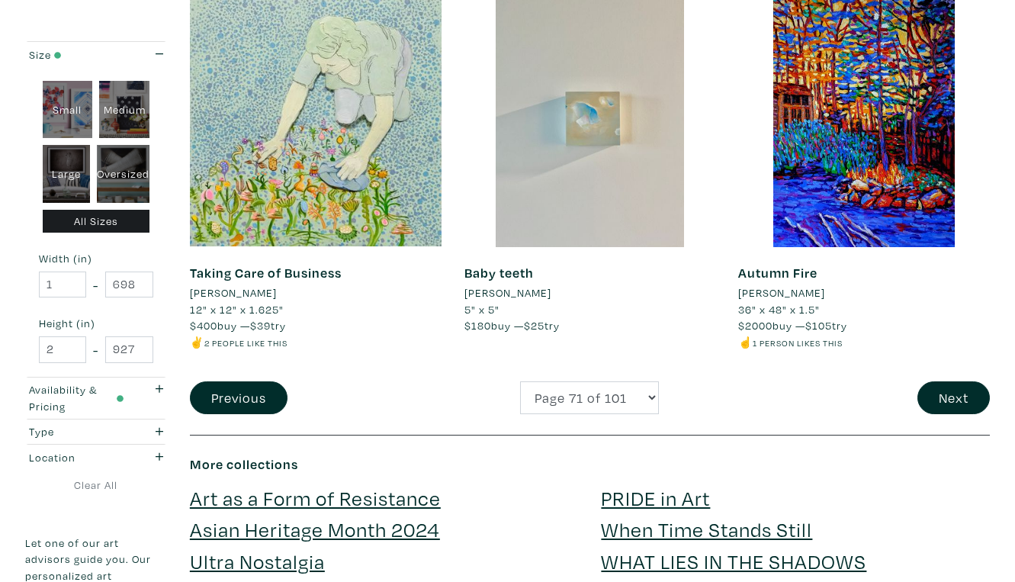
scroll to position [2979, 0]
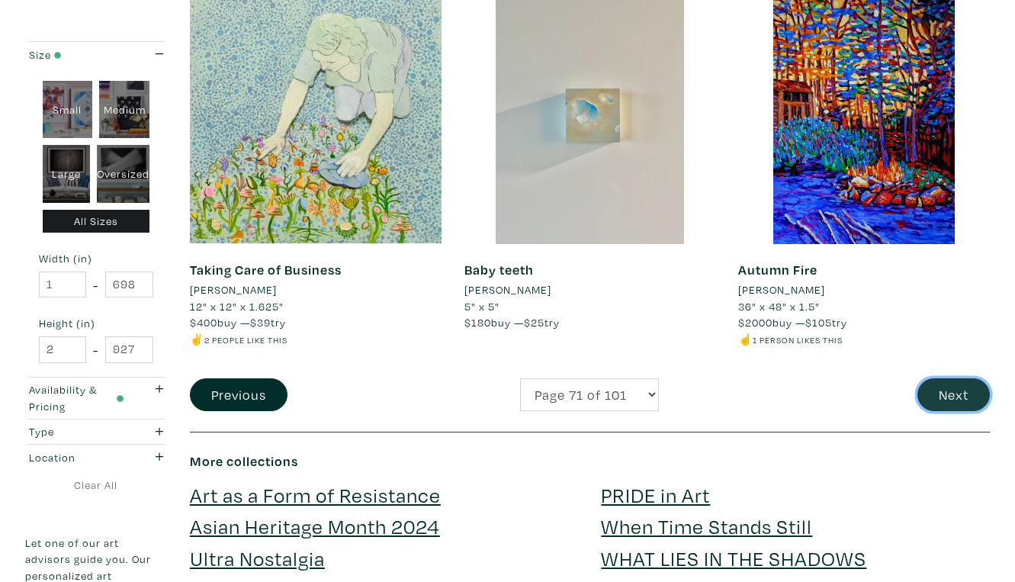
click at [957, 378] on button "Next" at bounding box center [954, 394] width 72 height 33
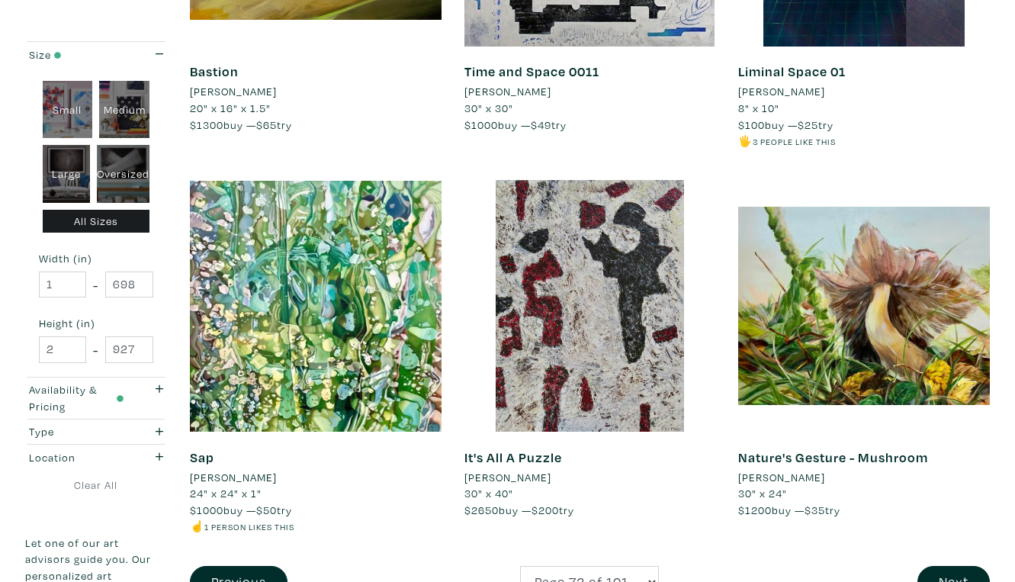
scroll to position [2810, 0]
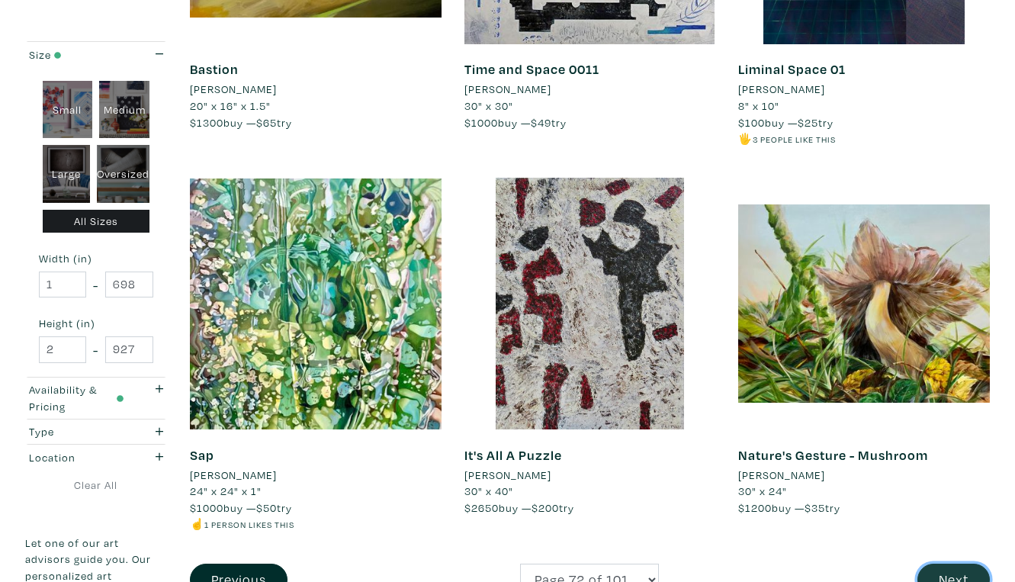
click at [959, 564] on button "Next" at bounding box center [954, 580] width 72 height 33
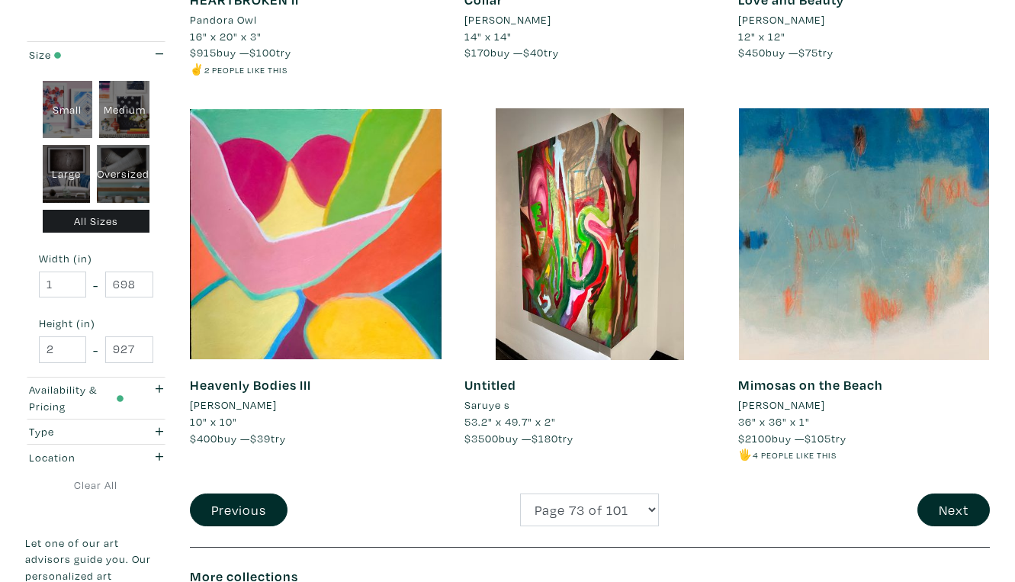
scroll to position [2892, 0]
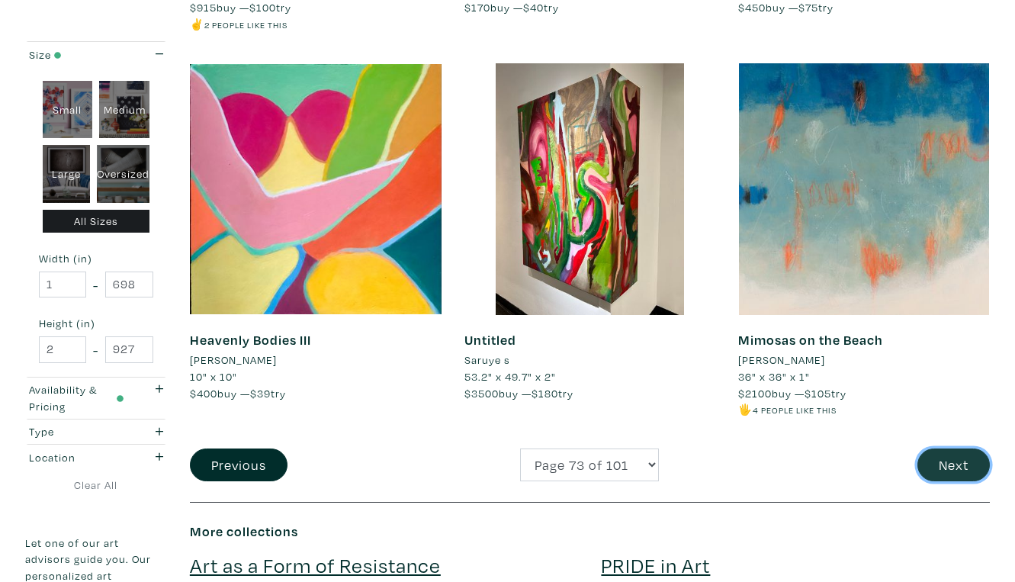
click at [957, 449] on button "Next" at bounding box center [954, 465] width 72 height 33
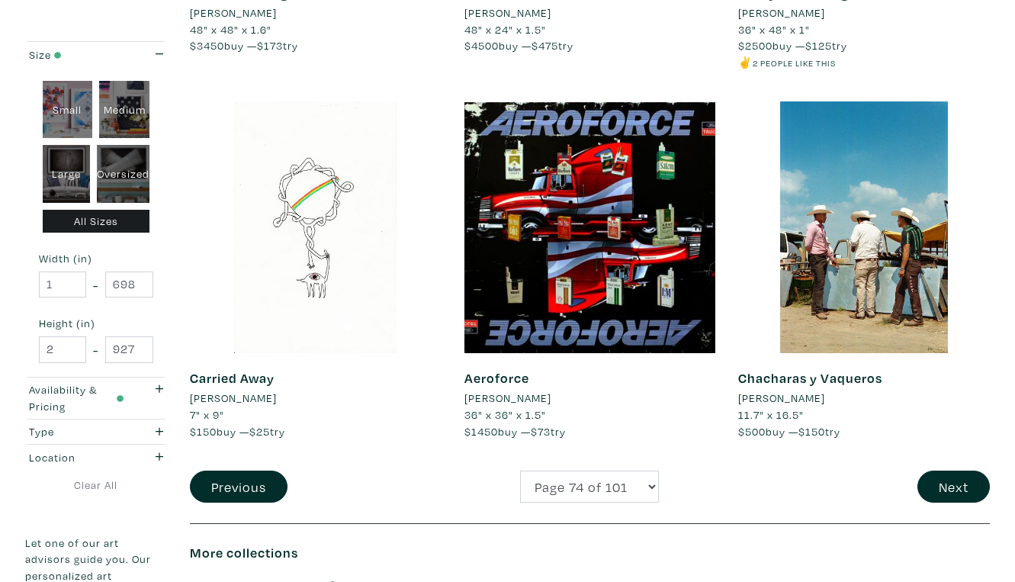
scroll to position [2866, 0]
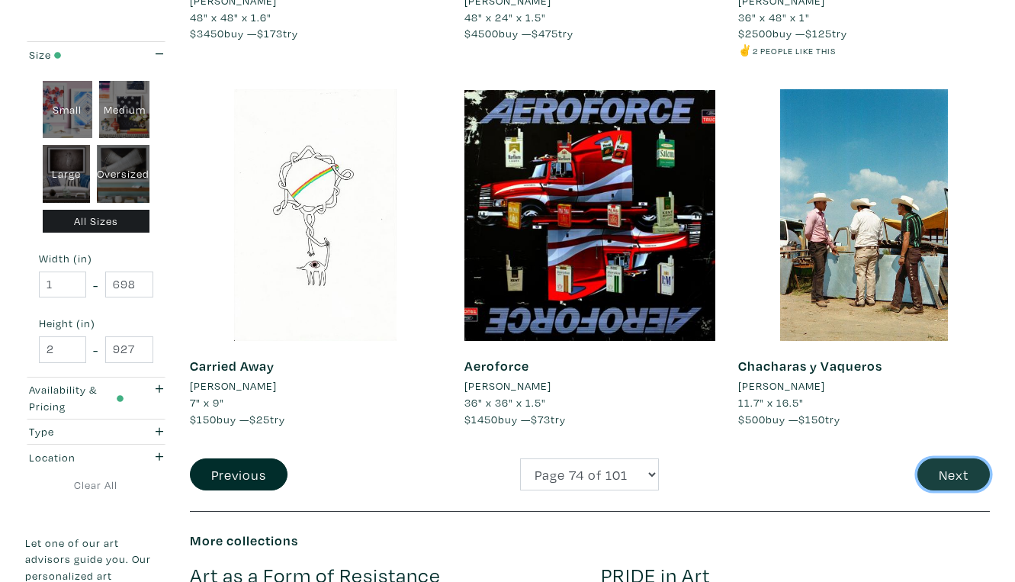
click at [949, 458] on button "Next" at bounding box center [954, 474] width 72 height 33
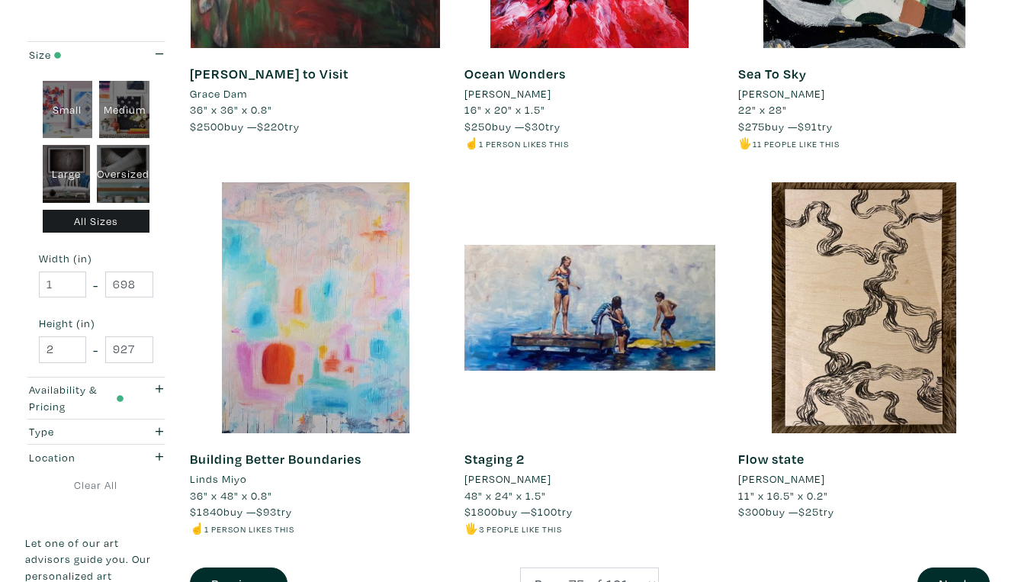
scroll to position [2795, 0]
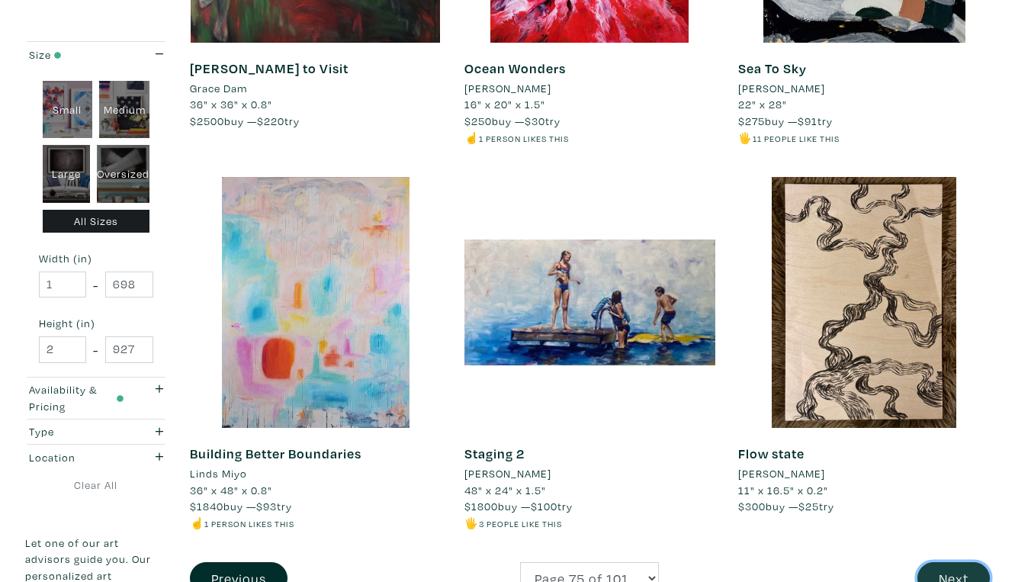
click at [963, 562] on button "Next" at bounding box center [954, 578] width 72 height 33
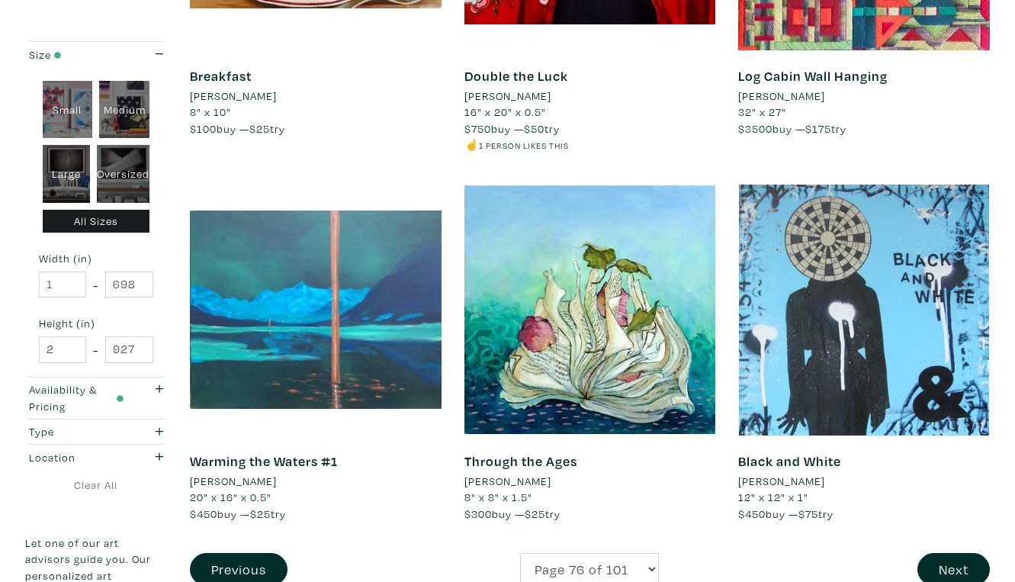
scroll to position [2758, 0]
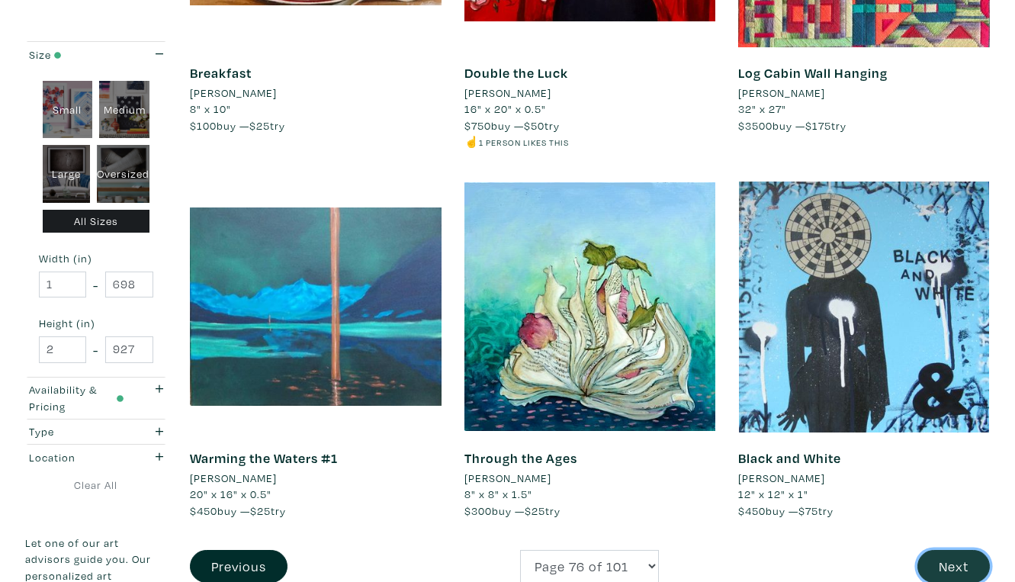
click at [961, 550] on button "Next" at bounding box center [954, 566] width 72 height 33
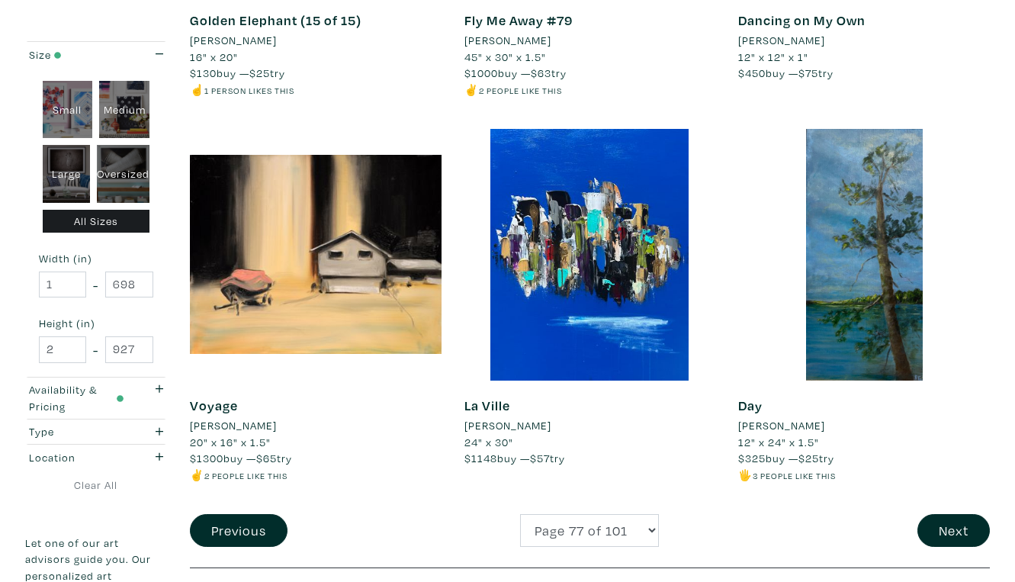
scroll to position [2794, 0]
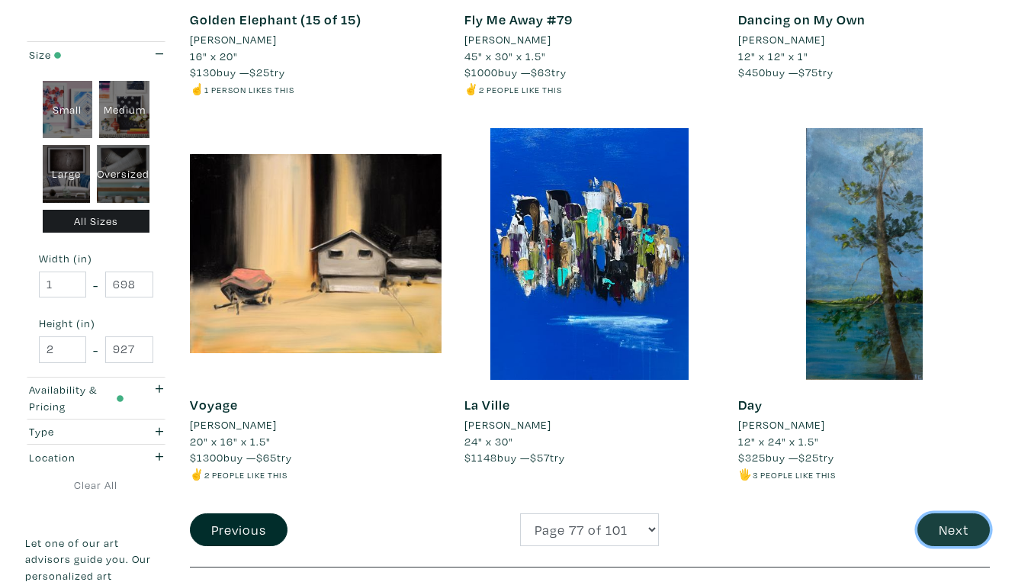
click at [962, 513] on button "Next" at bounding box center [954, 529] width 72 height 33
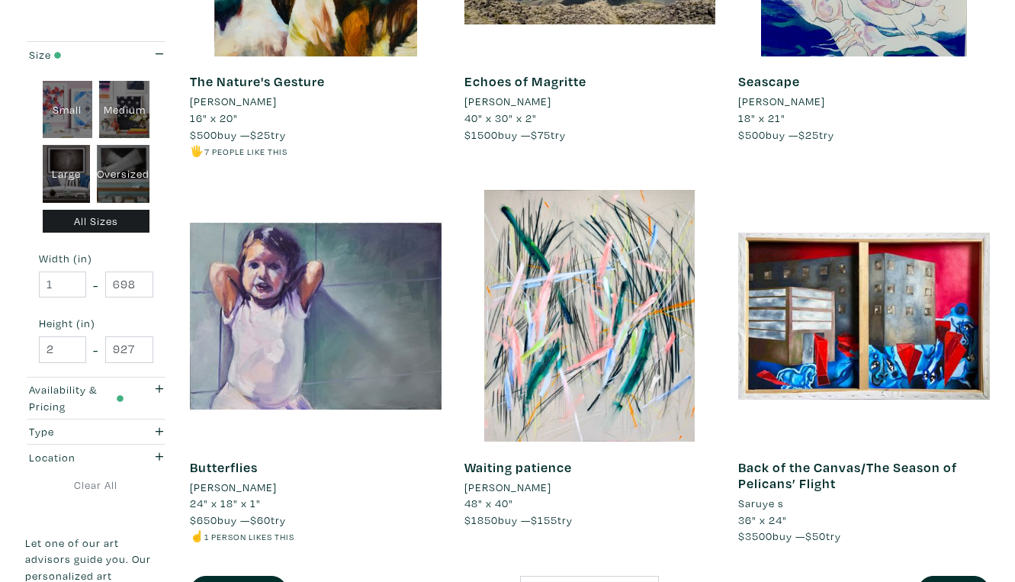
scroll to position [2812, 0]
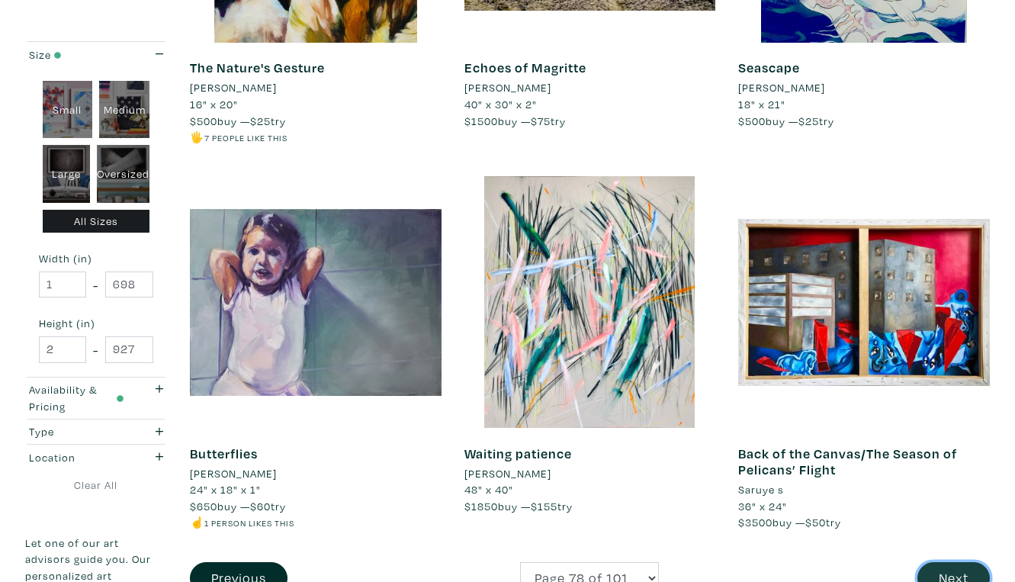
click at [964, 562] on button "Next" at bounding box center [954, 578] width 72 height 33
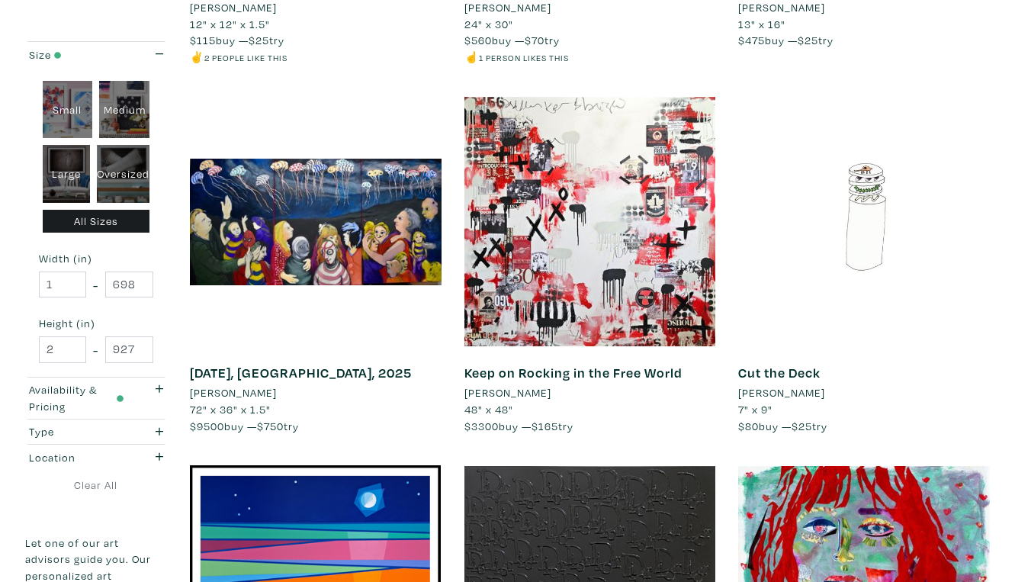
scroll to position [1719, 0]
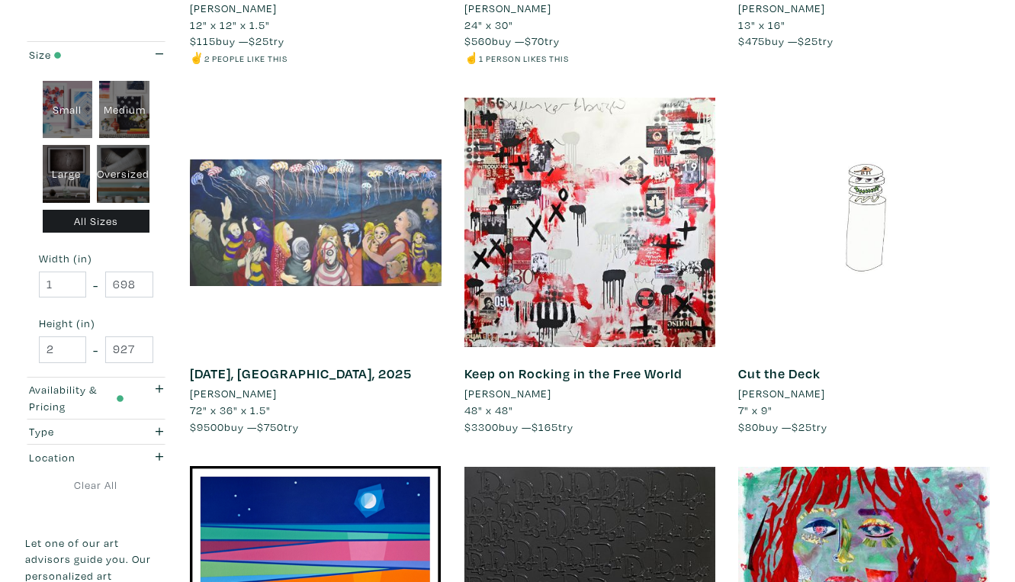
click at [373, 150] on div at bounding box center [316, 223] width 252 height 252
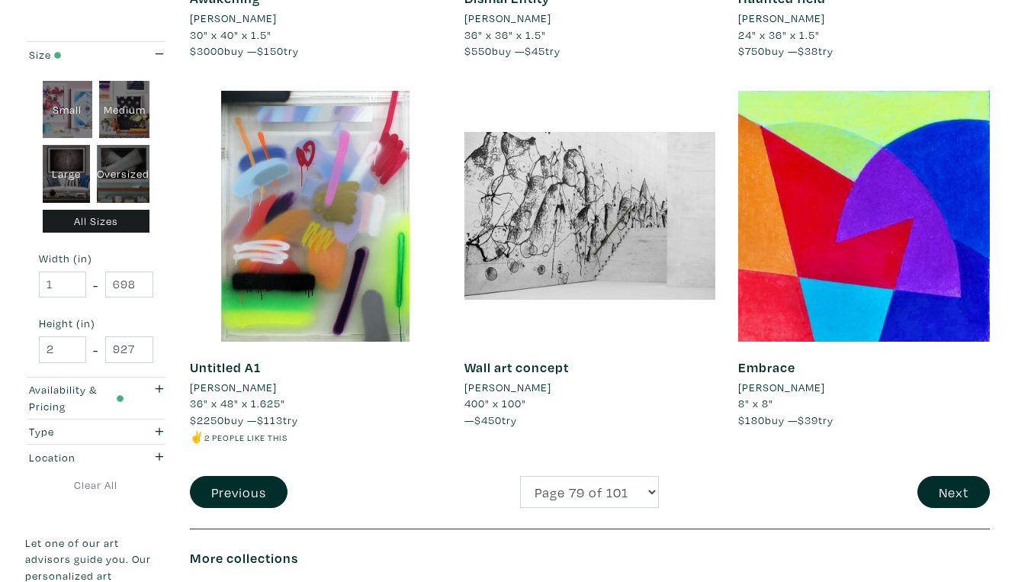
scroll to position [2852, 0]
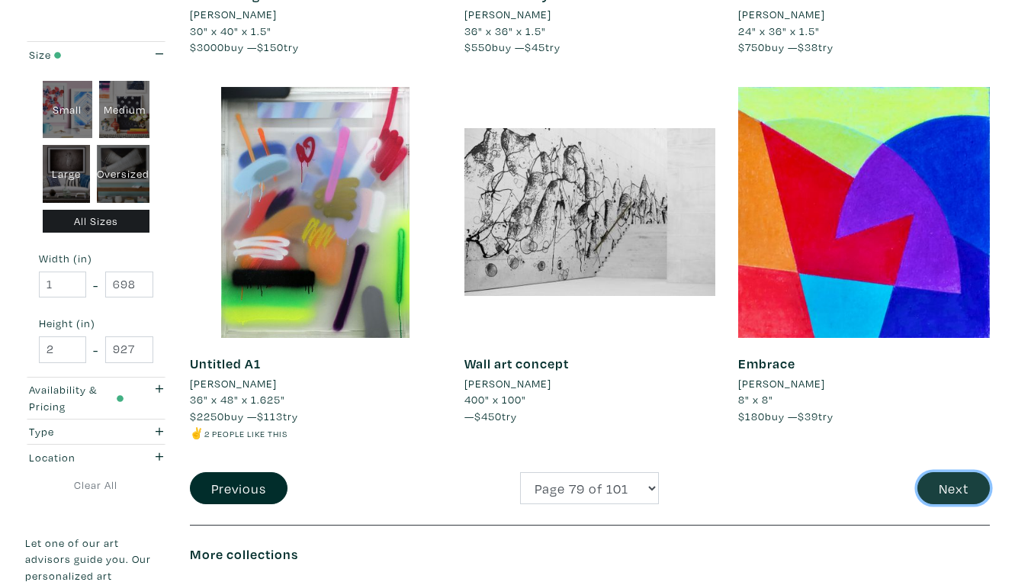
click at [958, 472] on button "Next" at bounding box center [954, 488] width 72 height 33
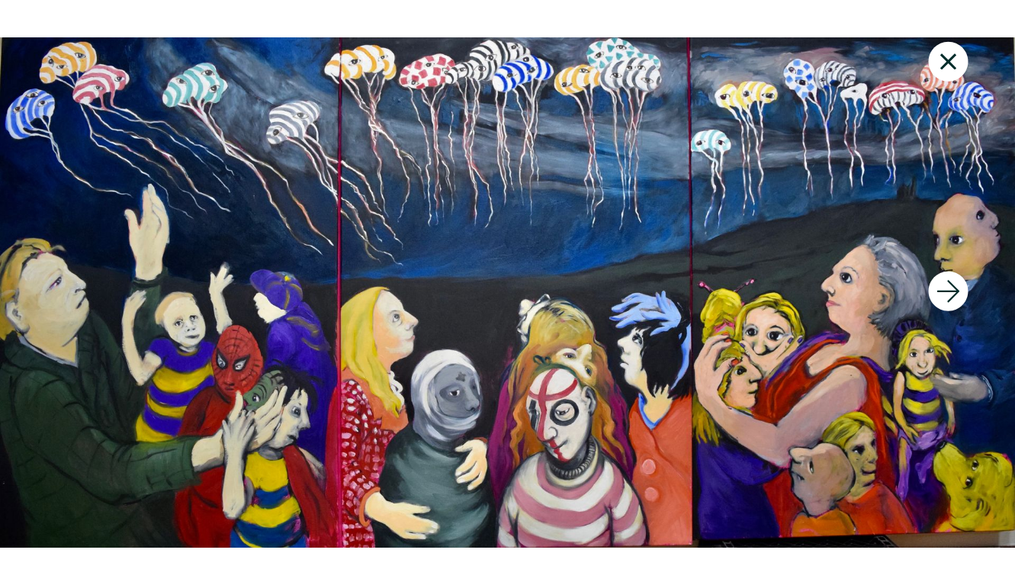
click at [641, 378] on div at bounding box center [507, 293] width 1015 height 545
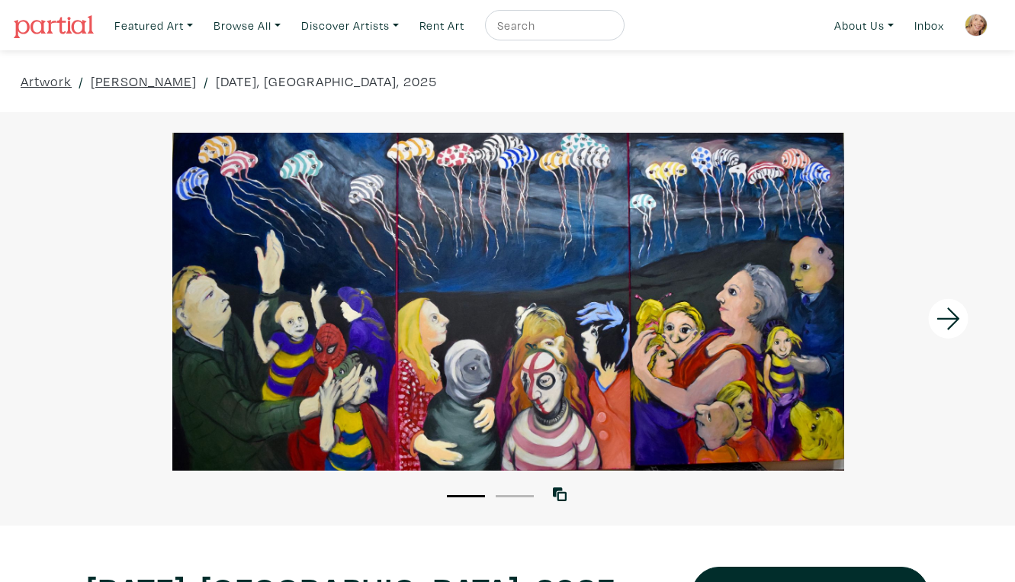
click at [642, 378] on div at bounding box center [508, 302] width 1015 height 338
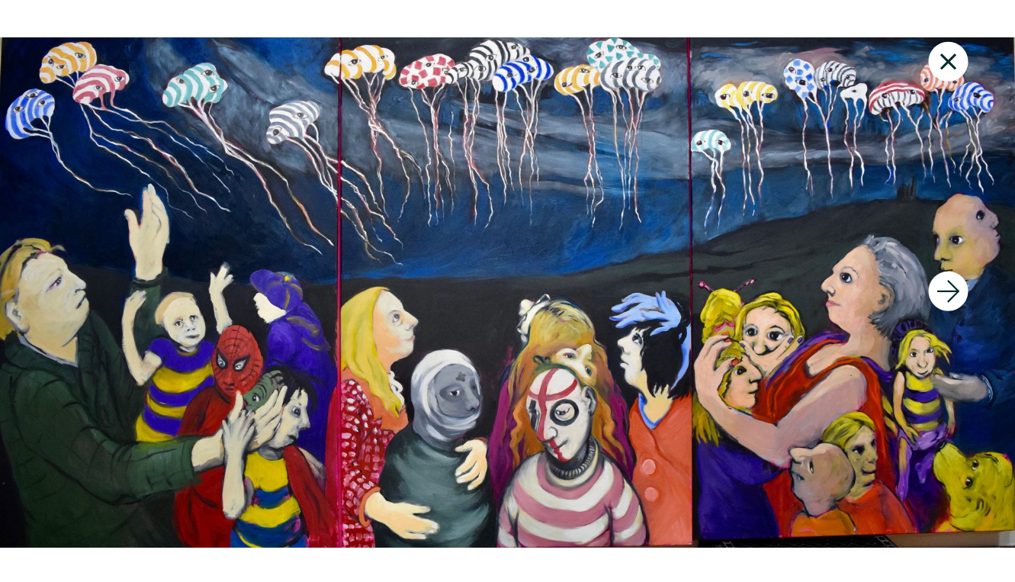
scroll to position [7, 0]
click at [766, 383] on div at bounding box center [888, 291] width 254 height 582
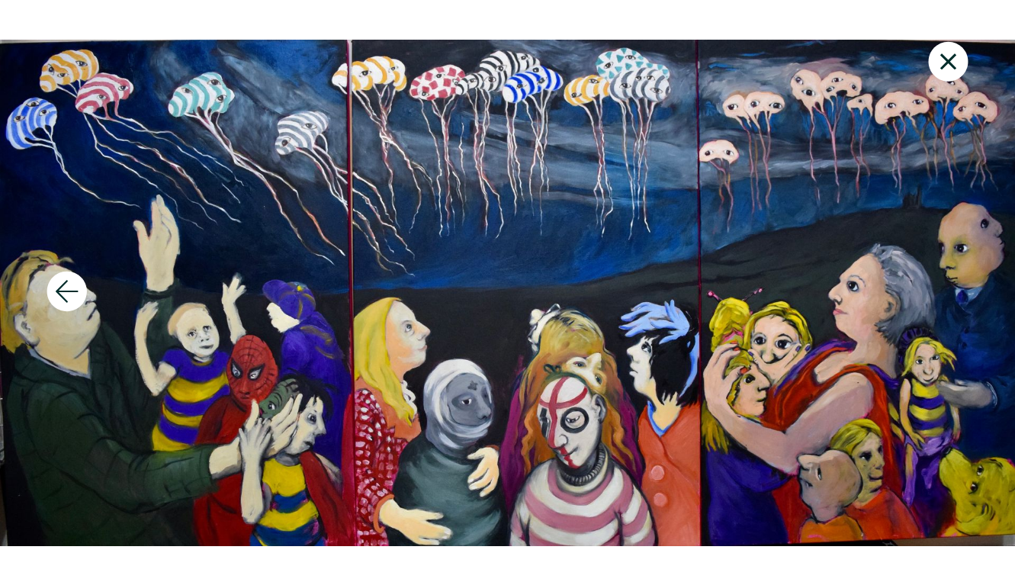
click at [533, 407] on div at bounding box center [507, 293] width 1015 height 545
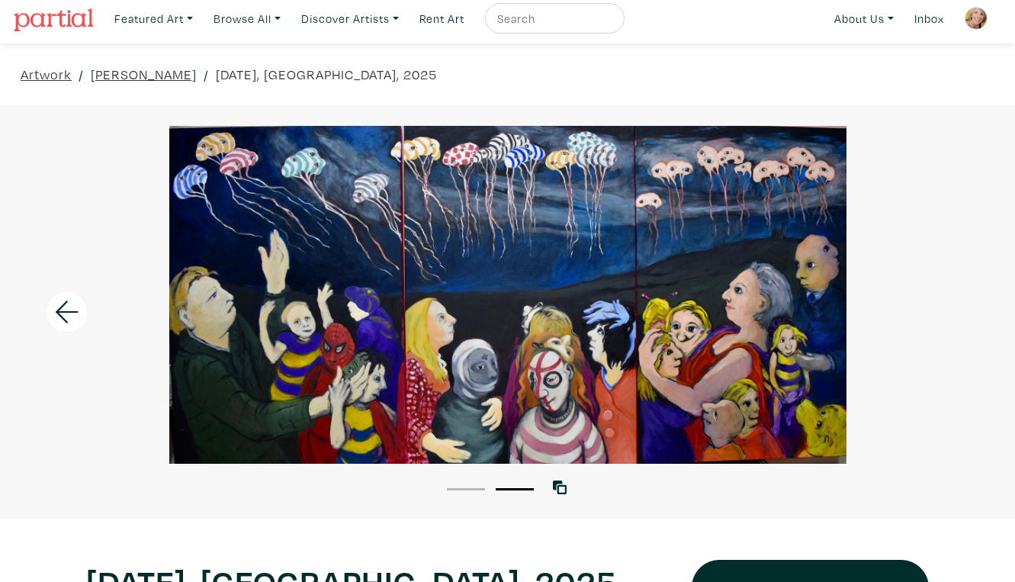
click at [471, 481] on li "1" at bounding box center [466, 488] width 38 height 15
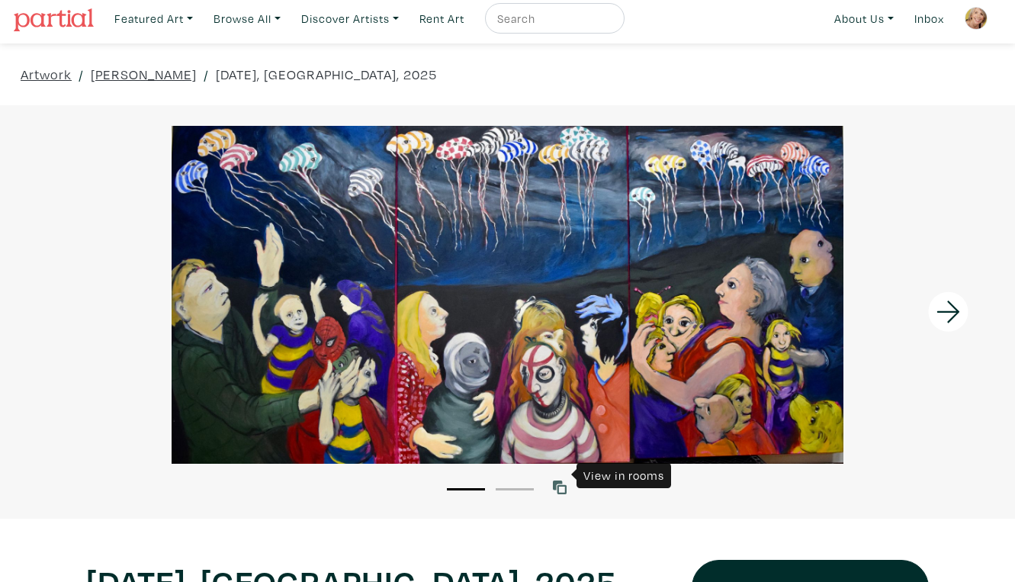
click at [563, 481] on icon at bounding box center [560, 488] width 14 height 14
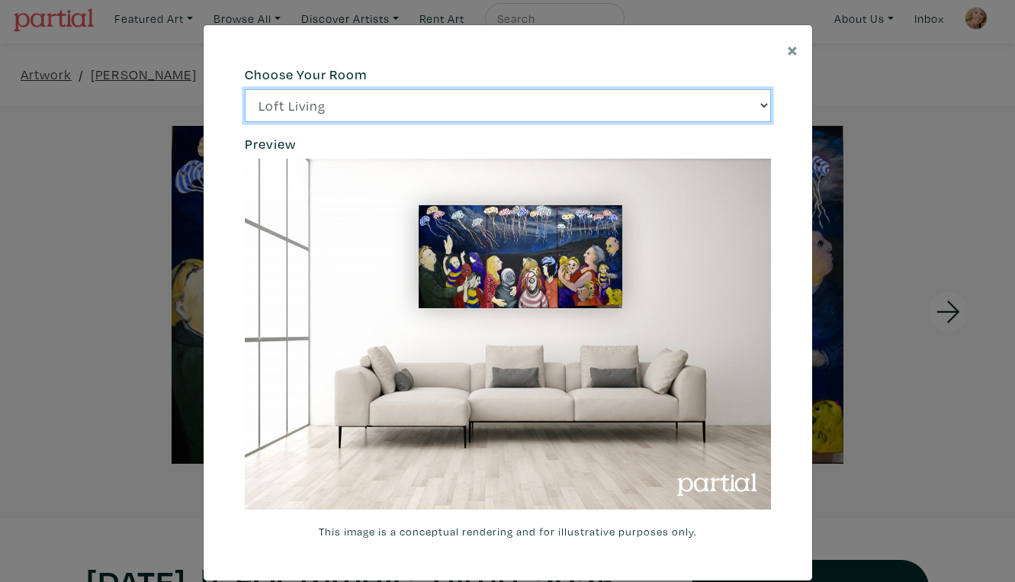
click option "Bright Bedroom" at bounding box center [0, 0] width 0 height 0
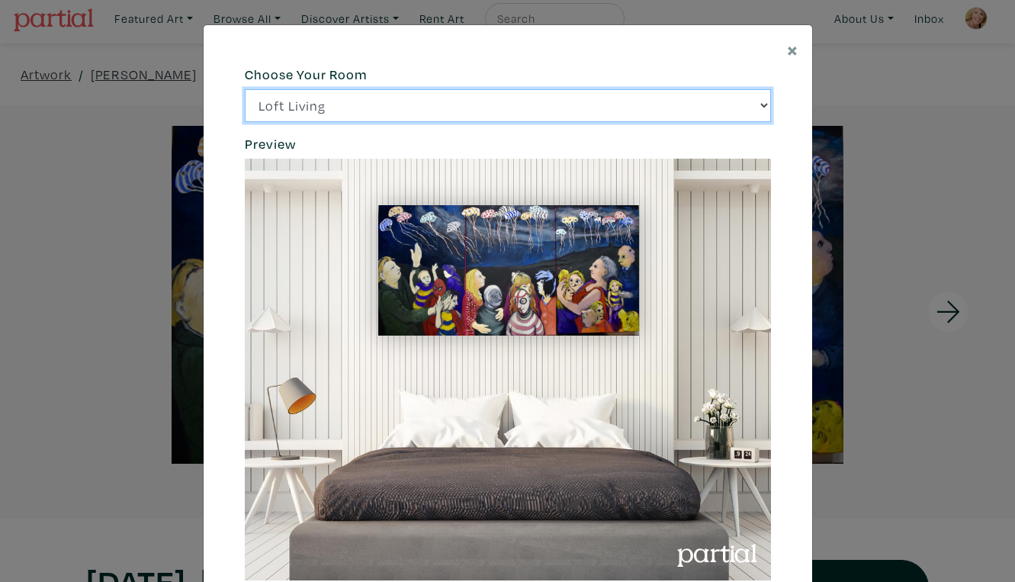
click option "City Office" at bounding box center [0, 0] width 0 height 0
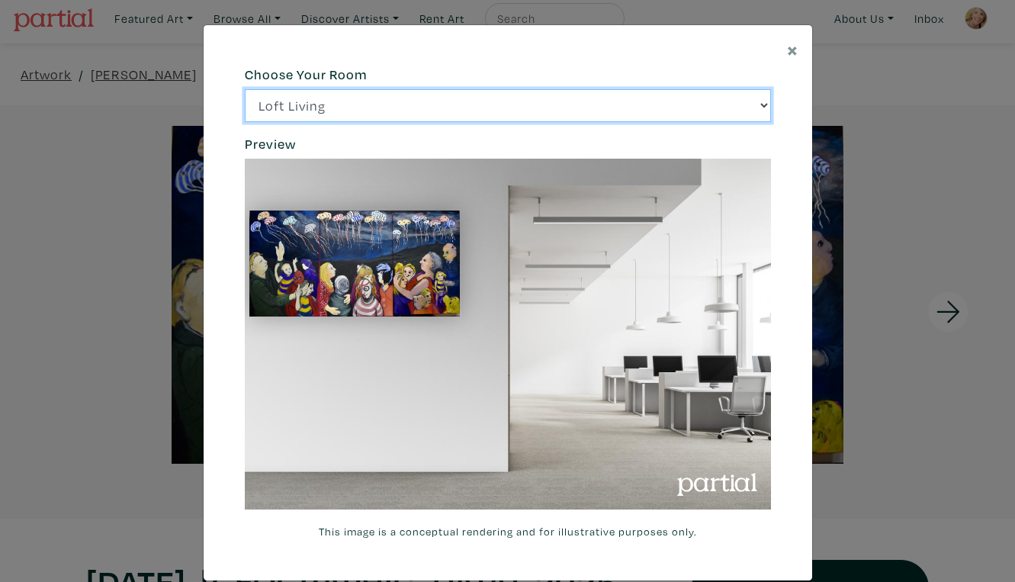
click option "Gallery Space" at bounding box center [0, 0] width 0 height 0
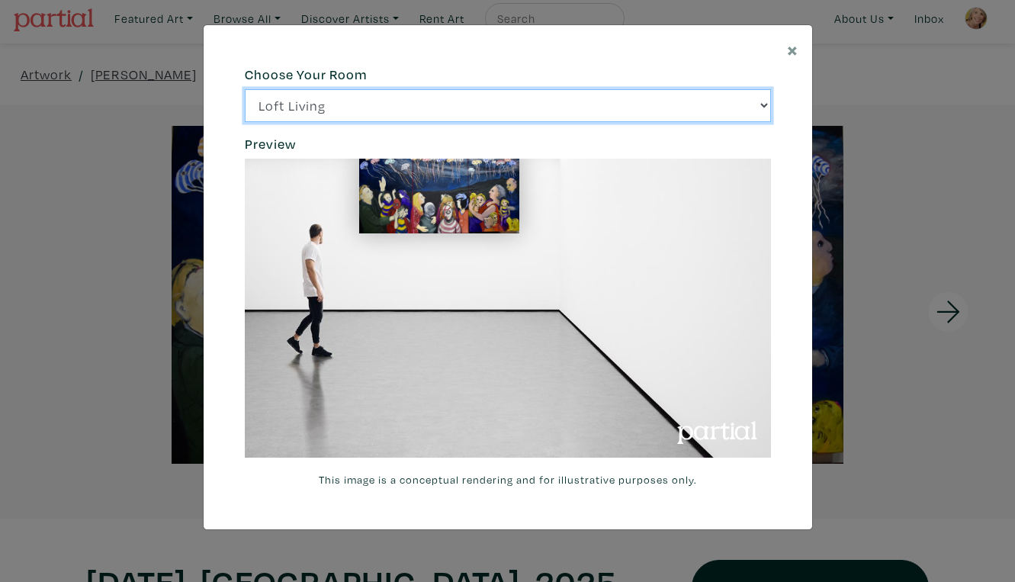
click option "Loft Living" at bounding box center [0, 0] width 0 height 0
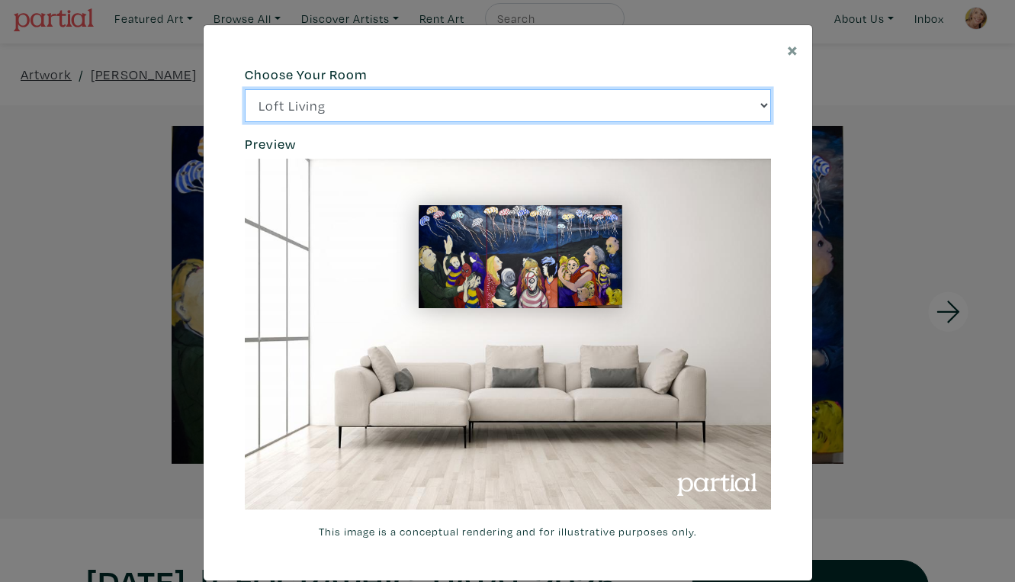
select select "/thumb/phpThumb.php?src=https%3A%2F%2Flabs.partial.gallery%2Fprojects%2Frenderi…"
click option "Bright Bedroom" at bounding box center [0, 0] width 0 height 0
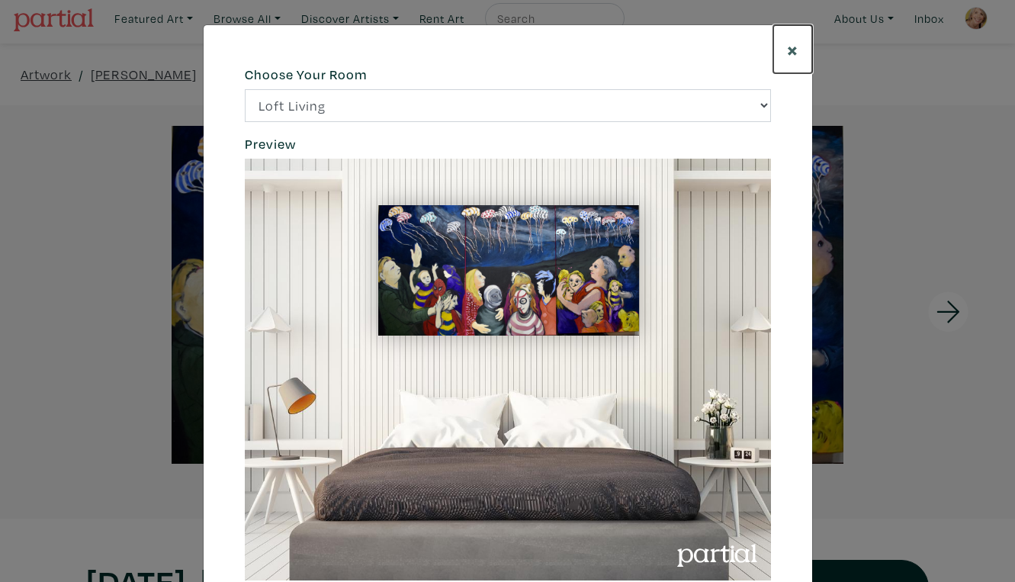
click at [794, 43] on span "×" at bounding box center [792, 49] width 11 height 27
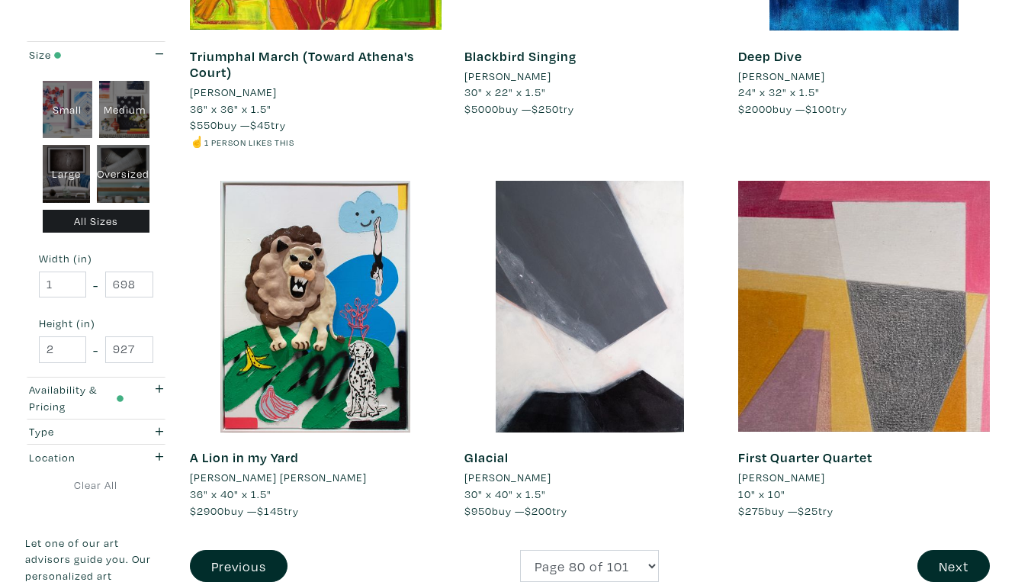
scroll to position [2791, 0]
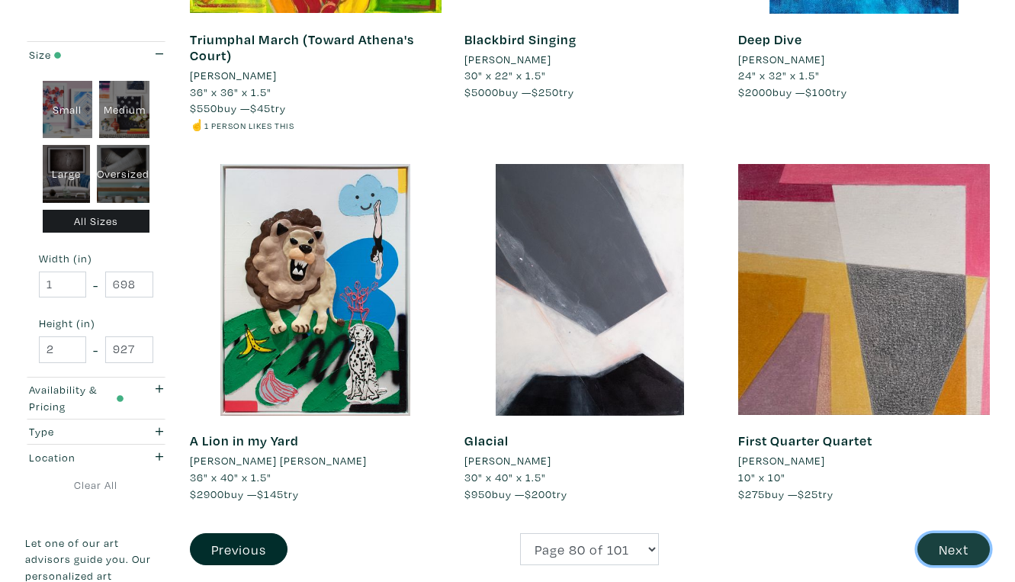
click at [961, 533] on button "Next" at bounding box center [954, 549] width 72 height 33
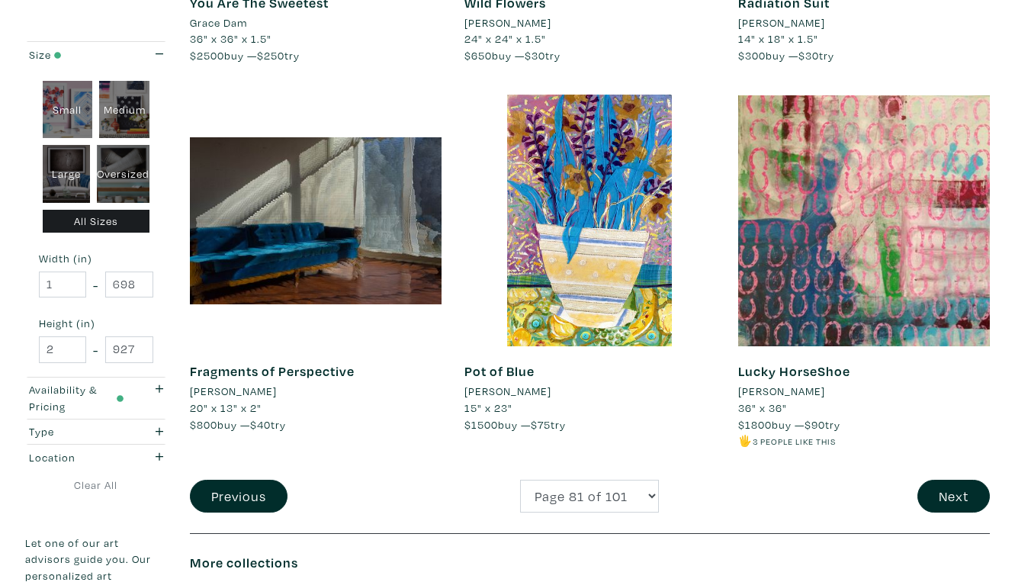
scroll to position [2868, 0]
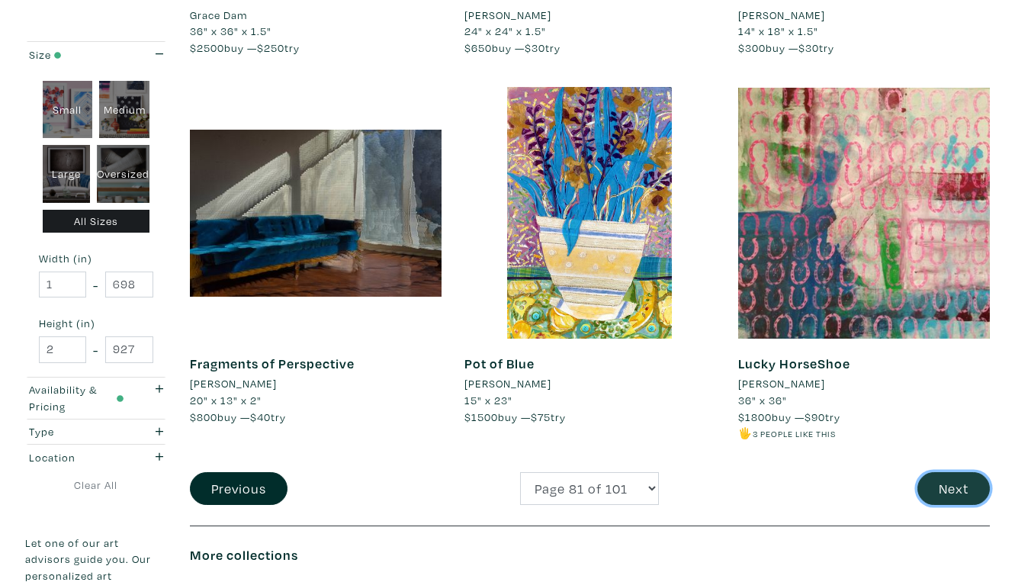
click at [955, 472] on button "Next" at bounding box center [954, 488] width 72 height 33
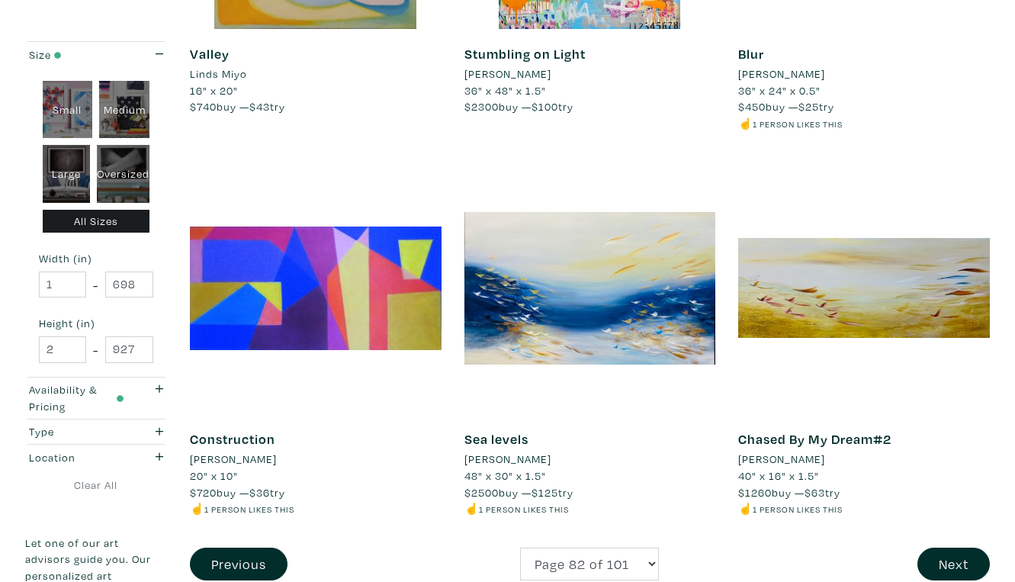
scroll to position [2793, 0]
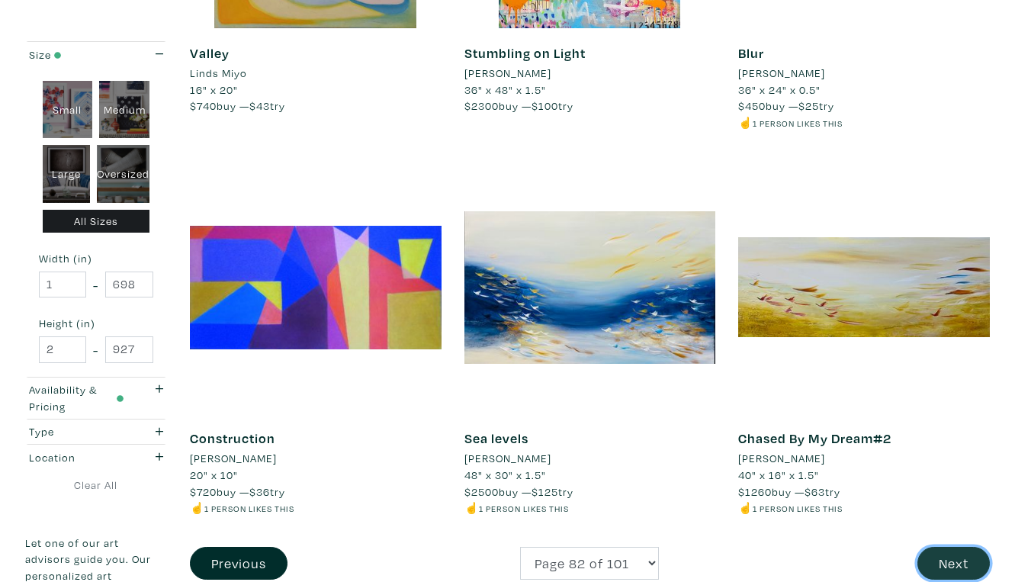
click at [960, 547] on button "Next" at bounding box center [954, 563] width 72 height 33
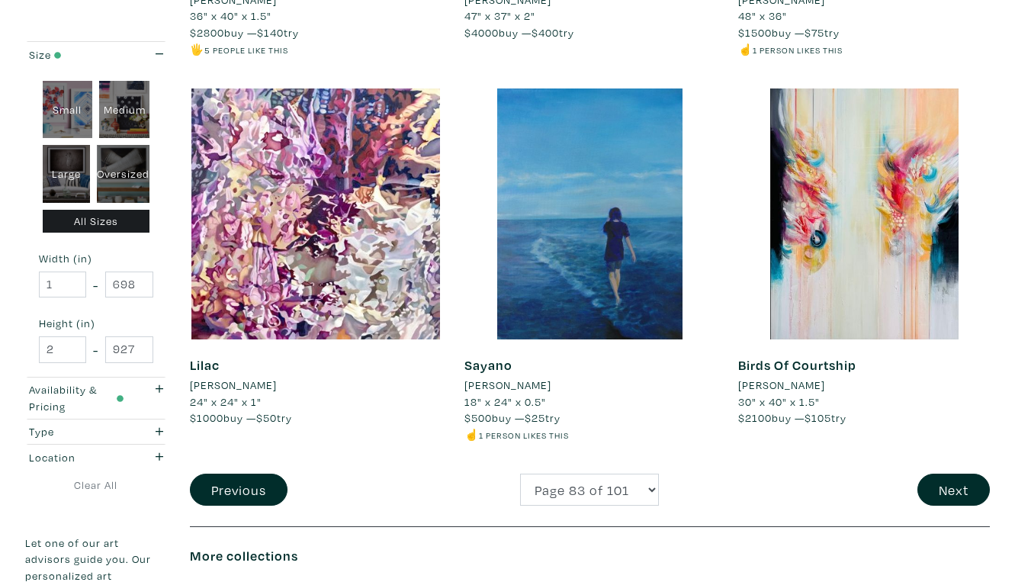
scroll to position [2887, 0]
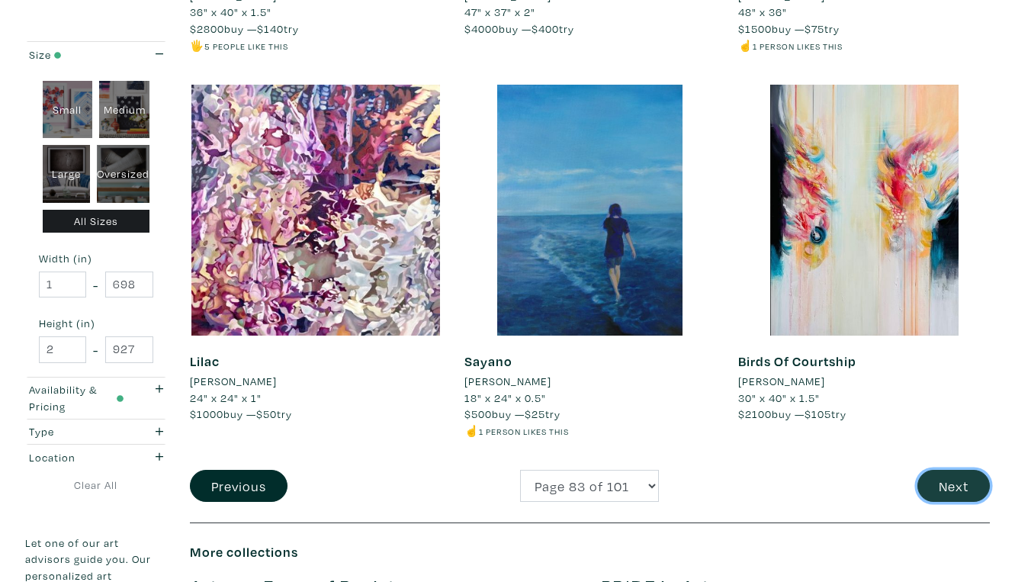
click at [962, 470] on button "Next" at bounding box center [954, 486] width 72 height 33
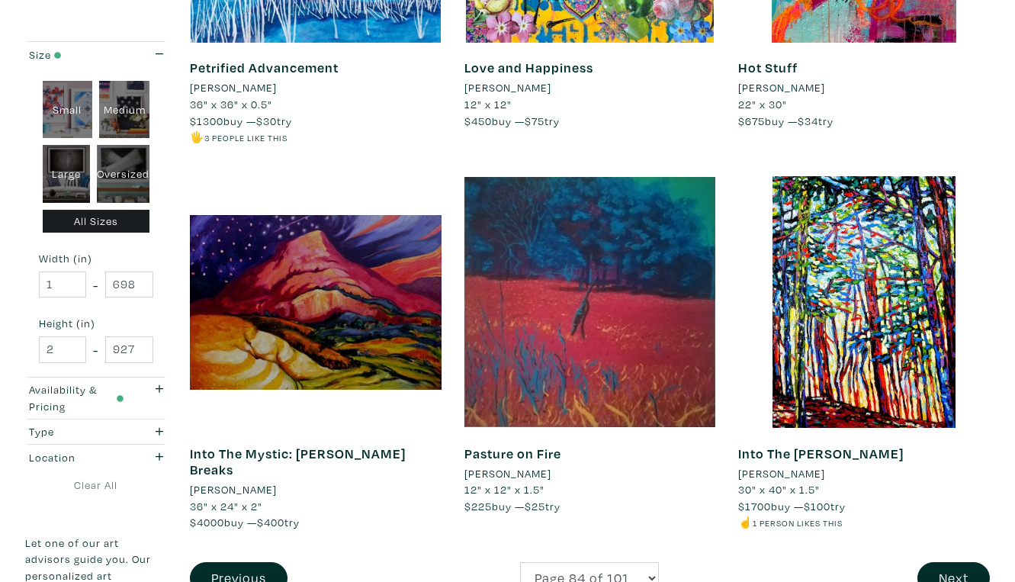
scroll to position [2818, 0]
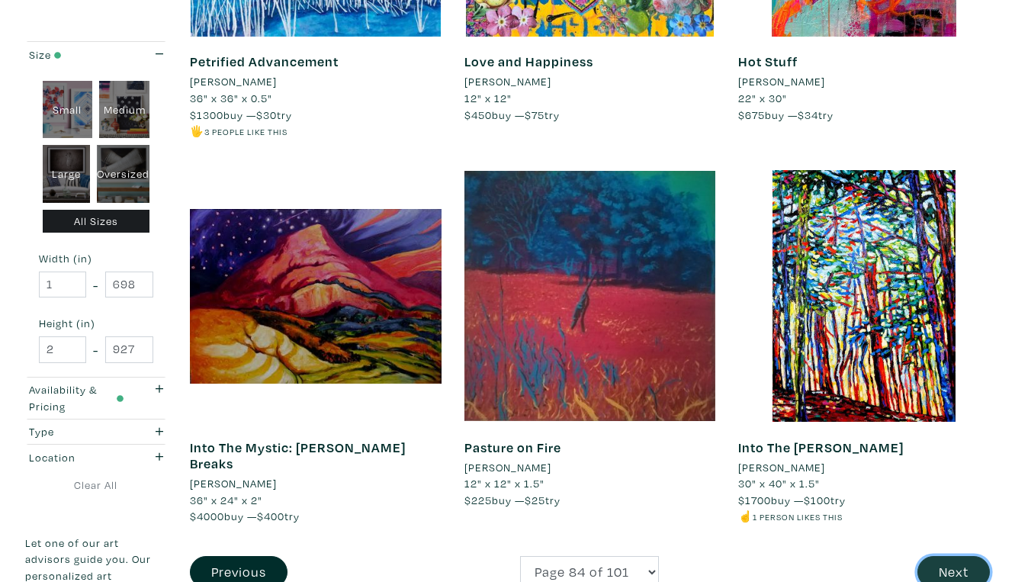
click at [963, 556] on button "Next" at bounding box center [954, 572] width 72 height 33
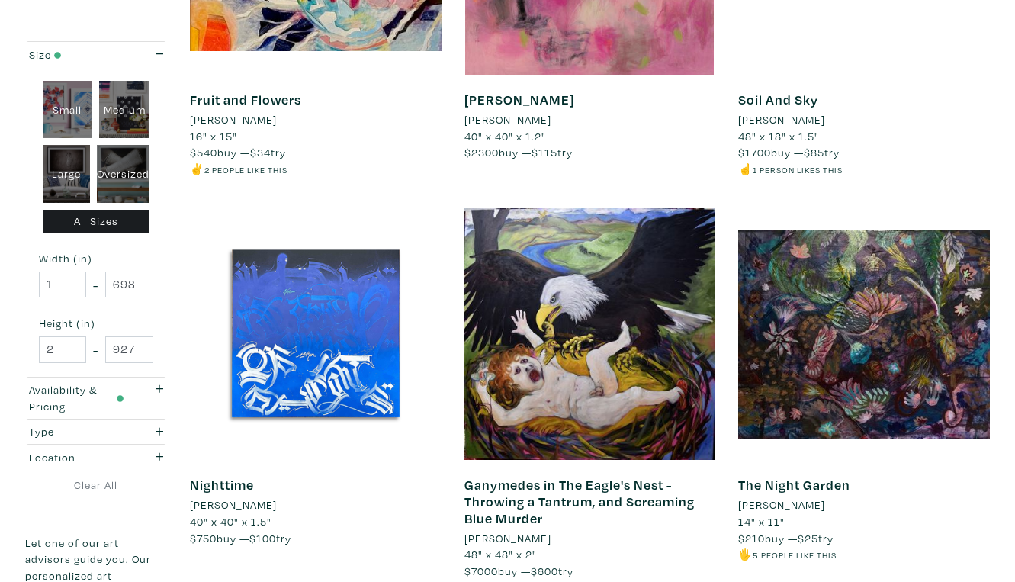
scroll to position [2750, 0]
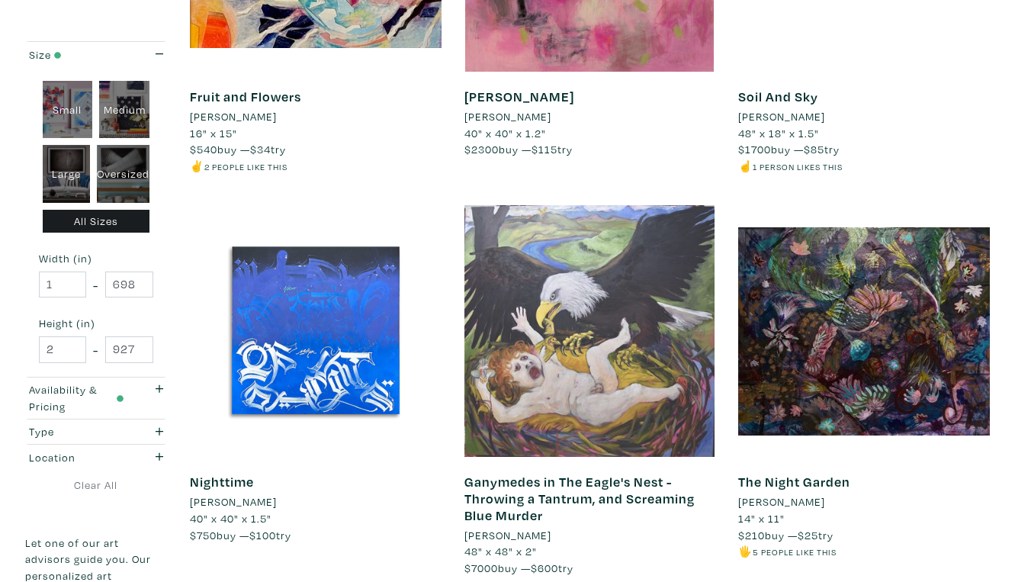
click at [636, 262] on div at bounding box center [591, 331] width 252 height 252
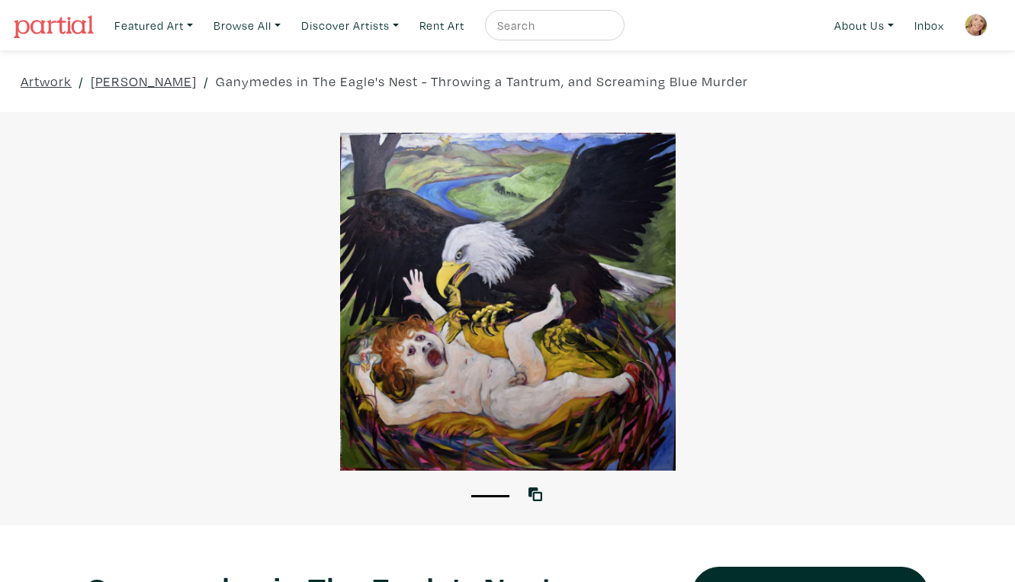
click at [632, 325] on div at bounding box center [507, 302] width 1015 height 338
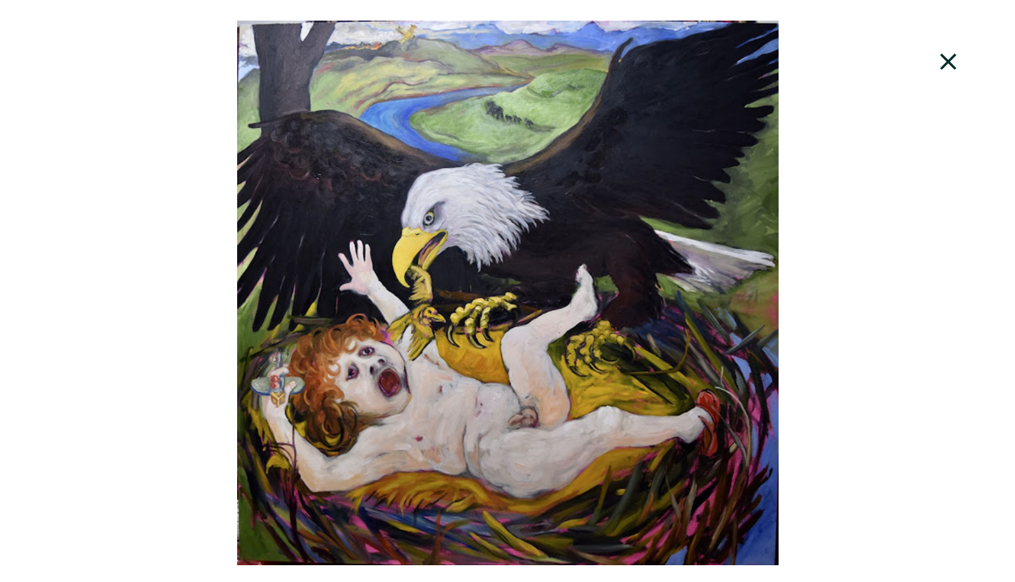
click at [807, 244] on div at bounding box center [507, 293] width 1015 height 545
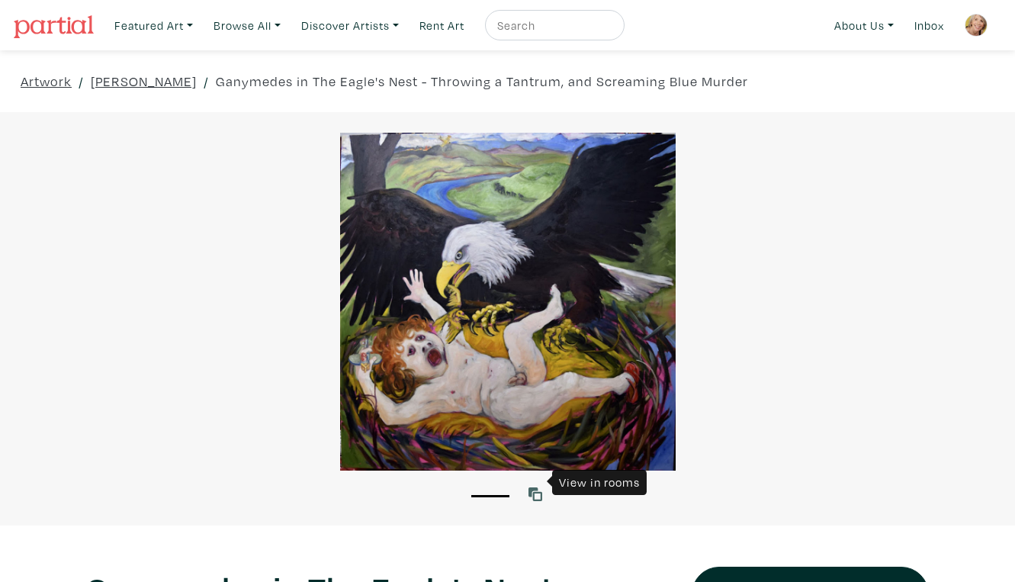
click at [539, 487] on icon at bounding box center [536, 494] width 14 height 14
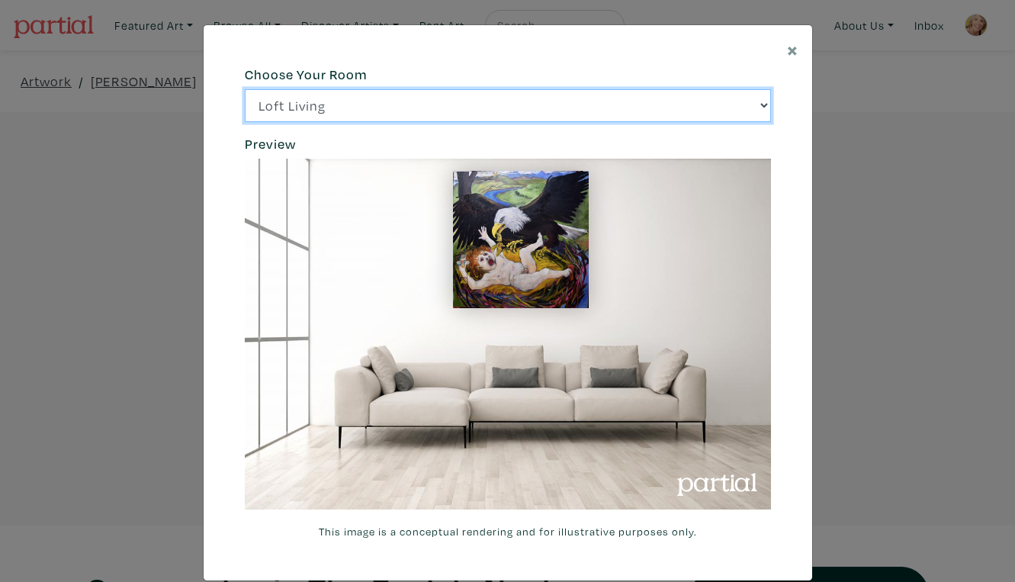
click option "Bright Bedroom" at bounding box center [0, 0] width 0 height 0
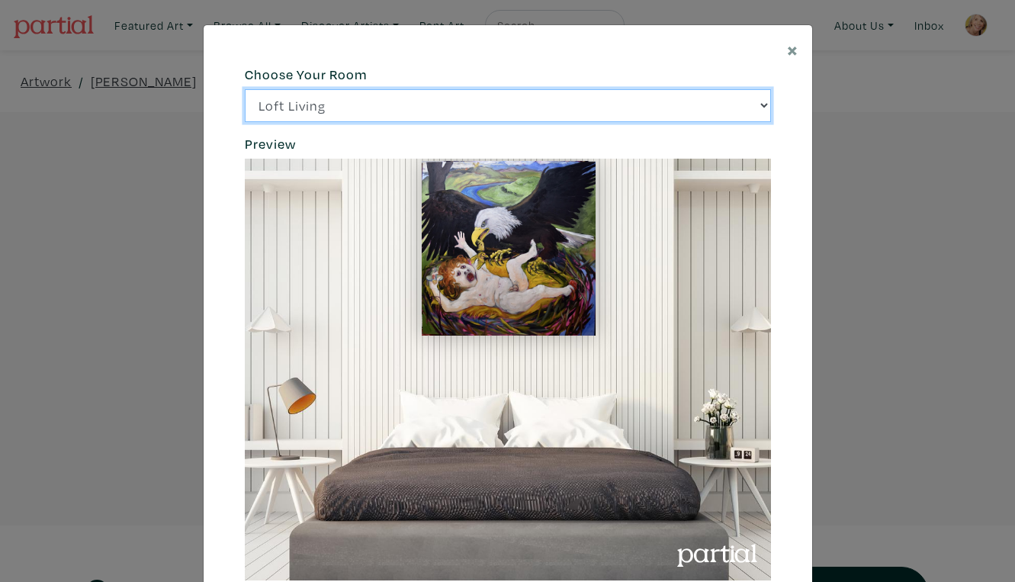
click option "City Office" at bounding box center [0, 0] width 0 height 0
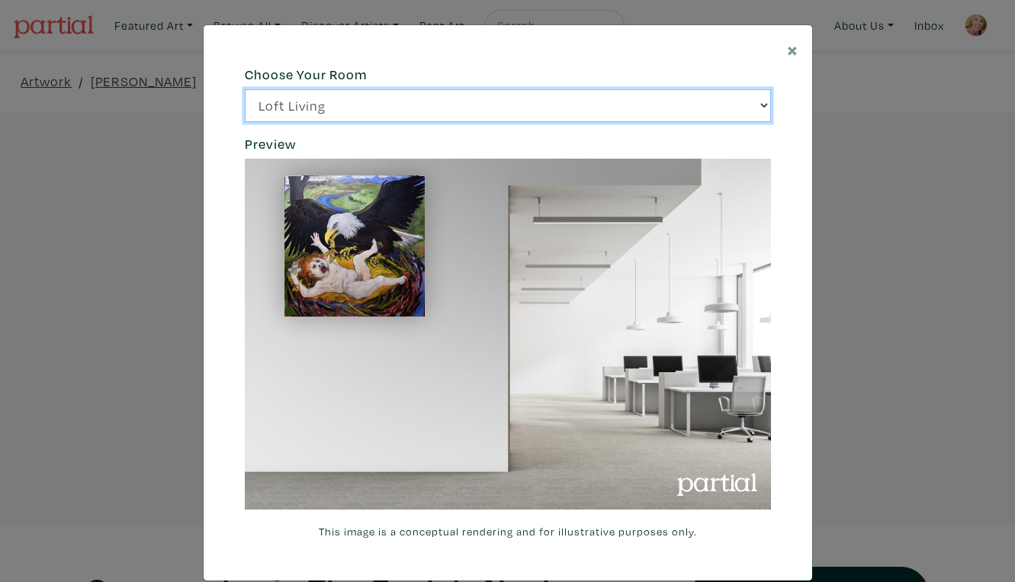
click option "Gallery Space" at bounding box center [0, 0] width 0 height 0
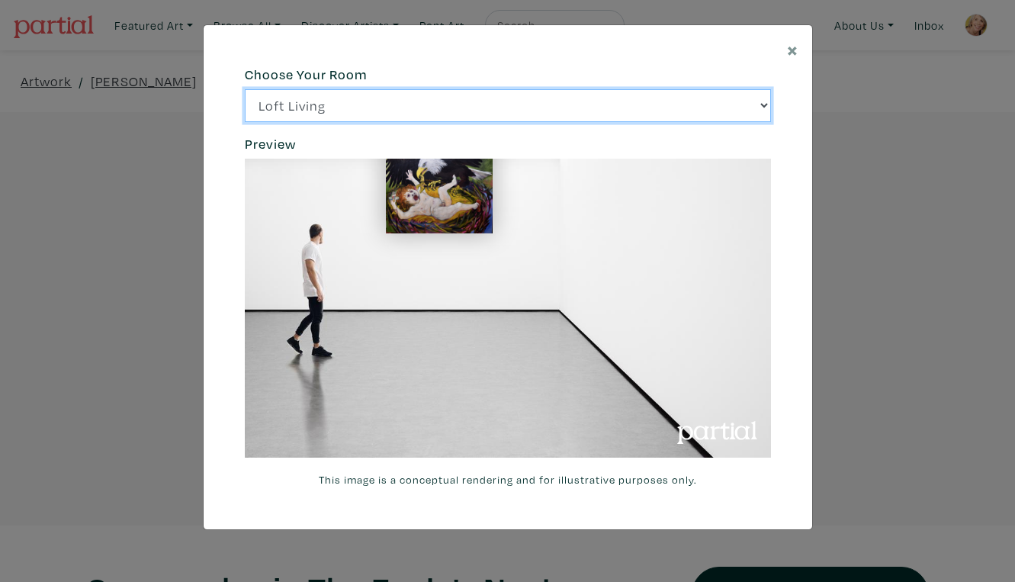
select select "/thumb/phpThumb.php?src=https%3A%2F%[DOMAIN_NAME]%2Fprojects%2Frendering%2Fimag…"
click option "Loft Living" at bounding box center [0, 0] width 0 height 0
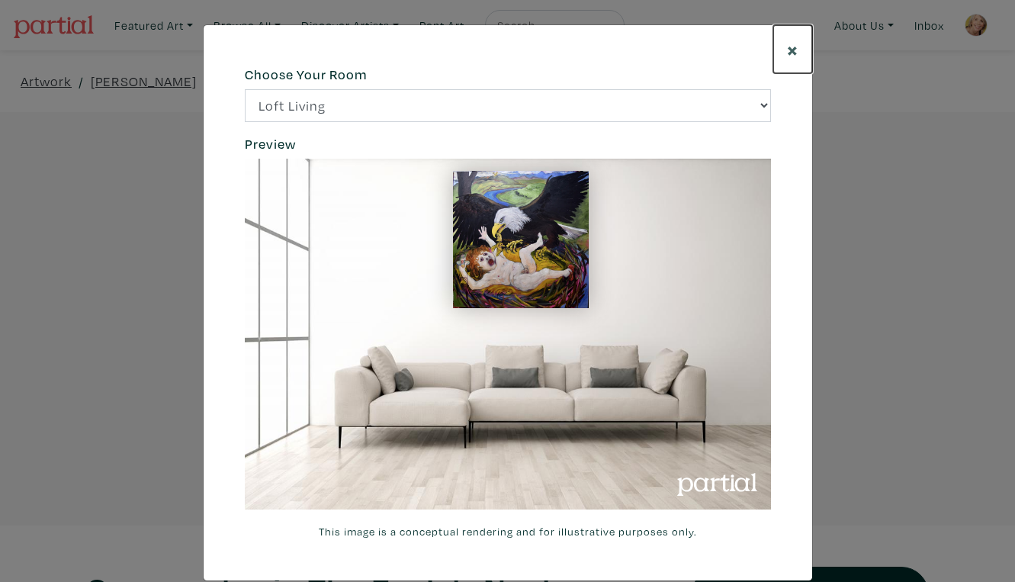
click at [793, 41] on span "×" at bounding box center [792, 49] width 11 height 27
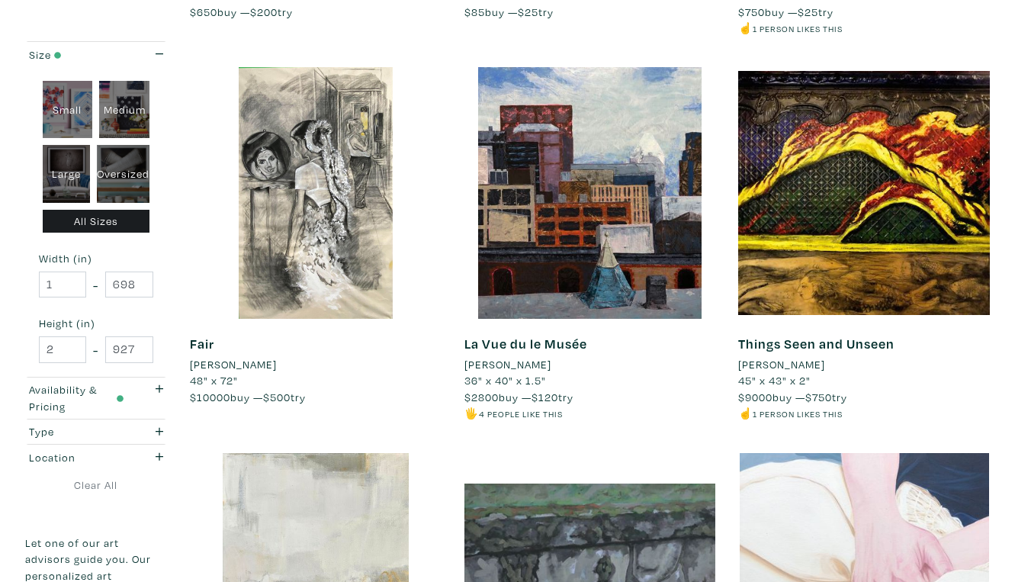
scroll to position [591, 0]
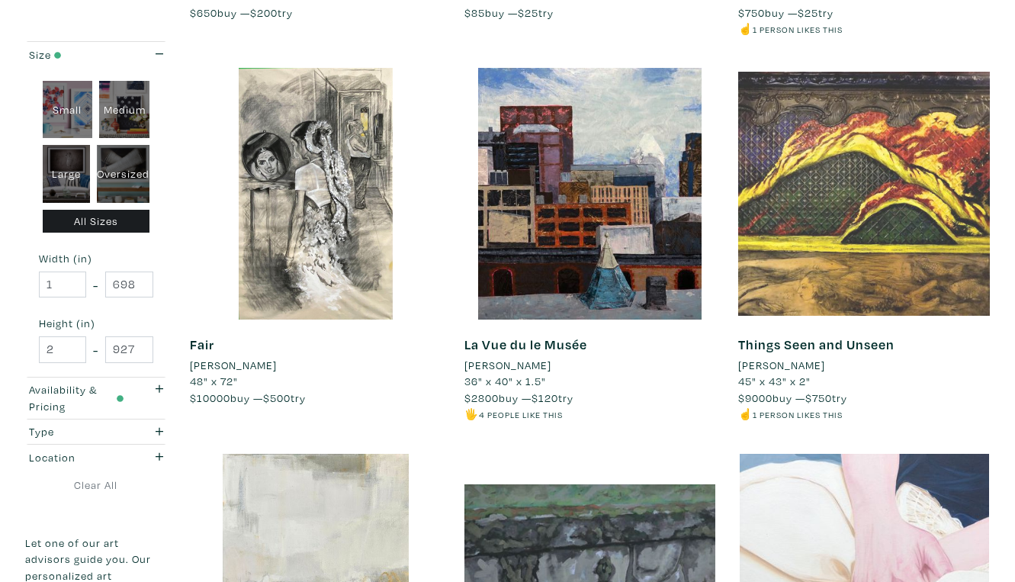
click at [861, 190] on div at bounding box center [864, 194] width 252 height 252
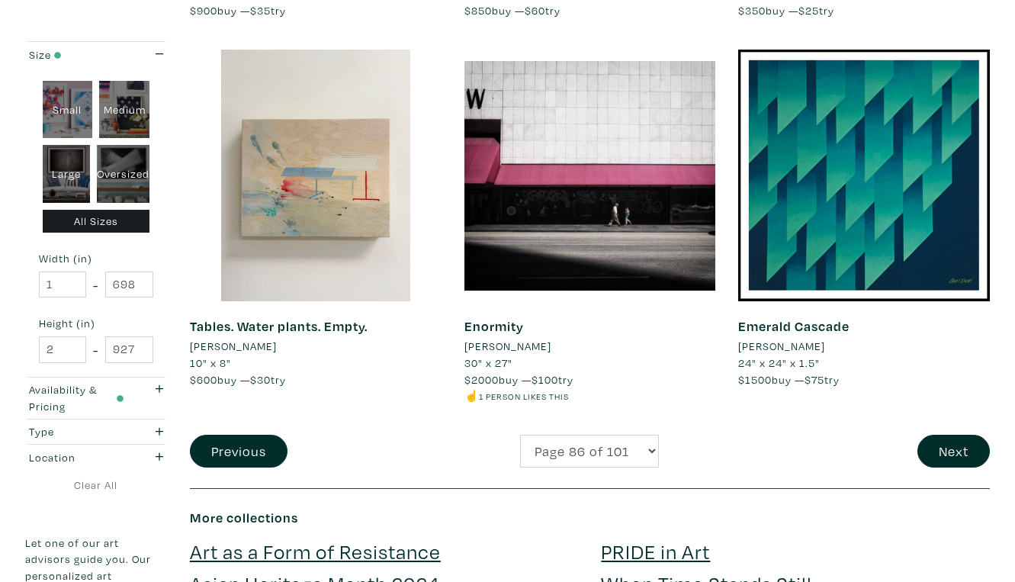
scroll to position [2908, 0]
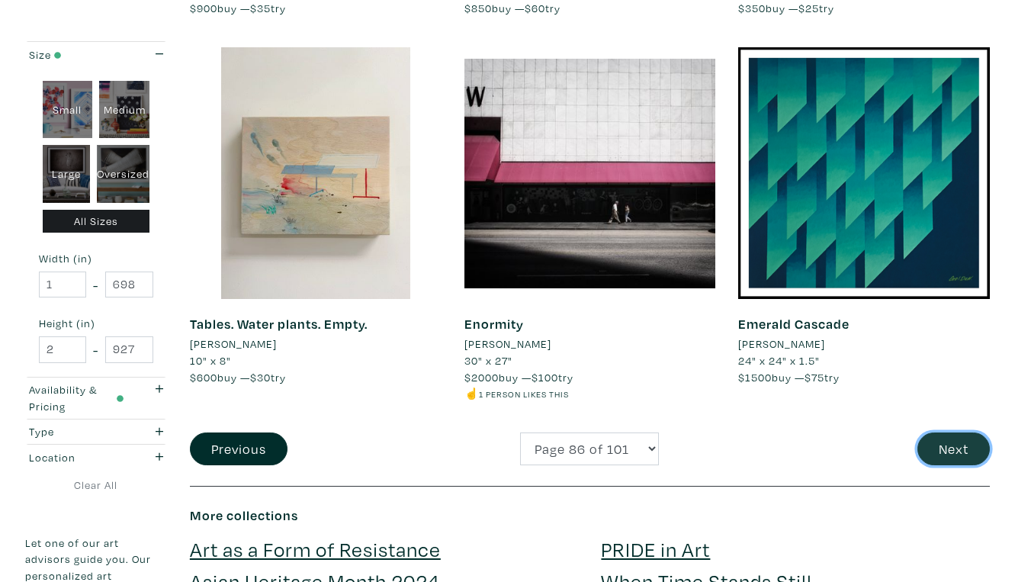
click at [960, 433] on button "Next" at bounding box center [954, 449] width 72 height 33
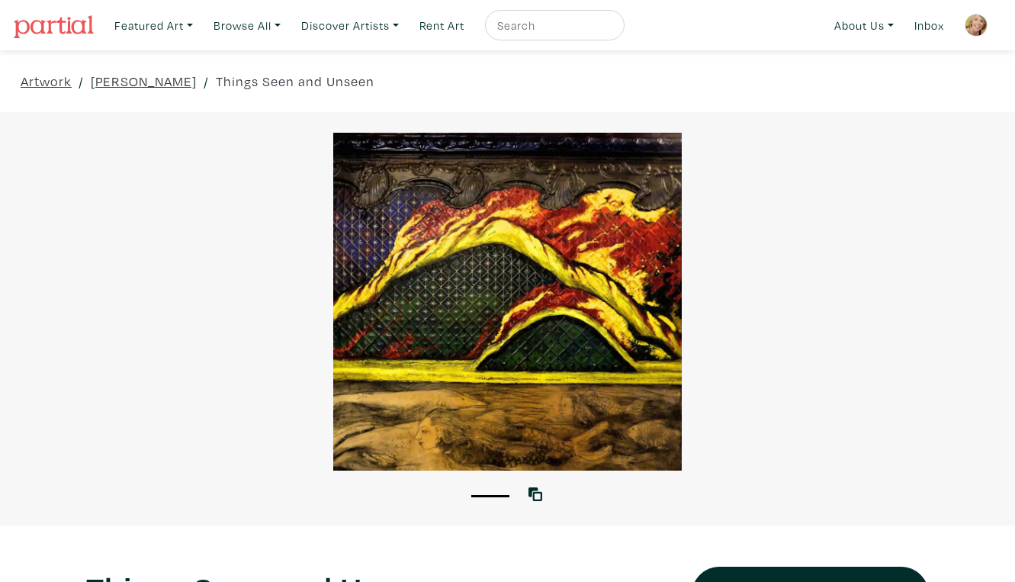
click at [620, 365] on div at bounding box center [507, 302] width 1015 height 338
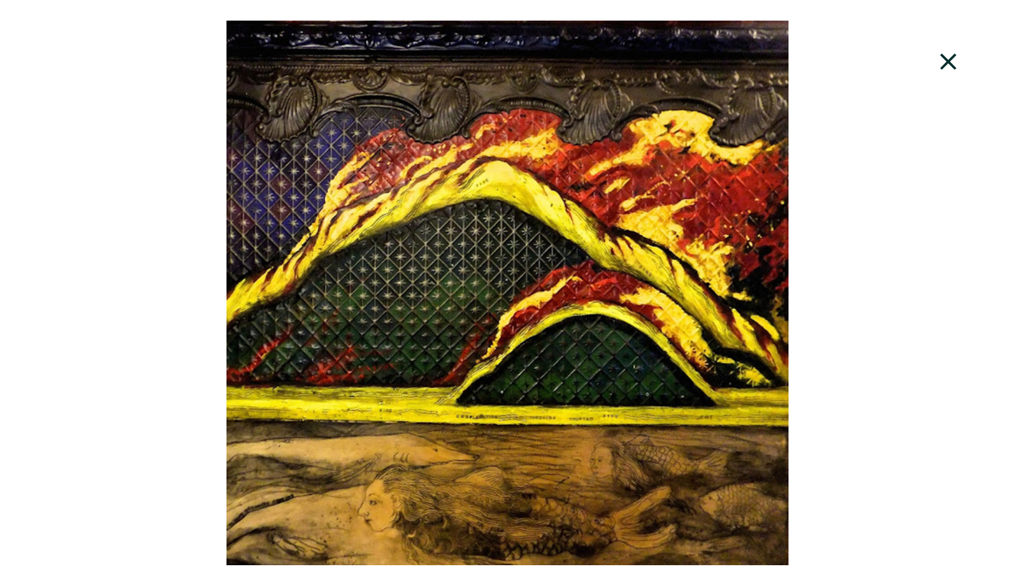
click at [725, 175] on div at bounding box center [507, 293] width 1015 height 545
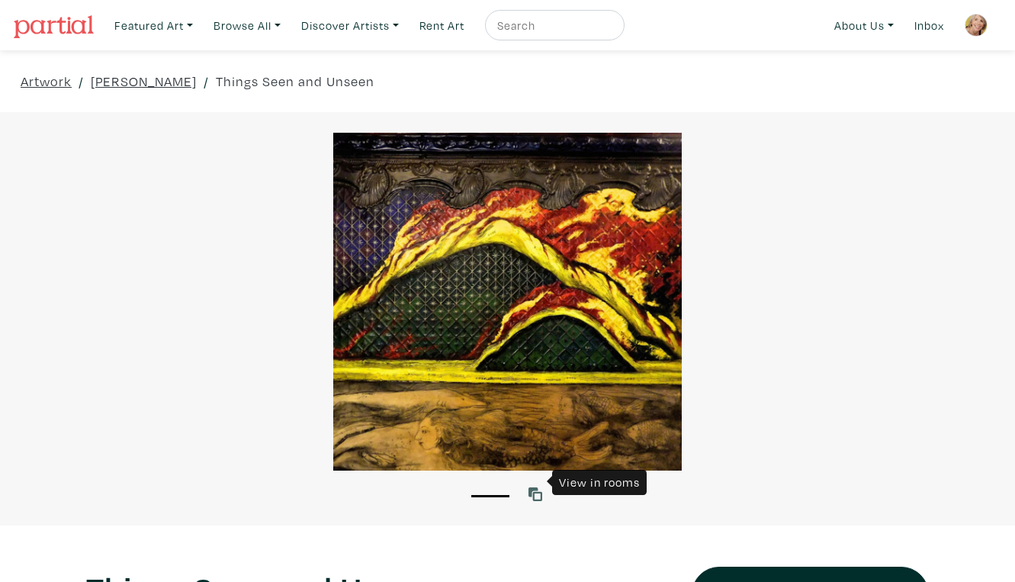
click at [539, 487] on icon at bounding box center [536, 494] width 14 height 14
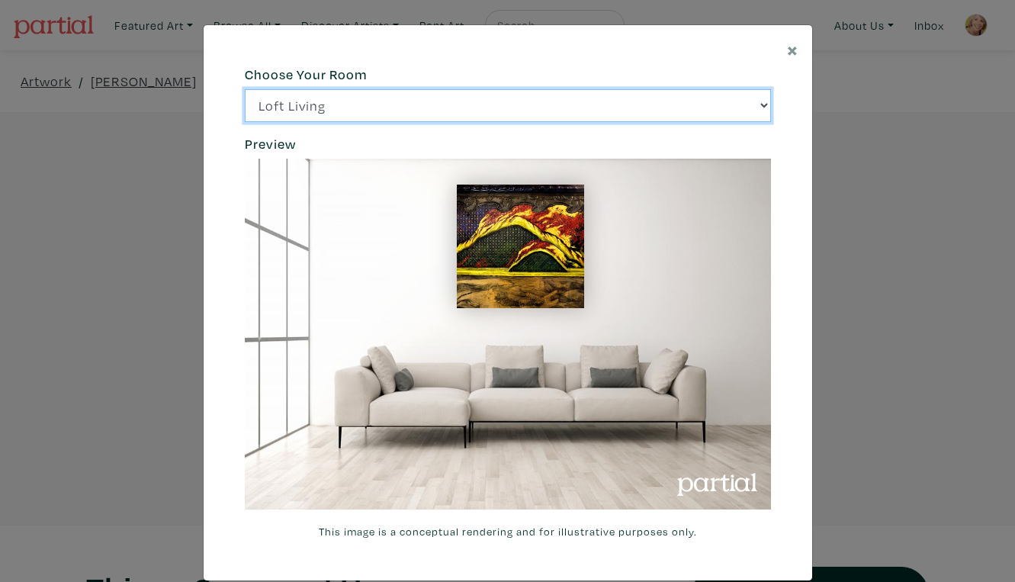
select select "/thumb/phpThumb.php?src=https%3A%2F%2Flabs.partial.gallery%2Fprojects%2Frenderi…"
click option "Bright Bedroom" at bounding box center [0, 0] width 0 height 0
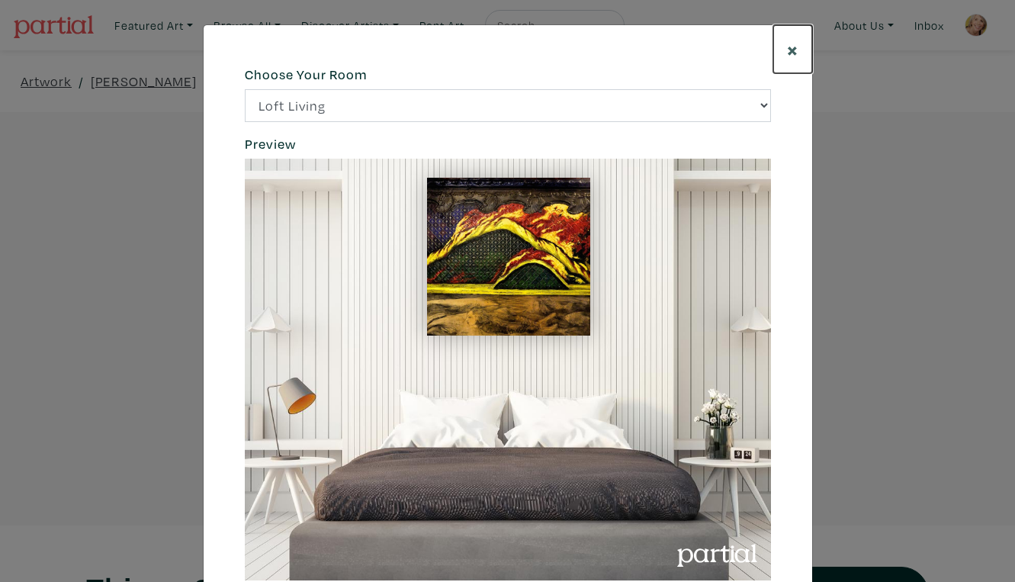
click at [794, 43] on span "×" at bounding box center [792, 49] width 11 height 27
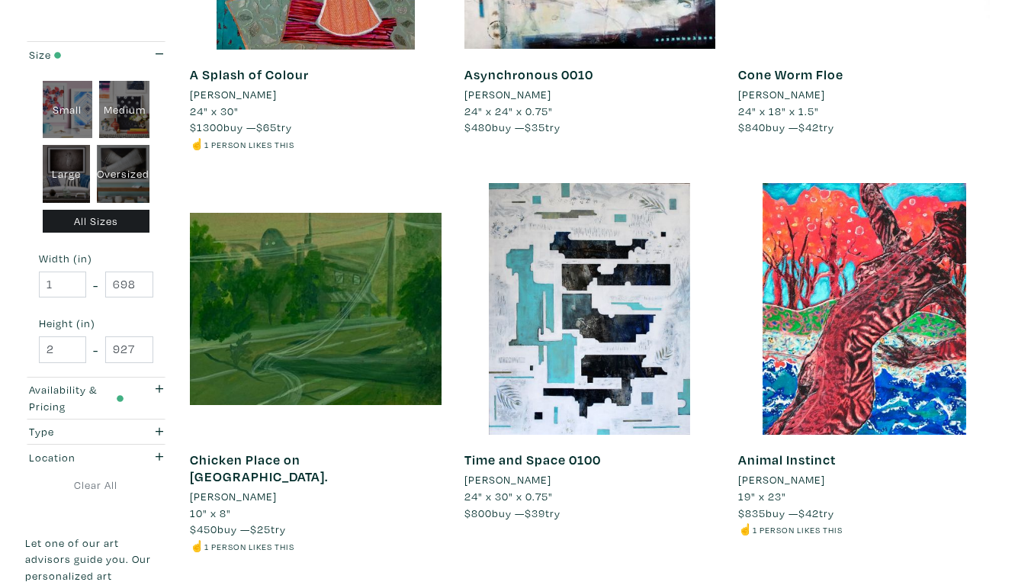
scroll to position [2774, 0]
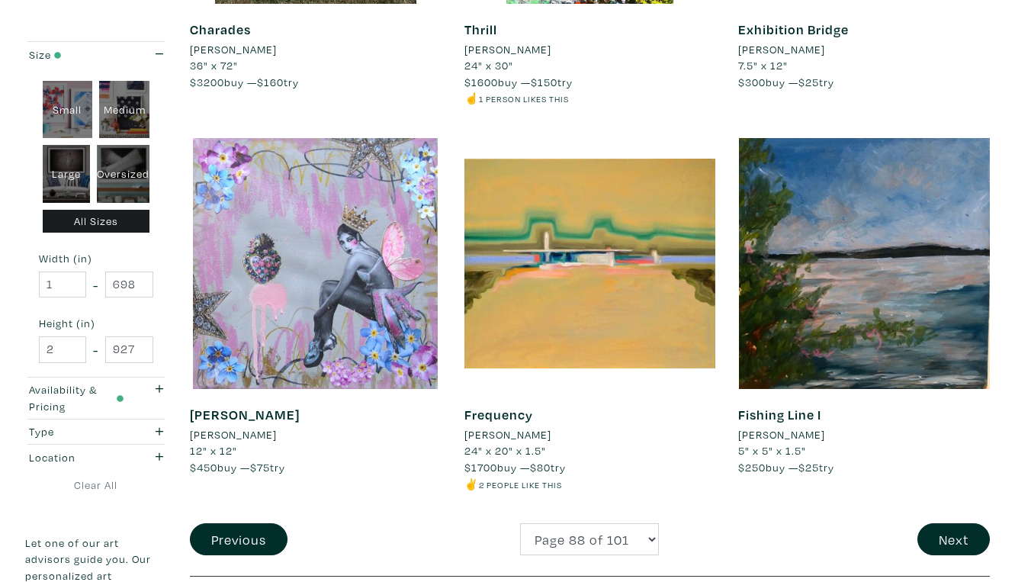
scroll to position [2807, 0]
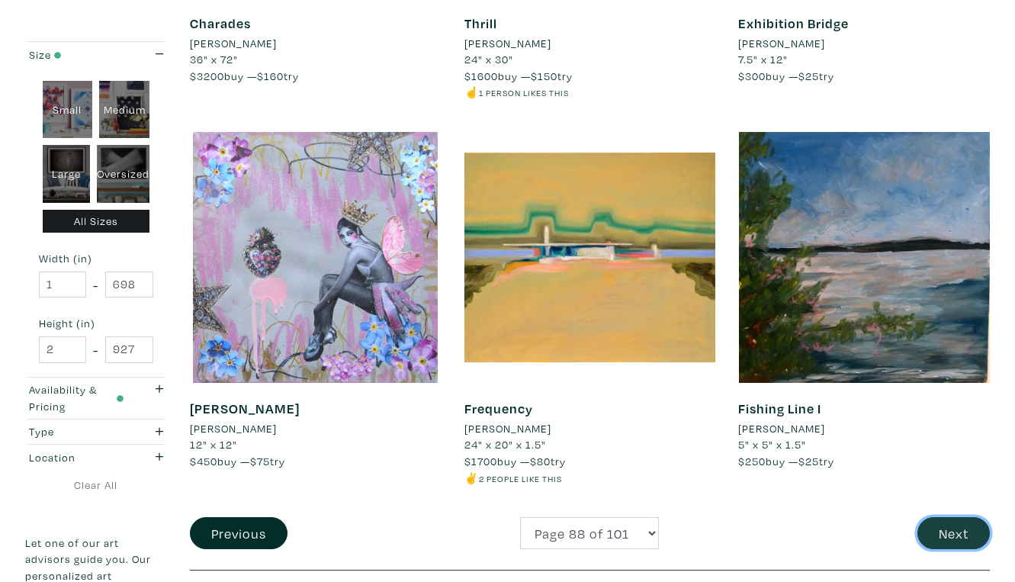
click at [950, 517] on button "Next" at bounding box center [954, 533] width 72 height 33
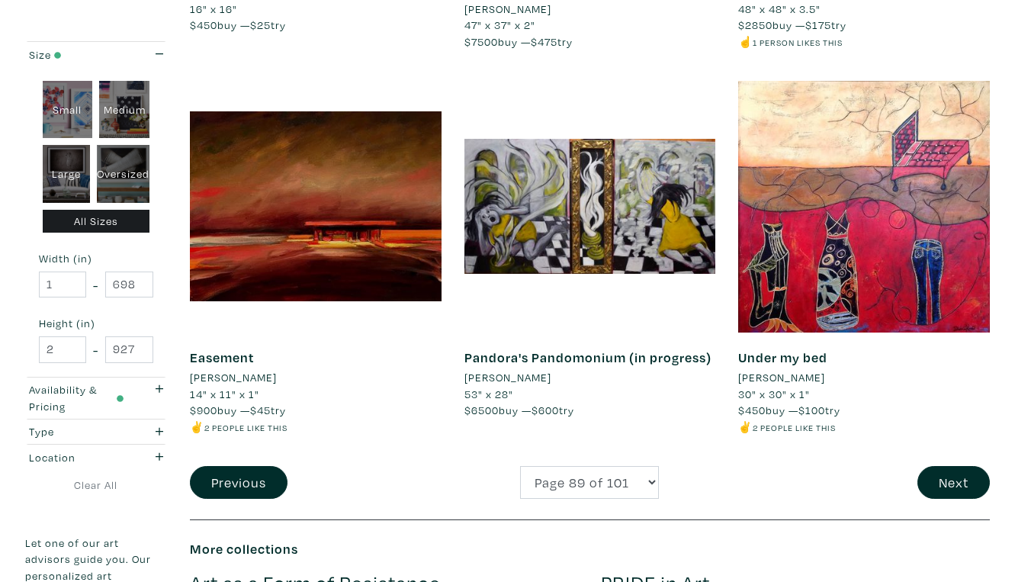
scroll to position [2848, 0]
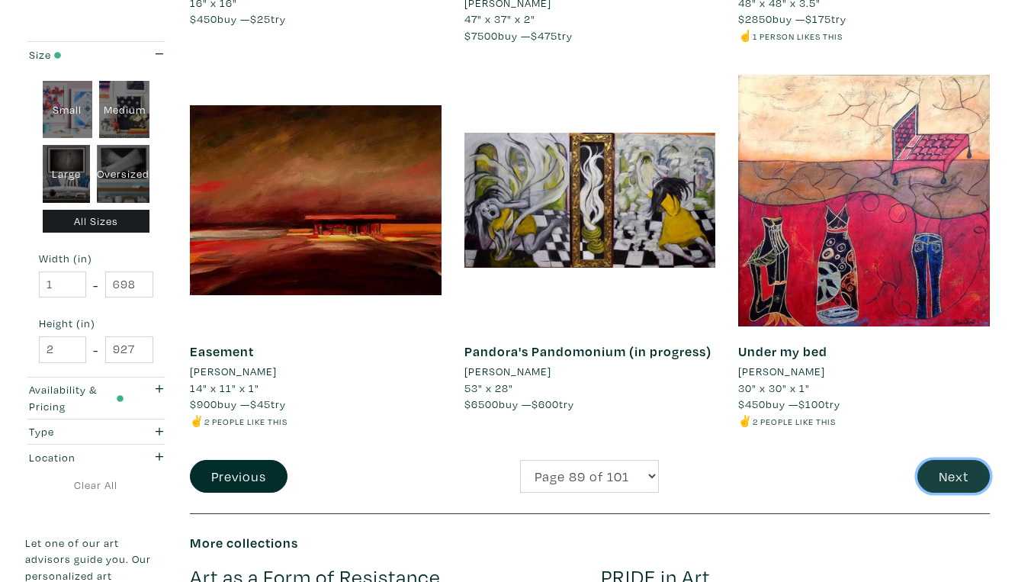
click at [956, 460] on button "Next" at bounding box center [954, 476] width 72 height 33
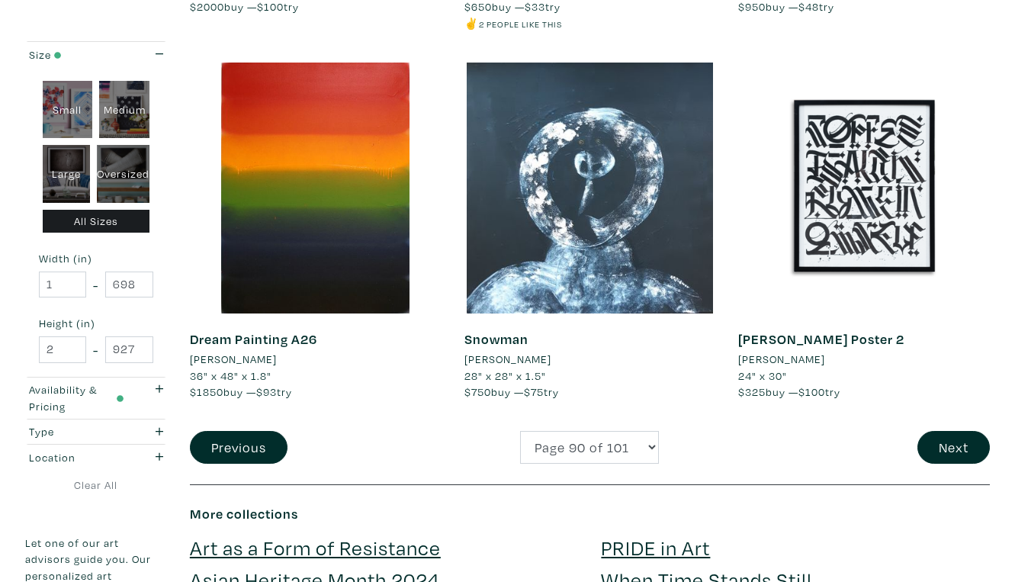
scroll to position [2911, 0]
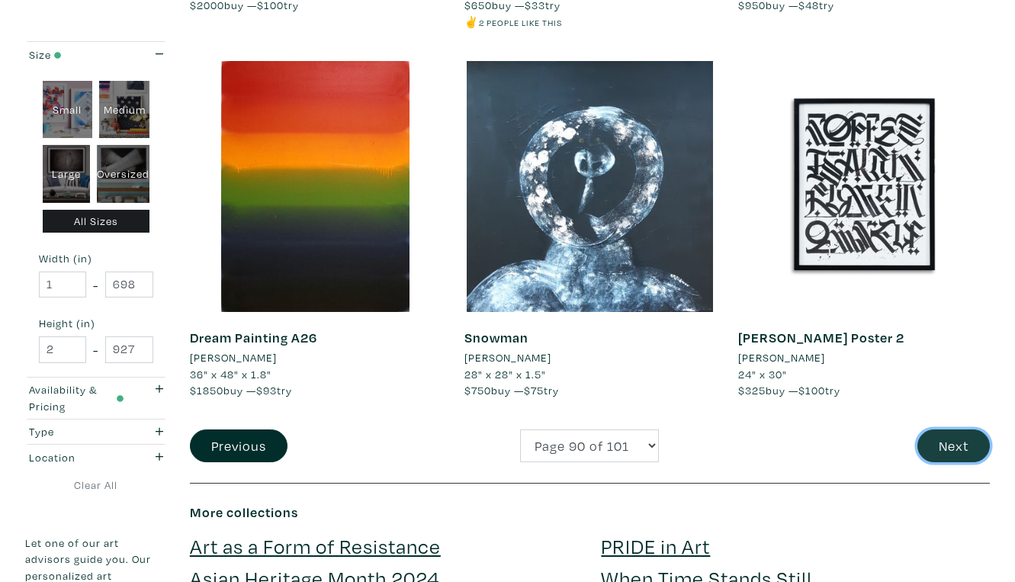
click at [959, 429] on button "Next" at bounding box center [954, 445] width 72 height 33
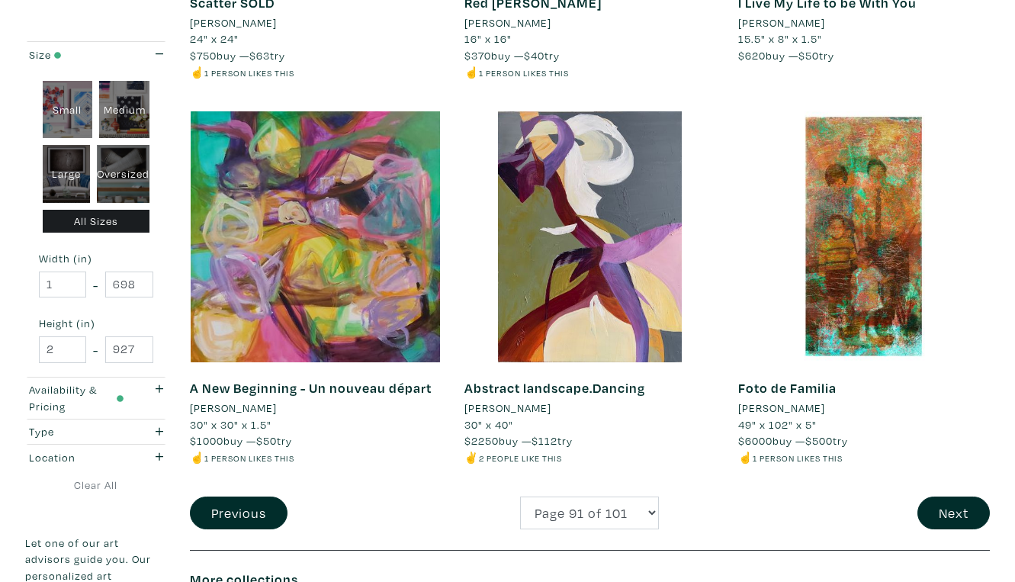
scroll to position [2862, 0]
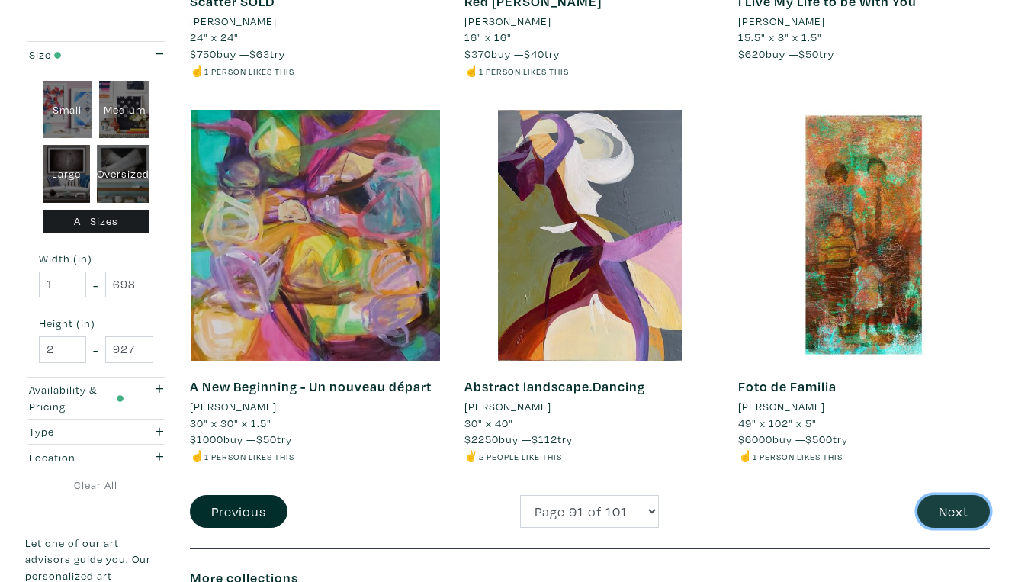
click at [957, 495] on button "Next" at bounding box center [954, 511] width 72 height 33
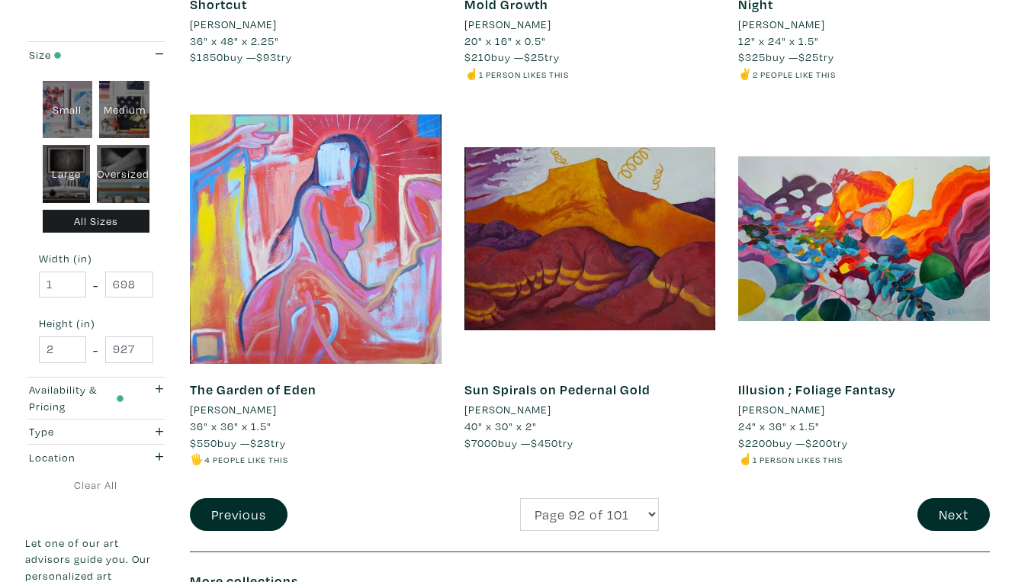
scroll to position [2845, 0]
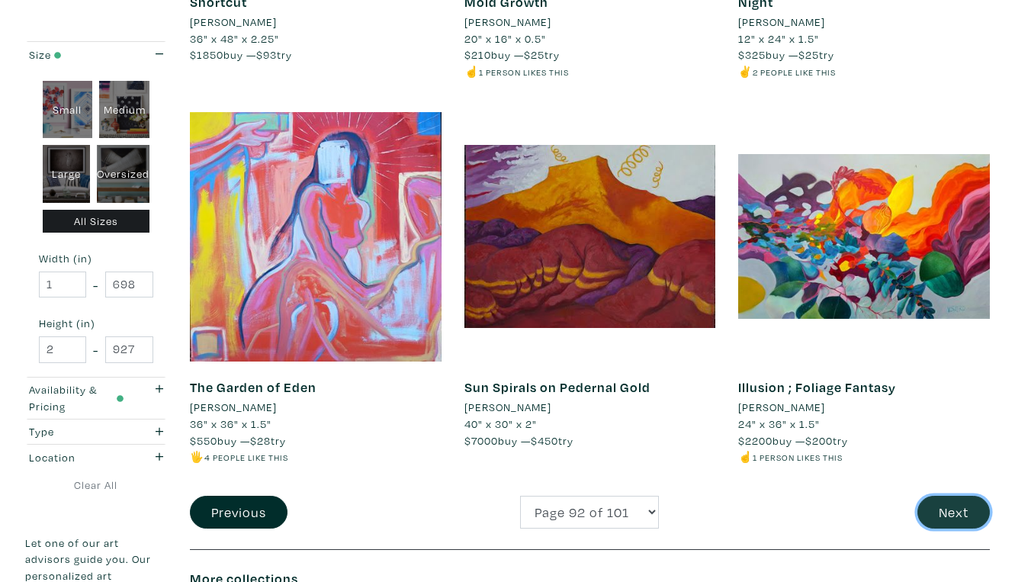
click at [962, 496] on button "Next" at bounding box center [954, 512] width 72 height 33
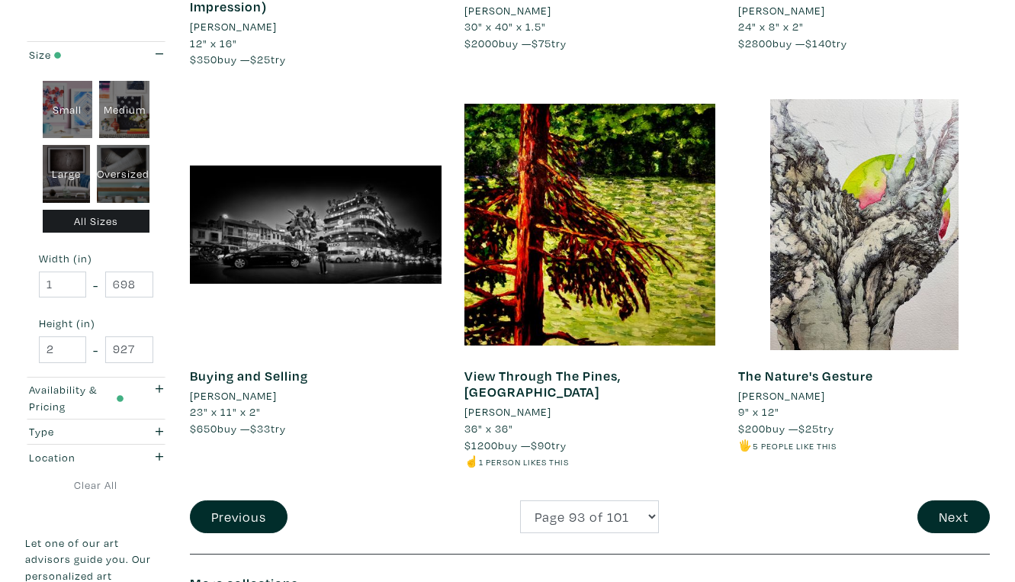
scroll to position [2846, 0]
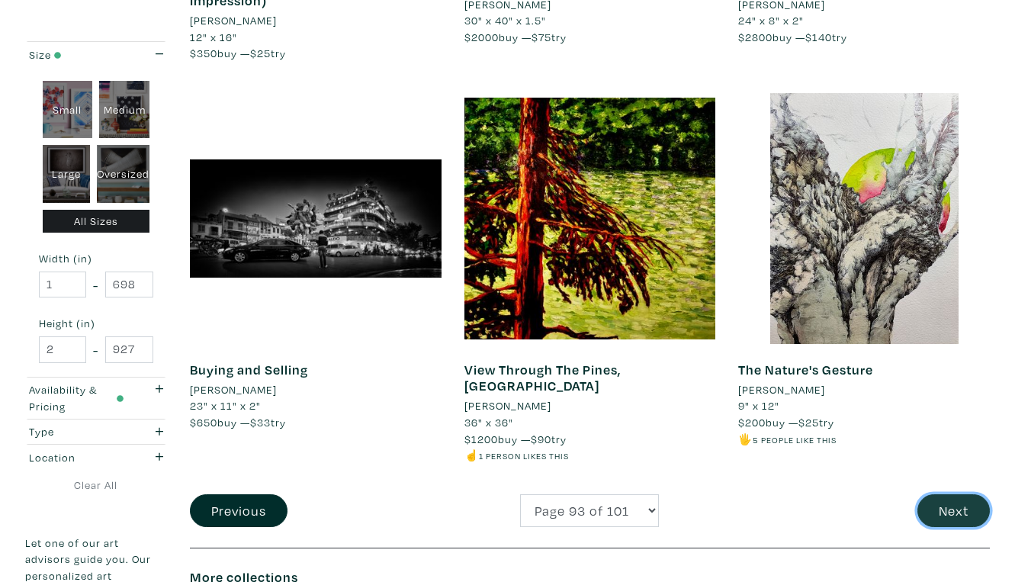
click at [966, 494] on button "Next" at bounding box center [954, 510] width 72 height 33
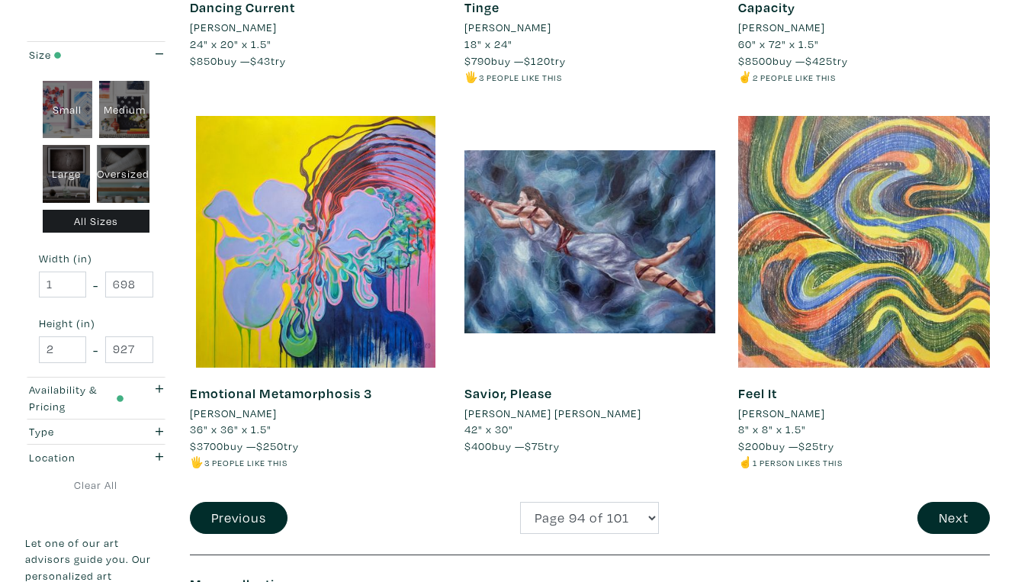
scroll to position [2793, 0]
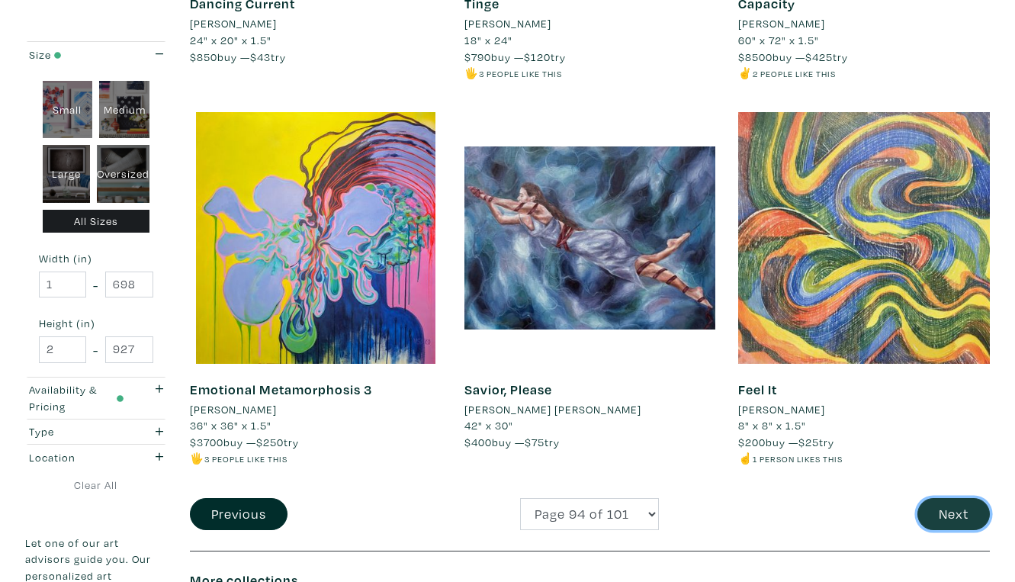
click at [954, 498] on button "Next" at bounding box center [954, 514] width 72 height 33
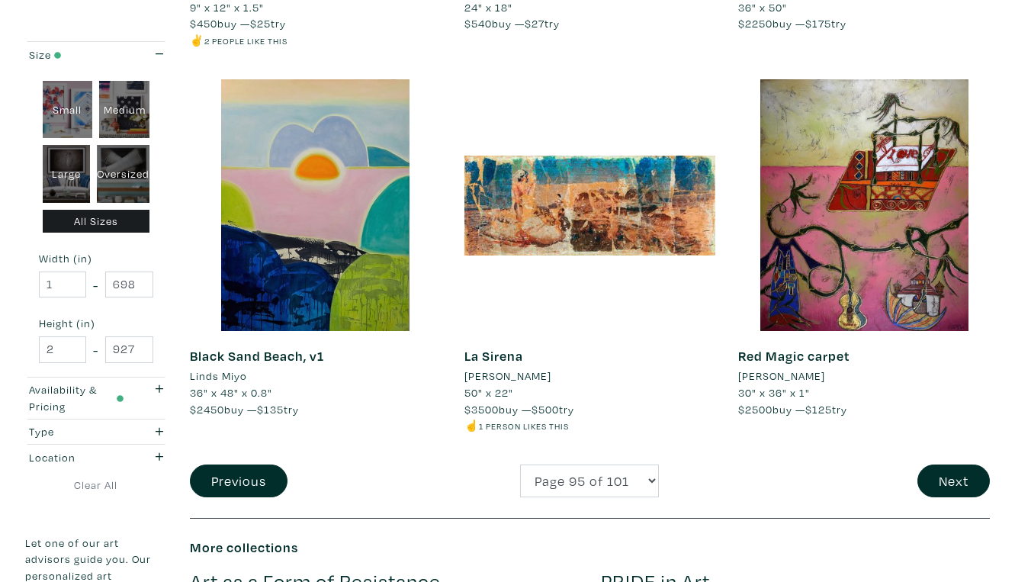
scroll to position [2877, 0]
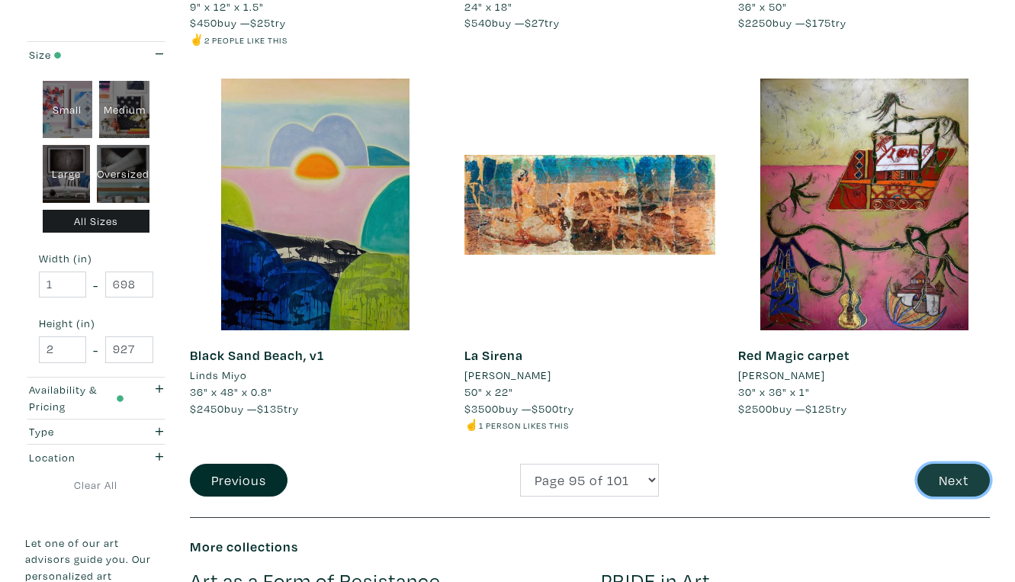
click at [956, 464] on button "Next" at bounding box center [954, 480] width 72 height 33
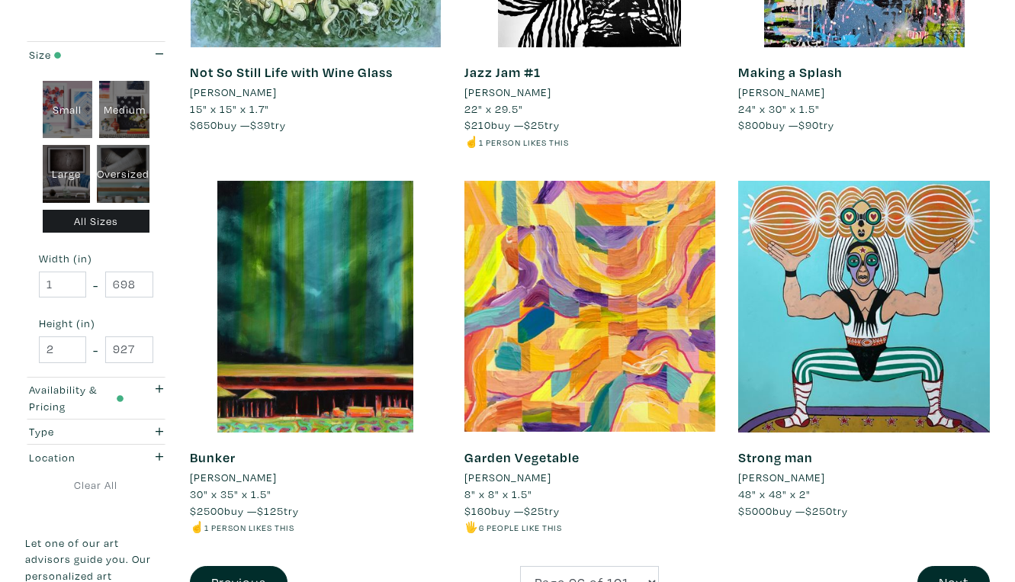
scroll to position [2785, 0]
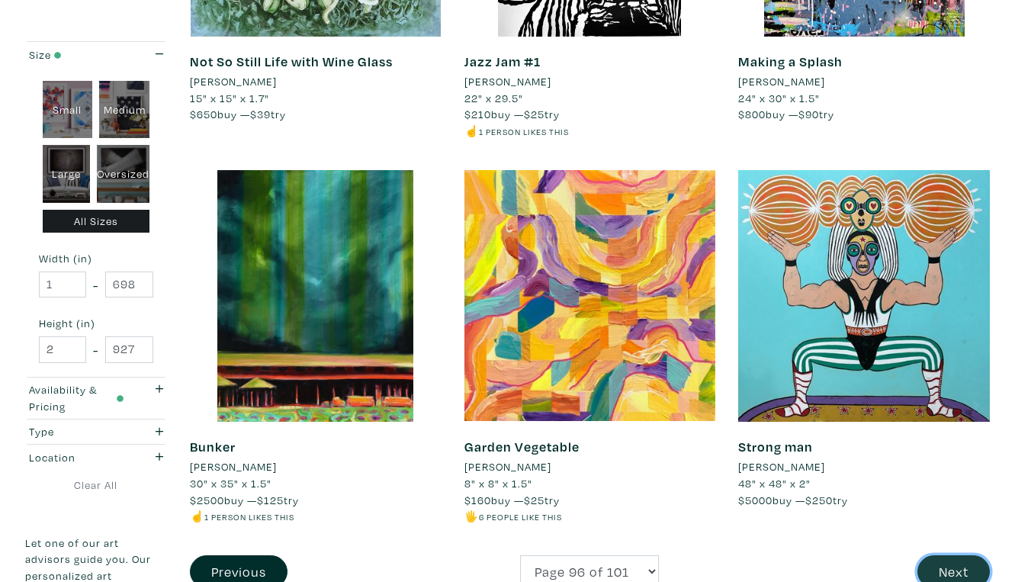
click at [956, 555] on button "Next" at bounding box center [954, 571] width 72 height 33
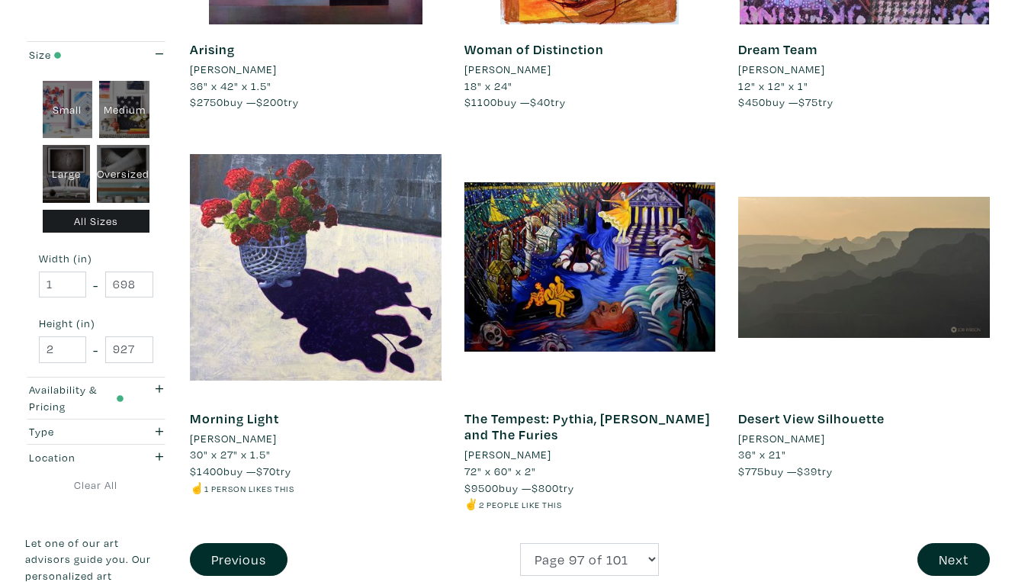
scroll to position [2802, 0]
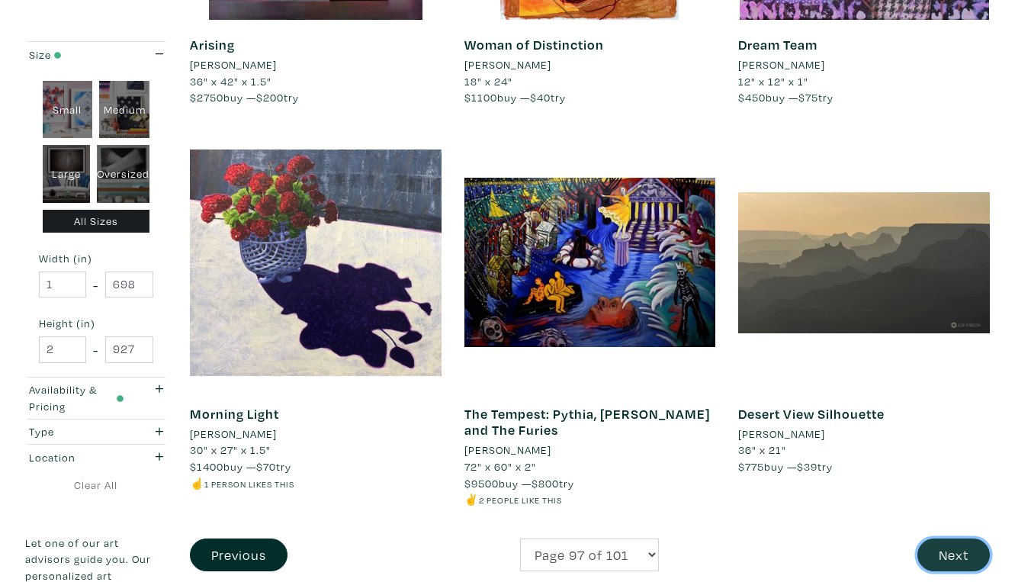
click at [960, 539] on button "Next" at bounding box center [954, 555] width 72 height 33
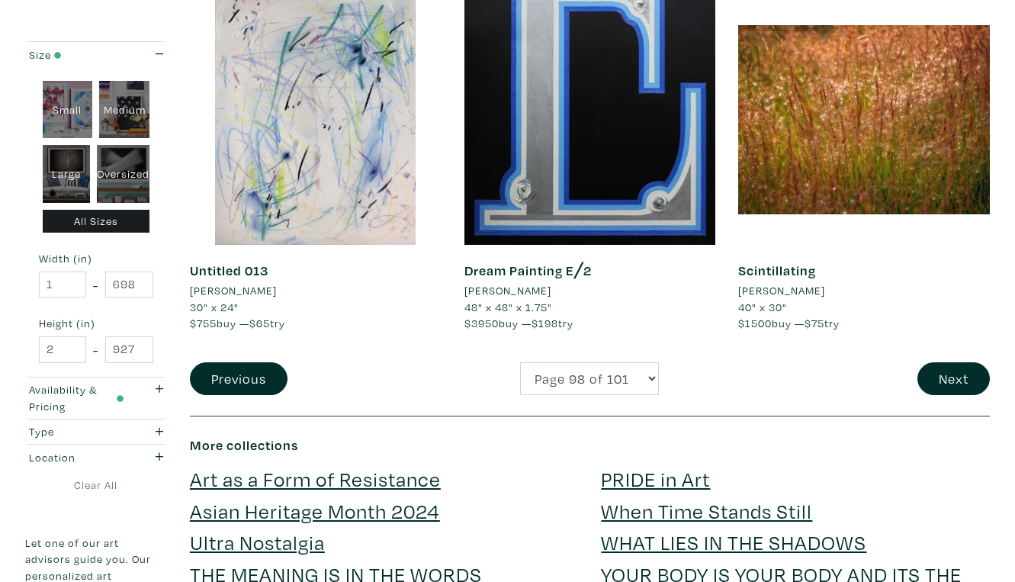
scroll to position [2981, 0]
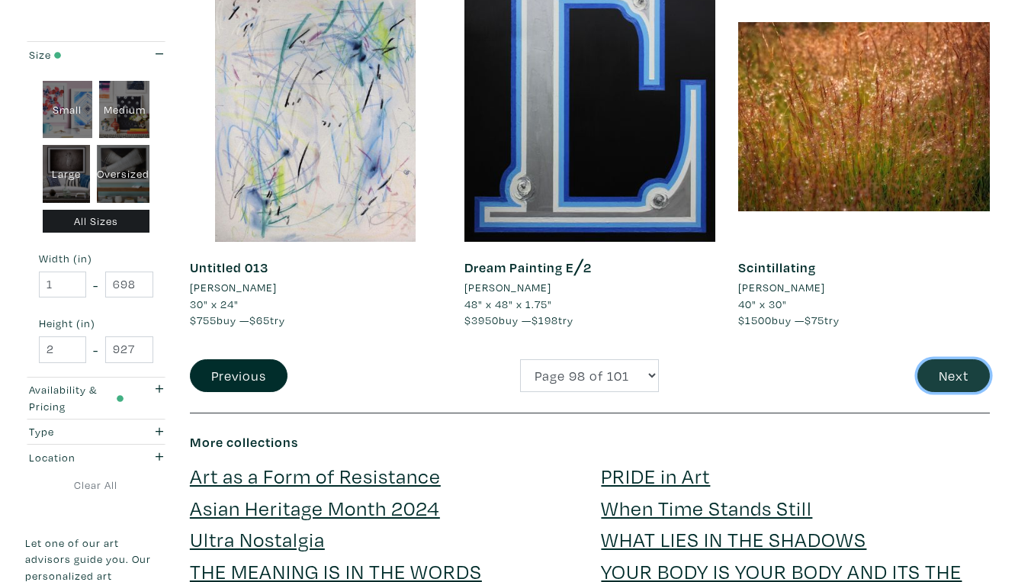
click at [960, 359] on button "Next" at bounding box center [954, 375] width 72 height 33
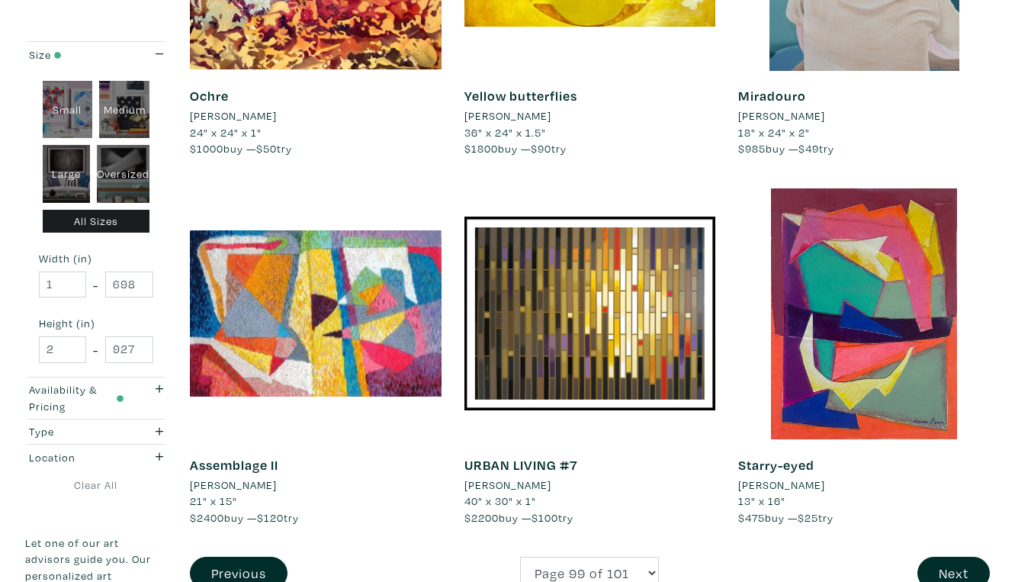
scroll to position [2752, 0]
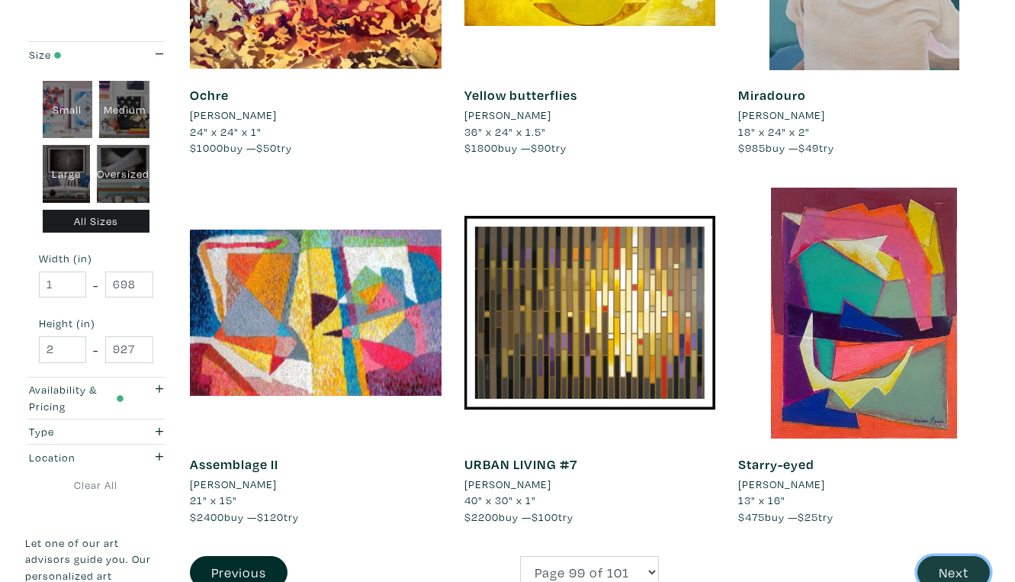
click at [956, 556] on button "Next" at bounding box center [954, 572] width 72 height 33
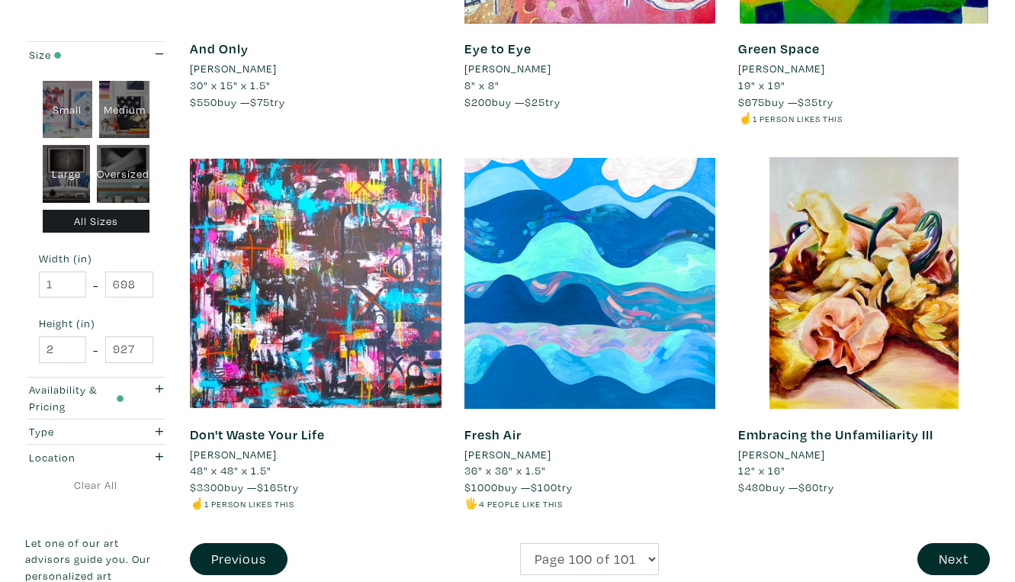
scroll to position [2833, 0]
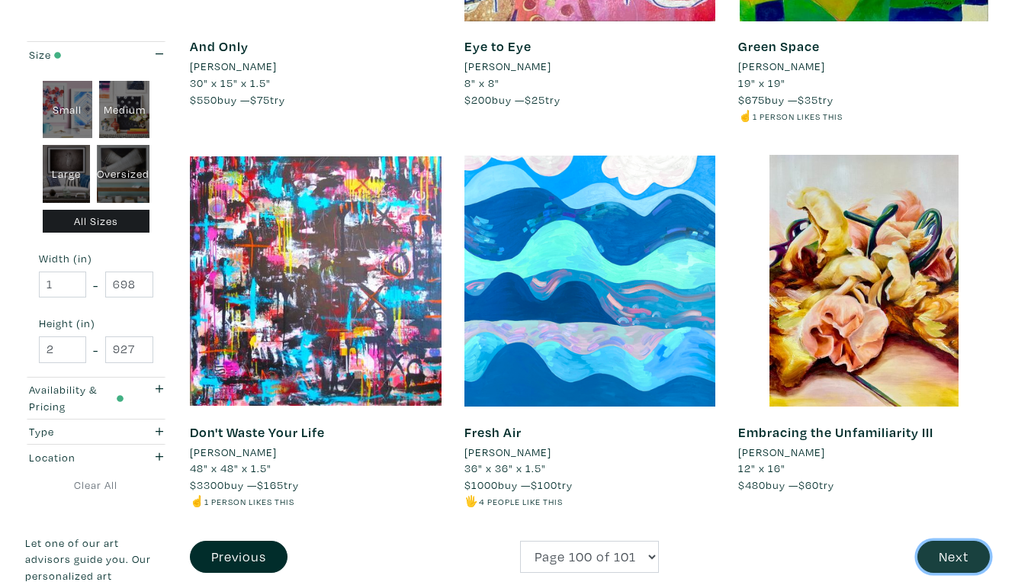
click at [952, 541] on button "Next" at bounding box center [954, 557] width 72 height 33
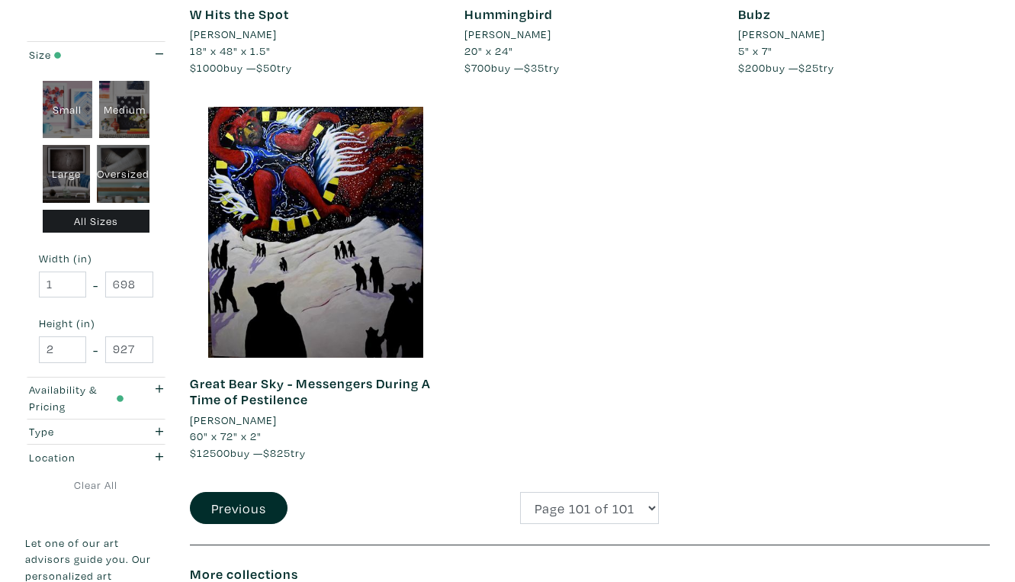
scroll to position [2074, 0]
